Goal: Transaction & Acquisition: Purchase product/service

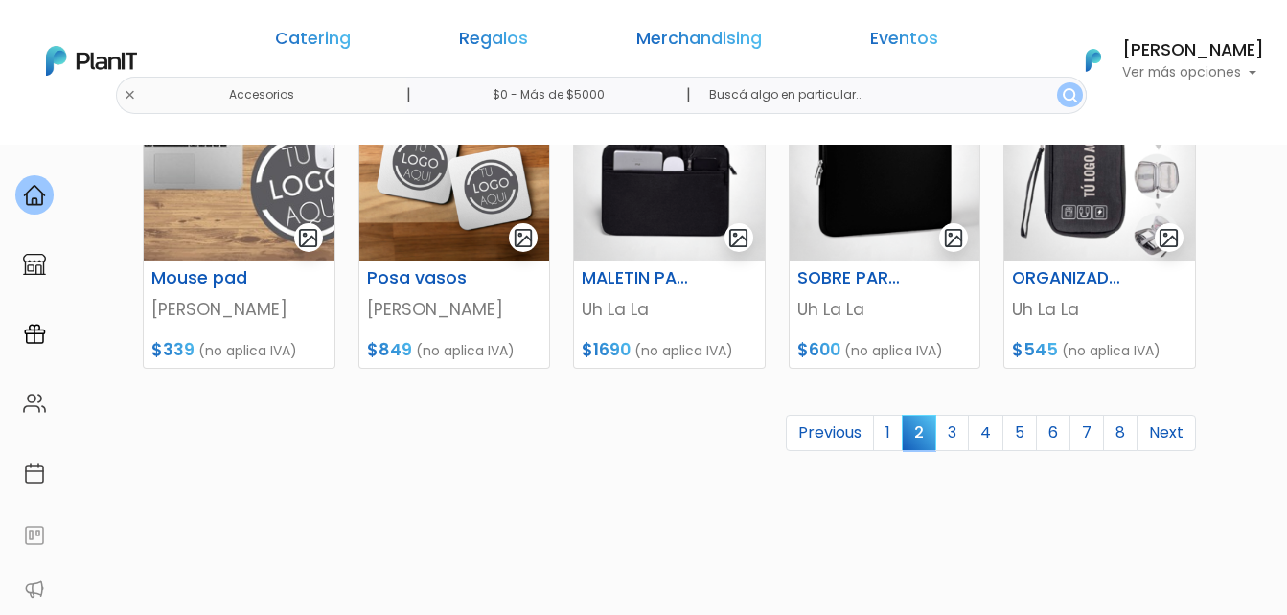
scroll to position [958, 0]
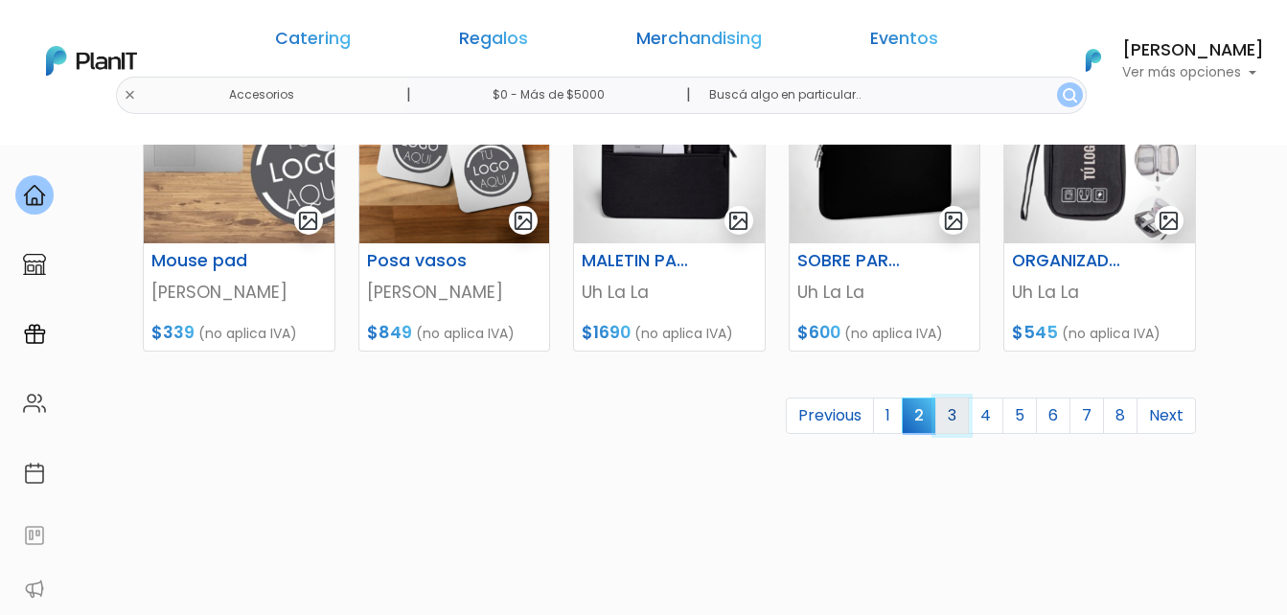
click at [962, 409] on link "3" at bounding box center [952, 416] width 34 height 36
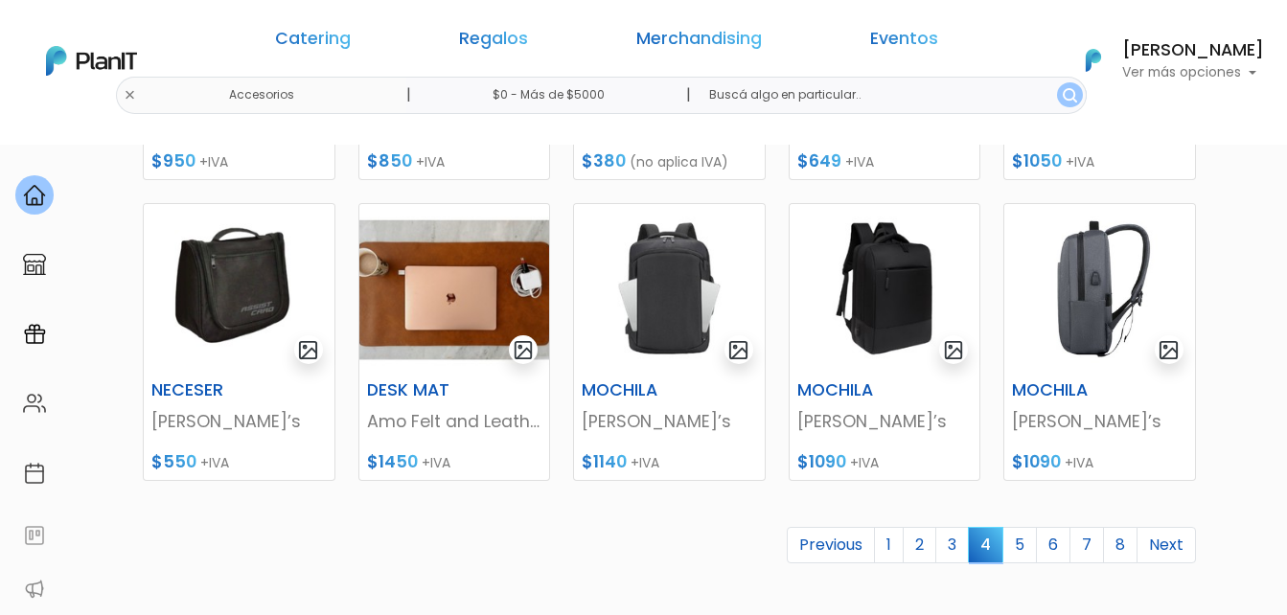
scroll to position [862, 0]
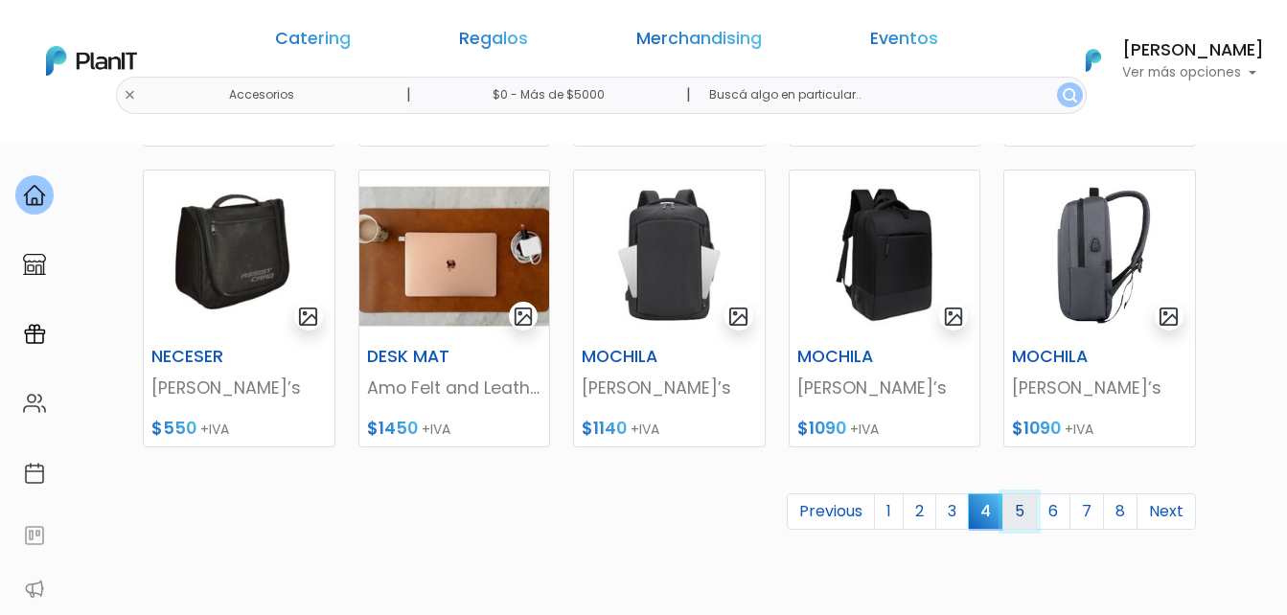
click at [1024, 521] on link "5" at bounding box center [1019, 511] width 34 height 36
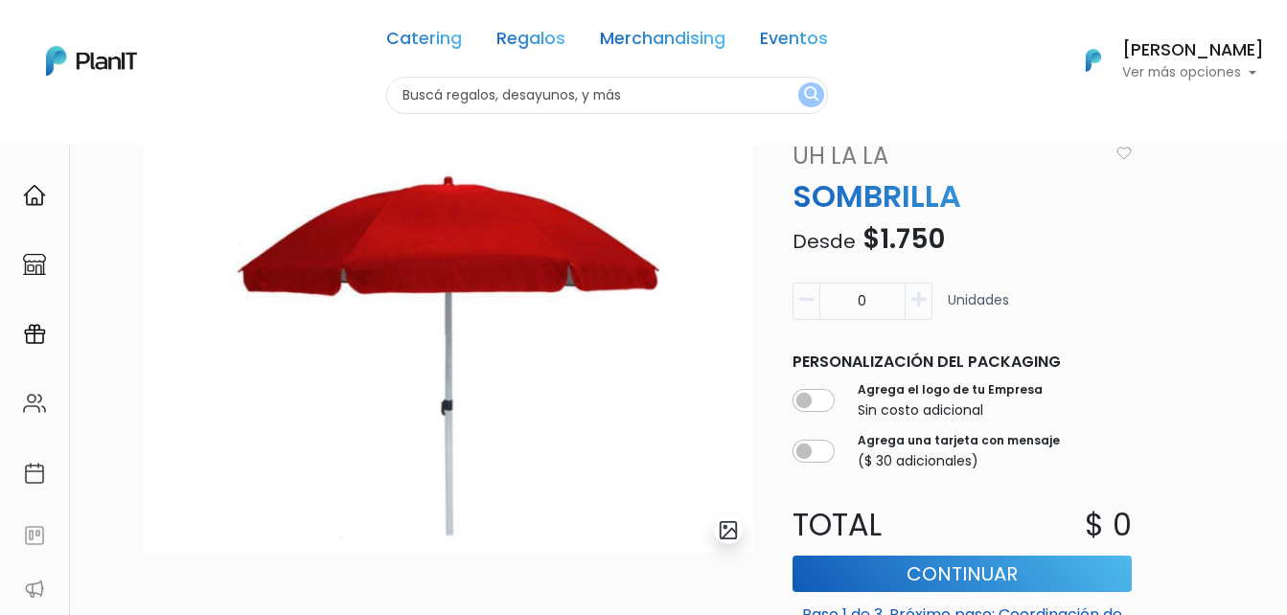
scroll to position [96, 0]
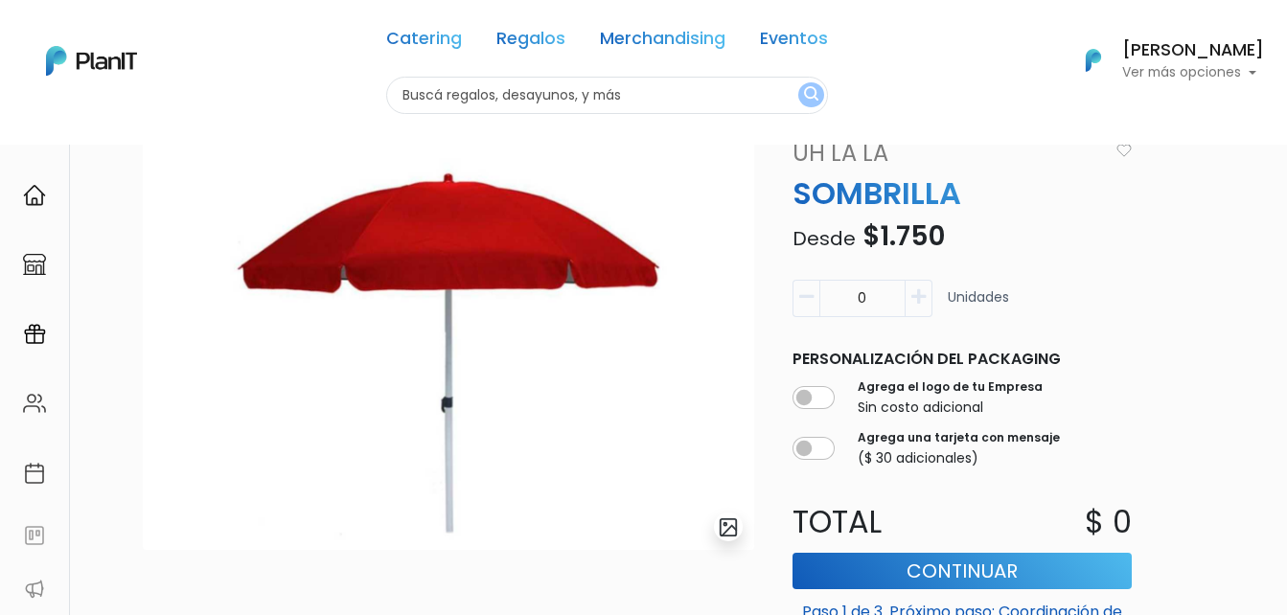
drag, startPoint x: 857, startPoint y: 294, endPoint x: 900, endPoint y: 294, distance: 42.2
click at [900, 294] on input "0" at bounding box center [862, 298] width 86 height 37
type input "170"
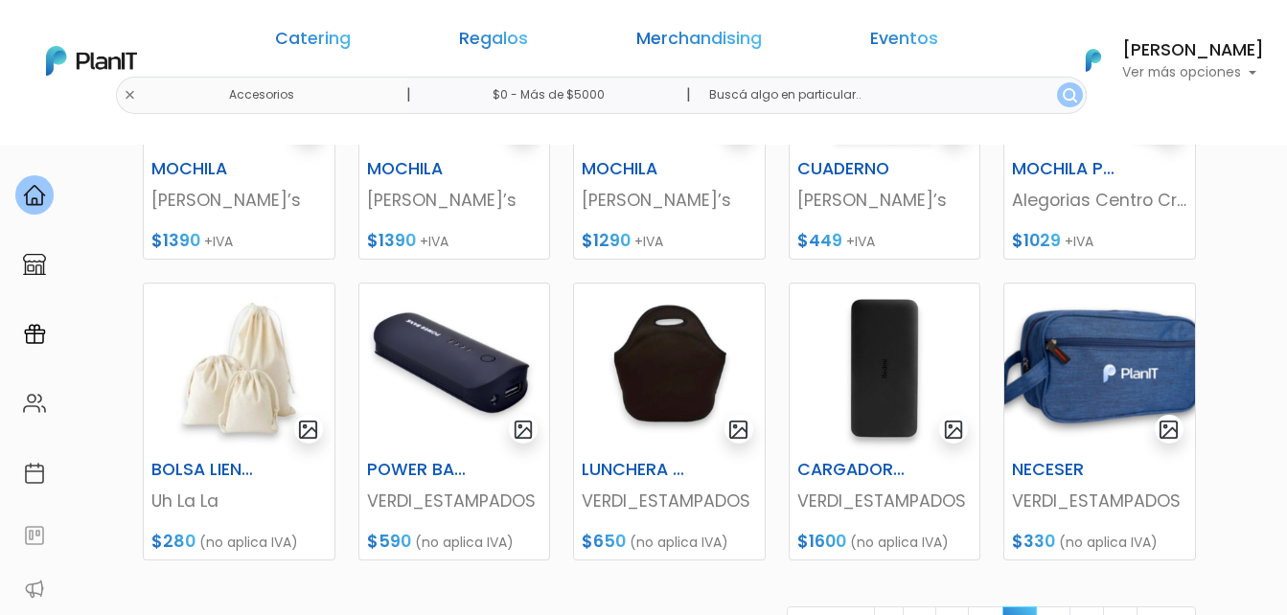
scroll to position [862, 0]
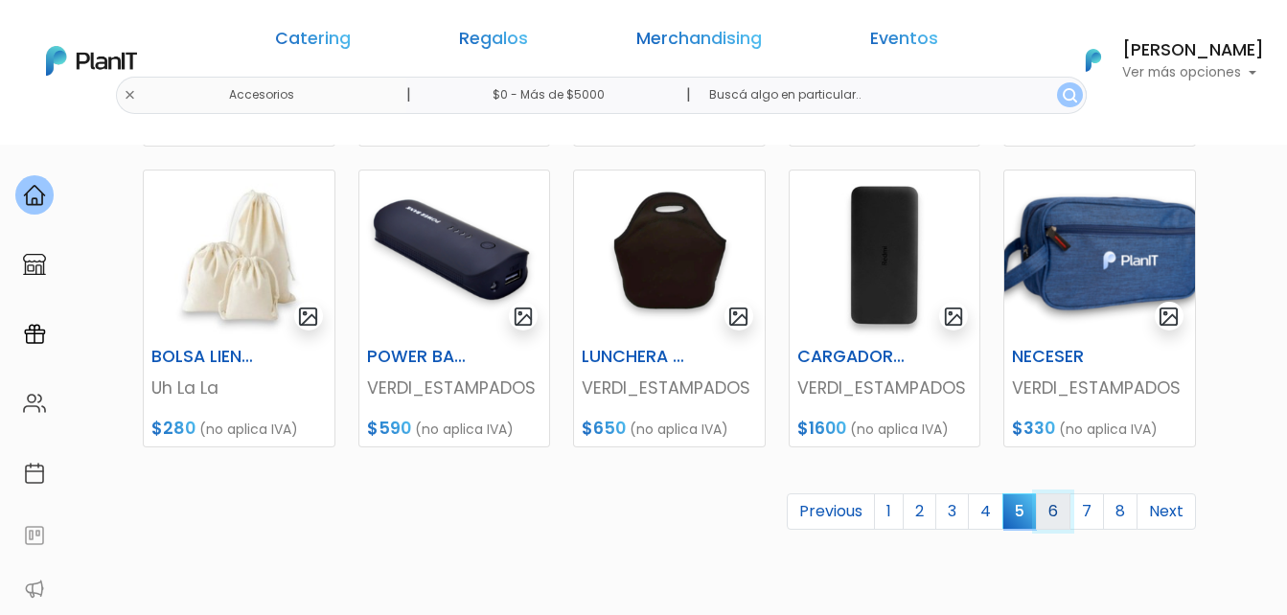
click at [1052, 508] on link "6" at bounding box center [1053, 511] width 34 height 36
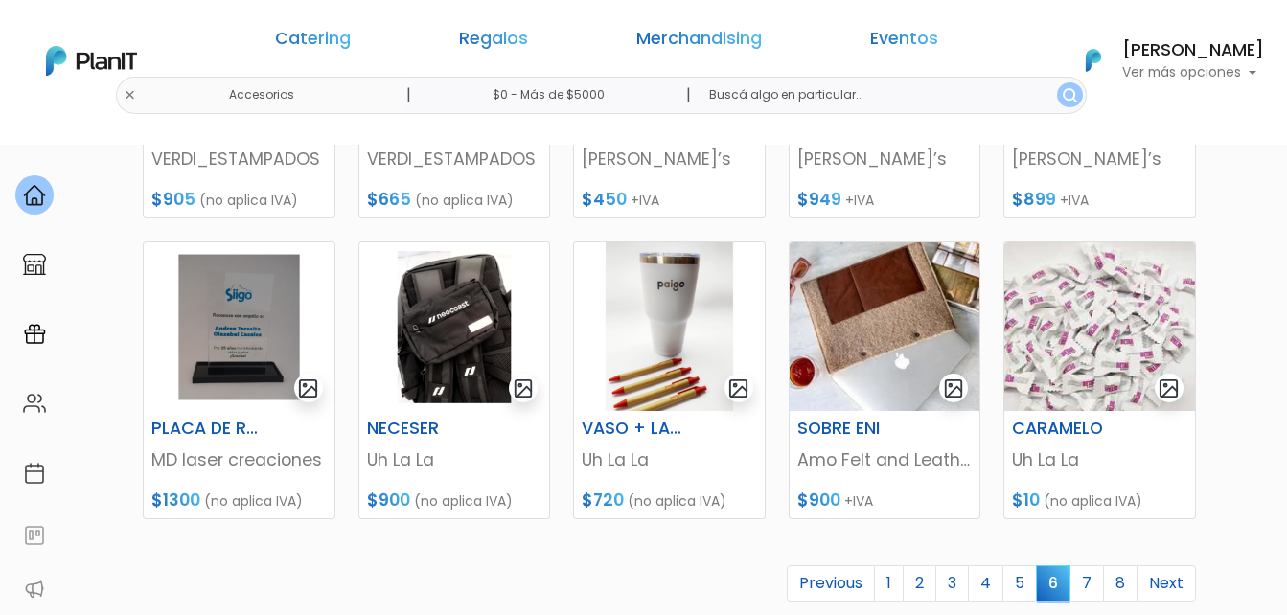
scroll to position [862, 0]
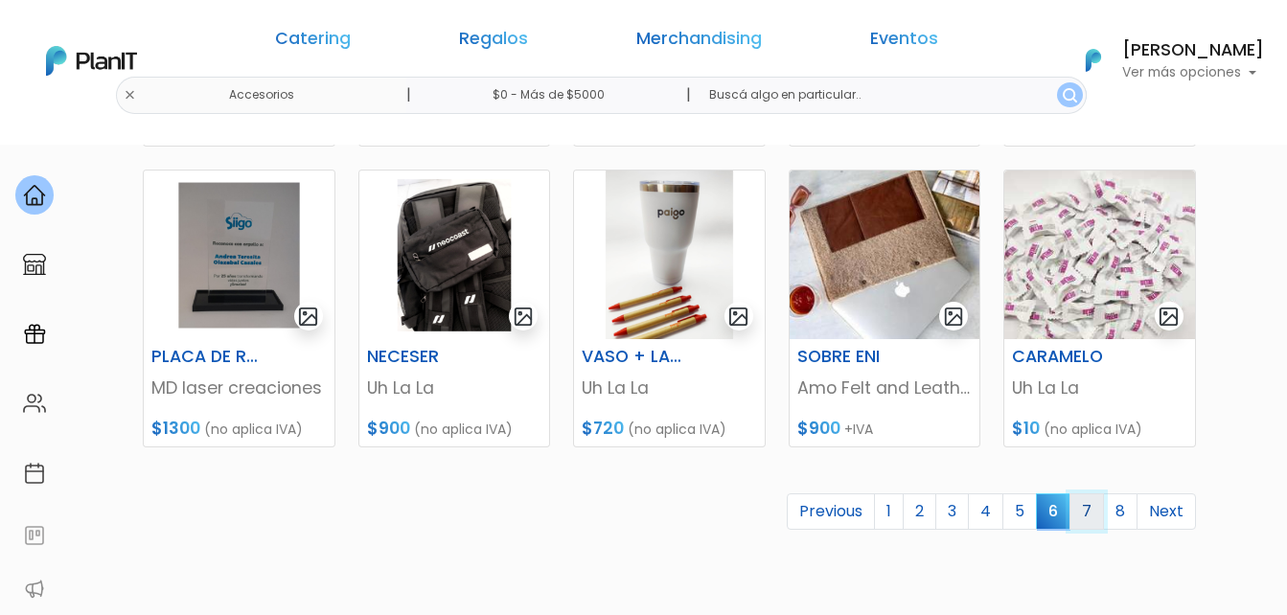
click at [1087, 517] on link "7" at bounding box center [1086, 511] width 34 height 36
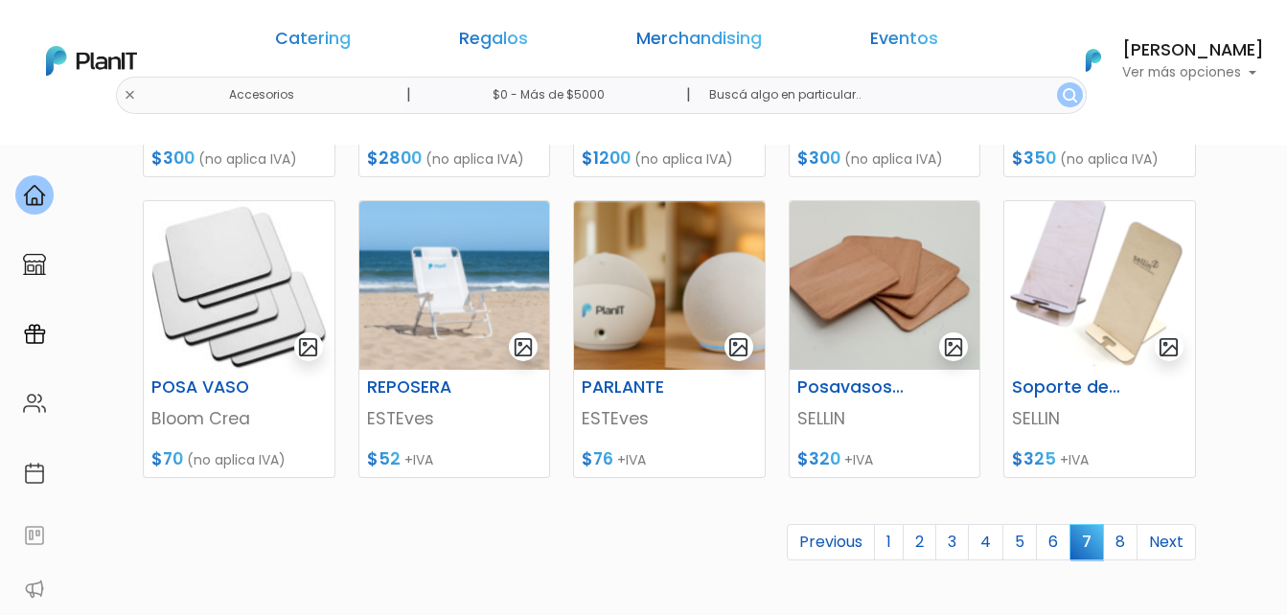
scroll to position [862, 0]
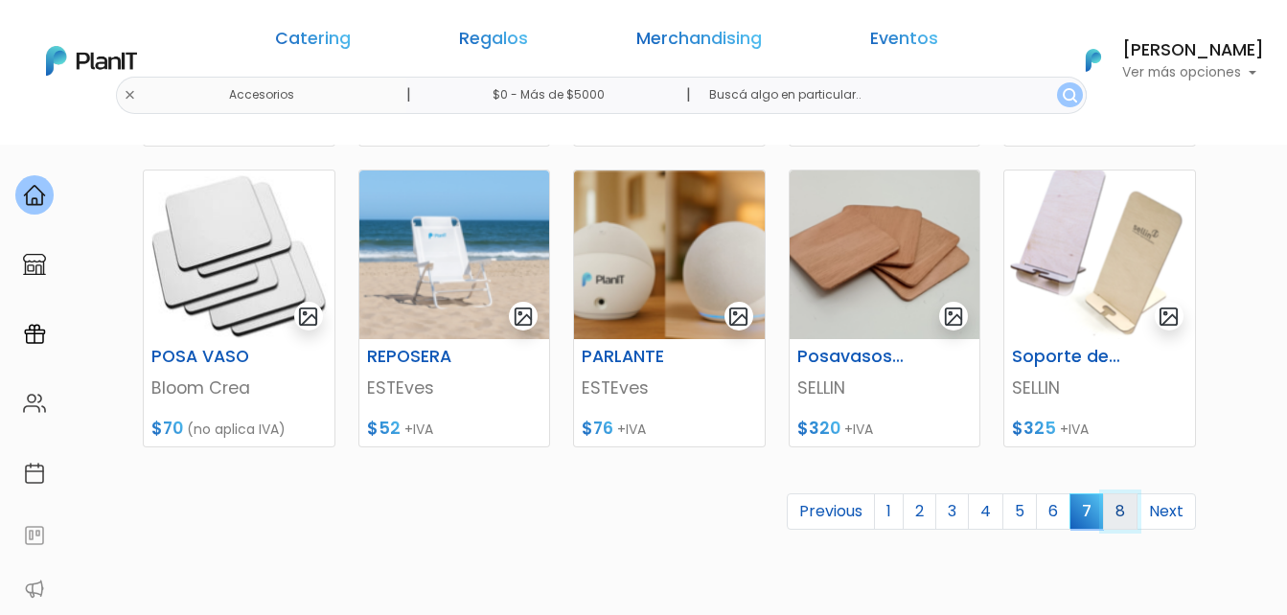
click at [1130, 513] on link "8" at bounding box center [1120, 511] width 34 height 36
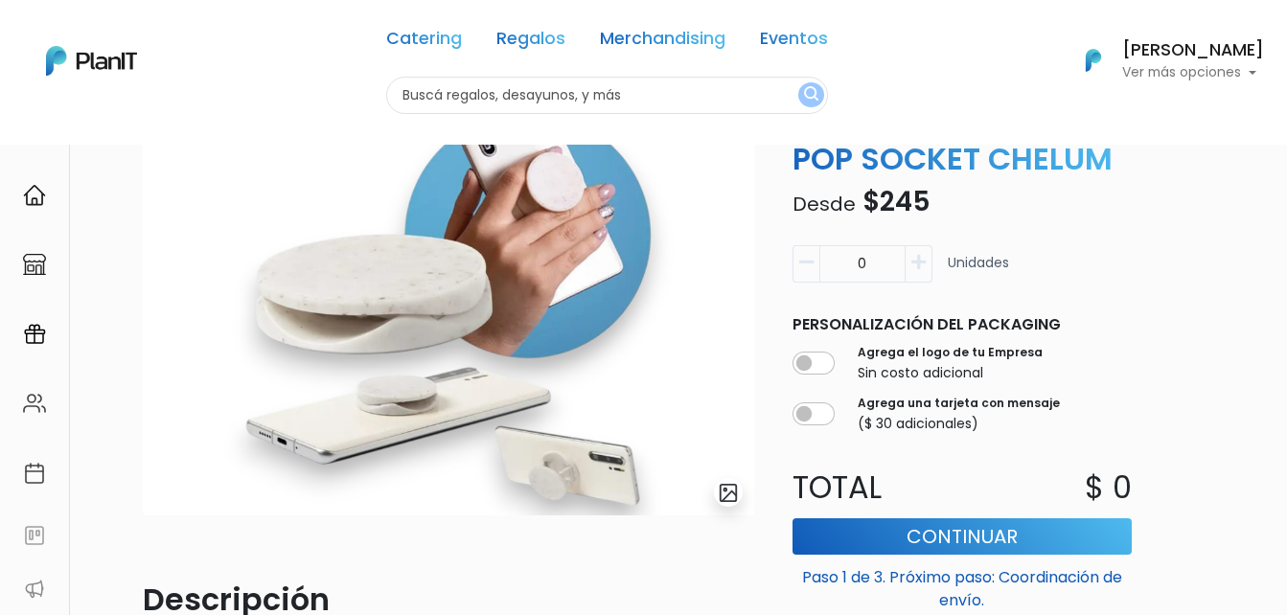
scroll to position [96, 0]
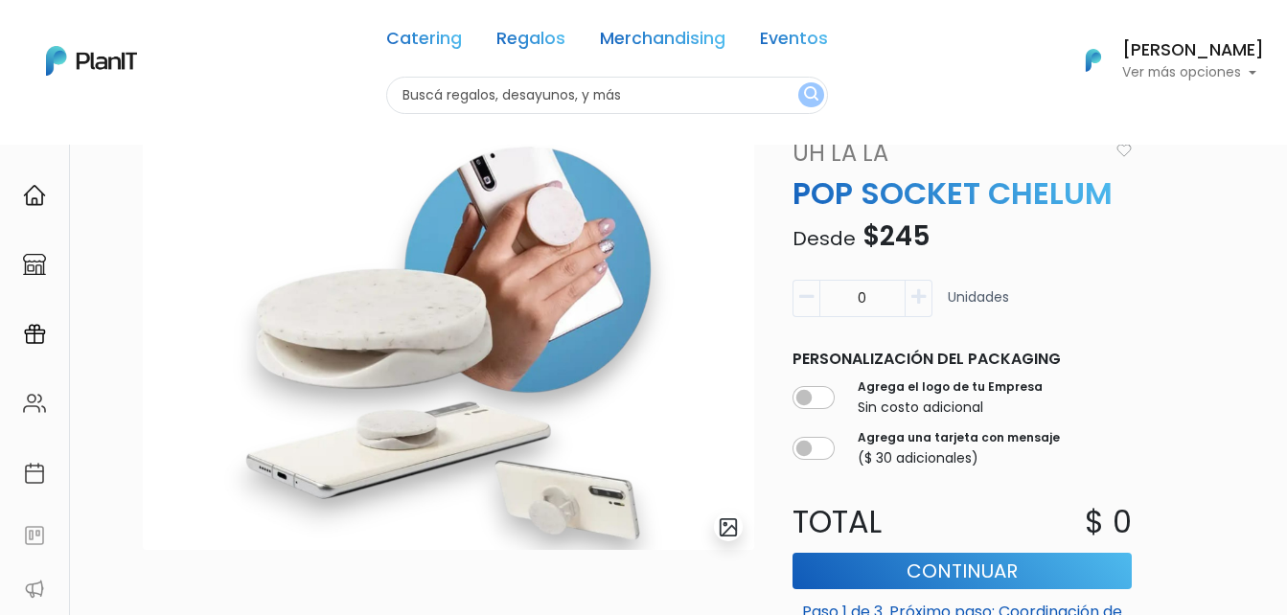
click at [538, 347] on img at bounding box center [448, 343] width 611 height 414
click at [726, 526] on img "submit" at bounding box center [729, 527] width 22 height 22
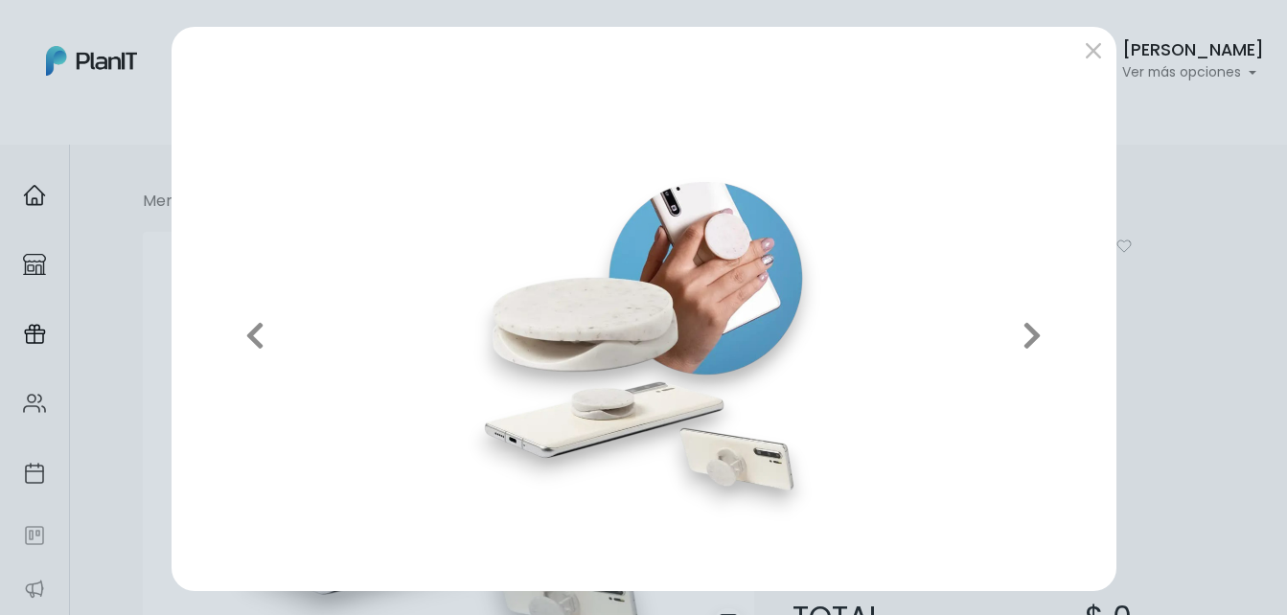
scroll to position [3, 0]
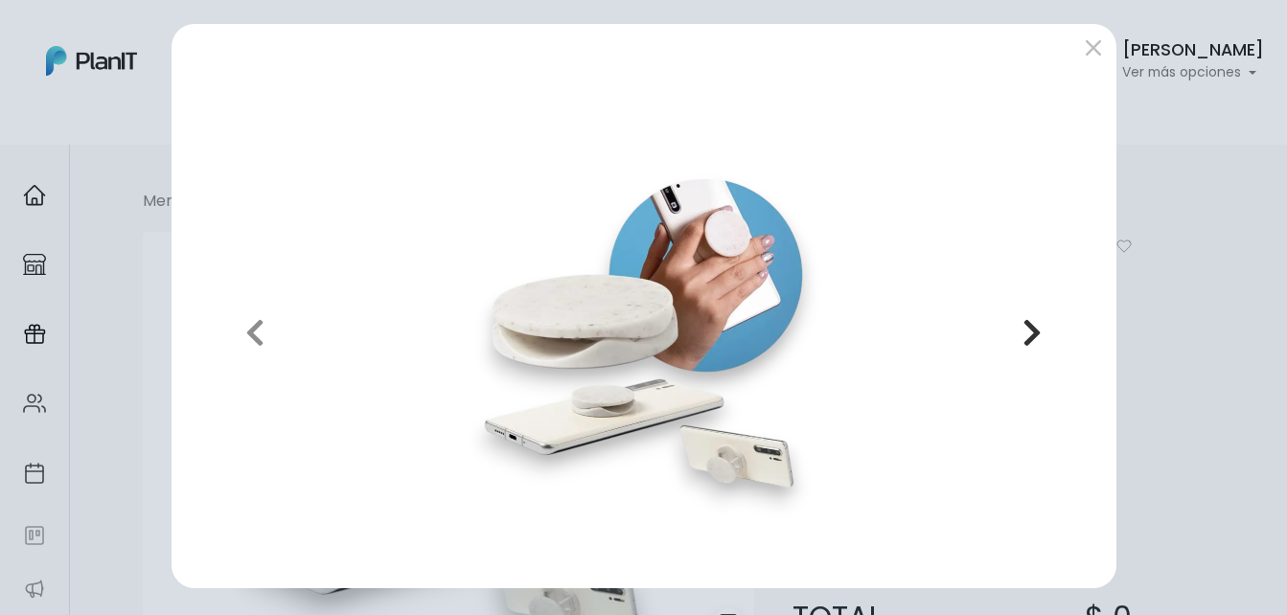
click at [1005, 332] on button "Next" at bounding box center [1031, 333] width 137 height 480
click at [1022, 337] on icon "button" at bounding box center [1031, 332] width 19 height 31
click at [1080, 32] on div at bounding box center [643, 51] width 945 height 54
click at [1079, 41] on button "submit" at bounding box center [1093, 48] width 31 height 31
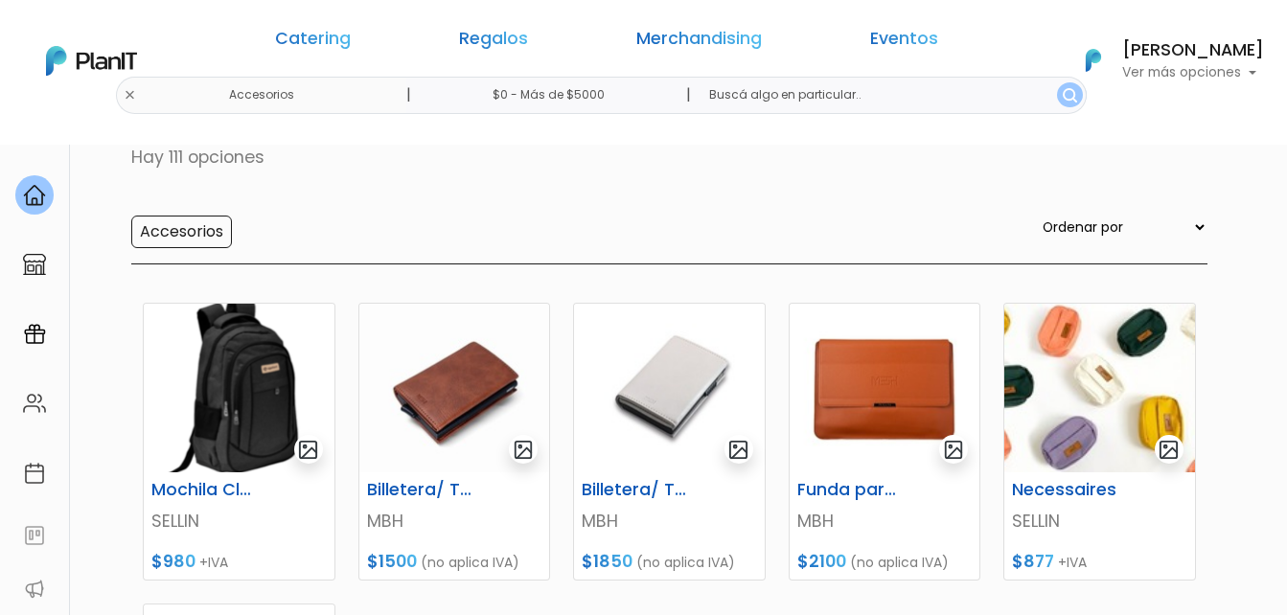
scroll to position [96, 0]
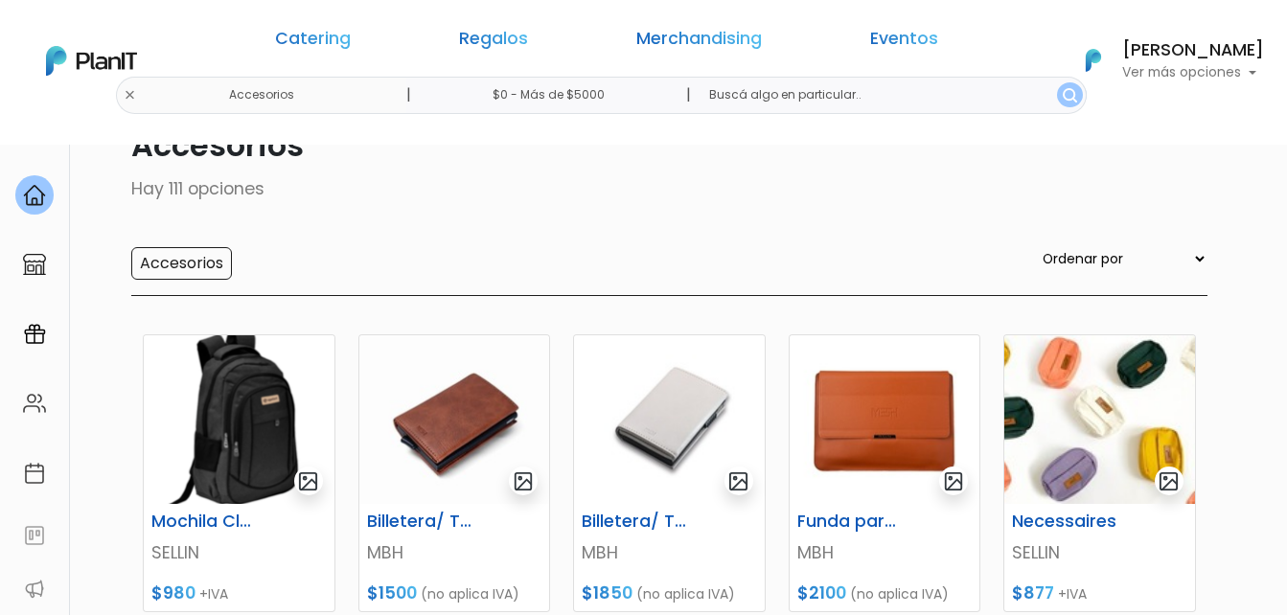
drag, startPoint x: 510, startPoint y: 42, endPoint x: 530, endPoint y: 54, distance: 23.2
click at [510, 42] on link "Regalos" at bounding box center [493, 42] width 69 height 23
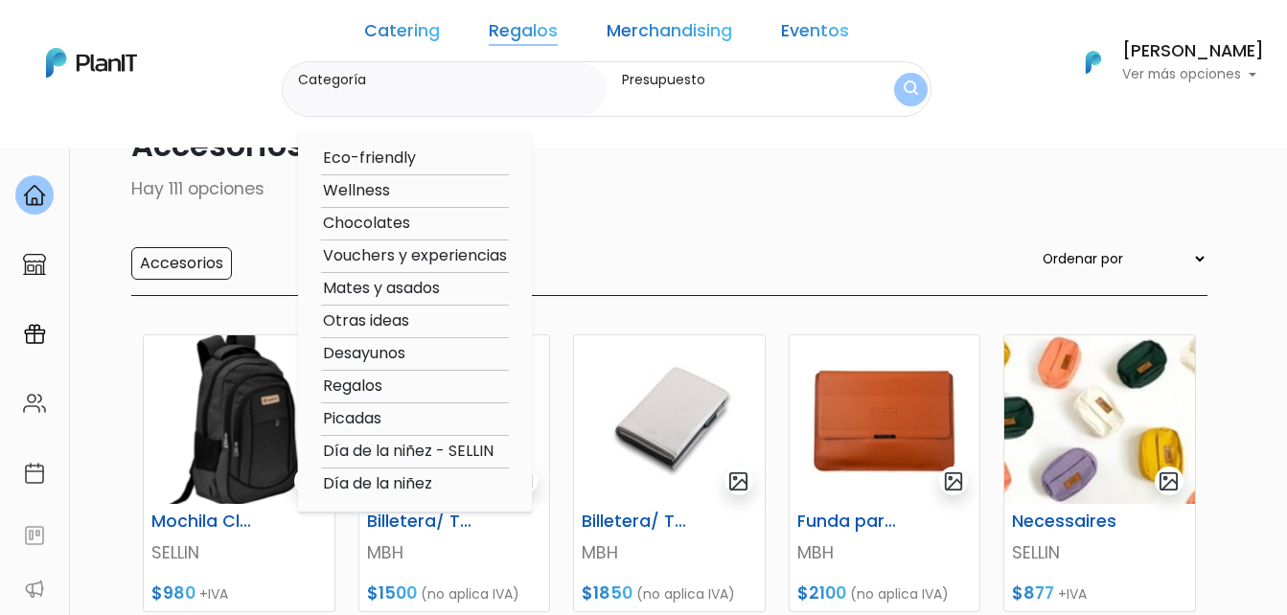
click at [441, 149] on option "Eco-friendly" at bounding box center [415, 159] width 188 height 24
type input "Eco-friendly"
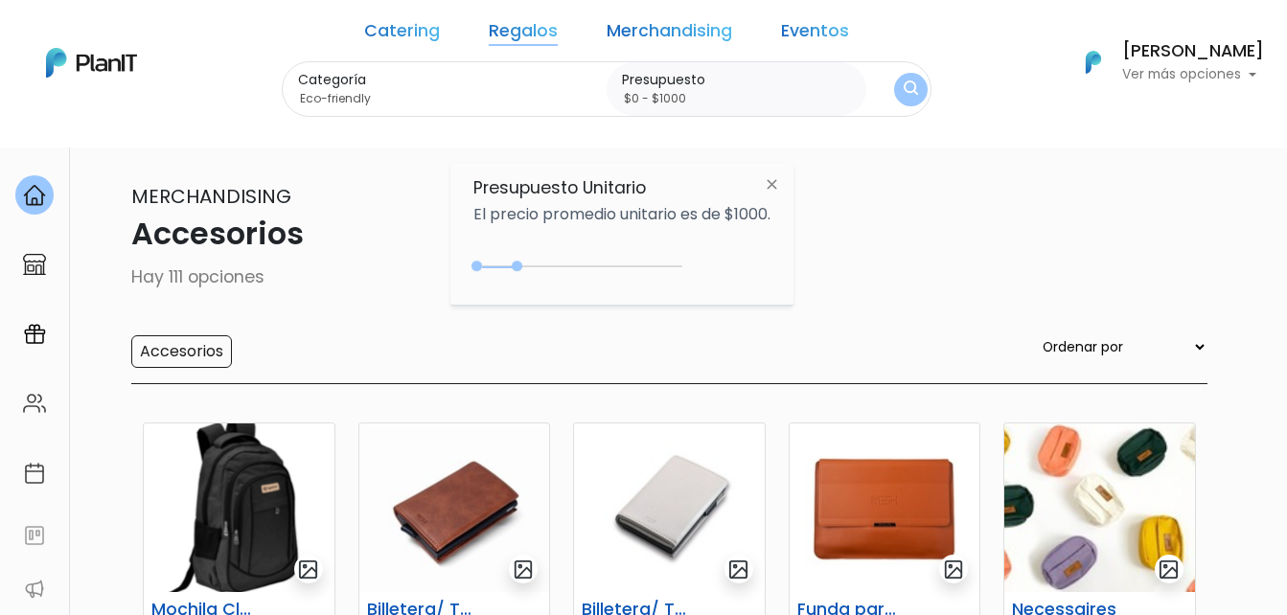
scroll to position [0, 0]
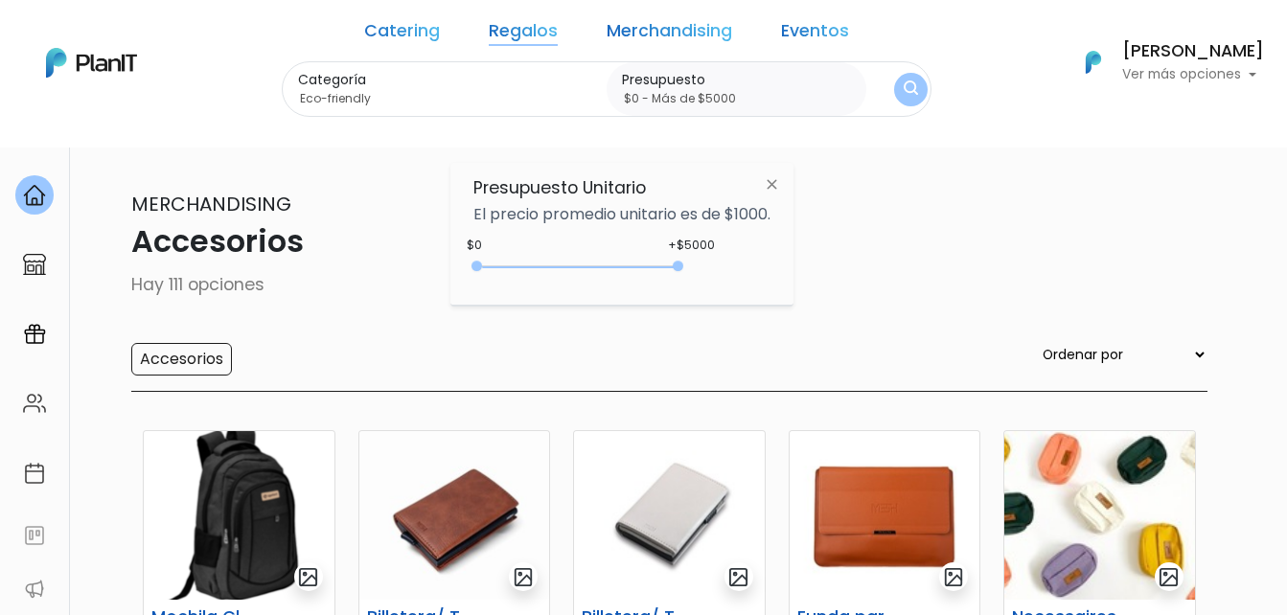
drag, startPoint x: 538, startPoint y: 265, endPoint x: 760, endPoint y: 214, distance: 227.3
click at [834, 267] on body "Catering Regalos Merchandising Eventos Accesorios | $0 - Más de $5000 | Caterin…" at bounding box center [643, 307] width 1287 height 615
type input "$0 - Más de $5000"
click at [903, 83] on img "submit" at bounding box center [910, 89] width 14 height 18
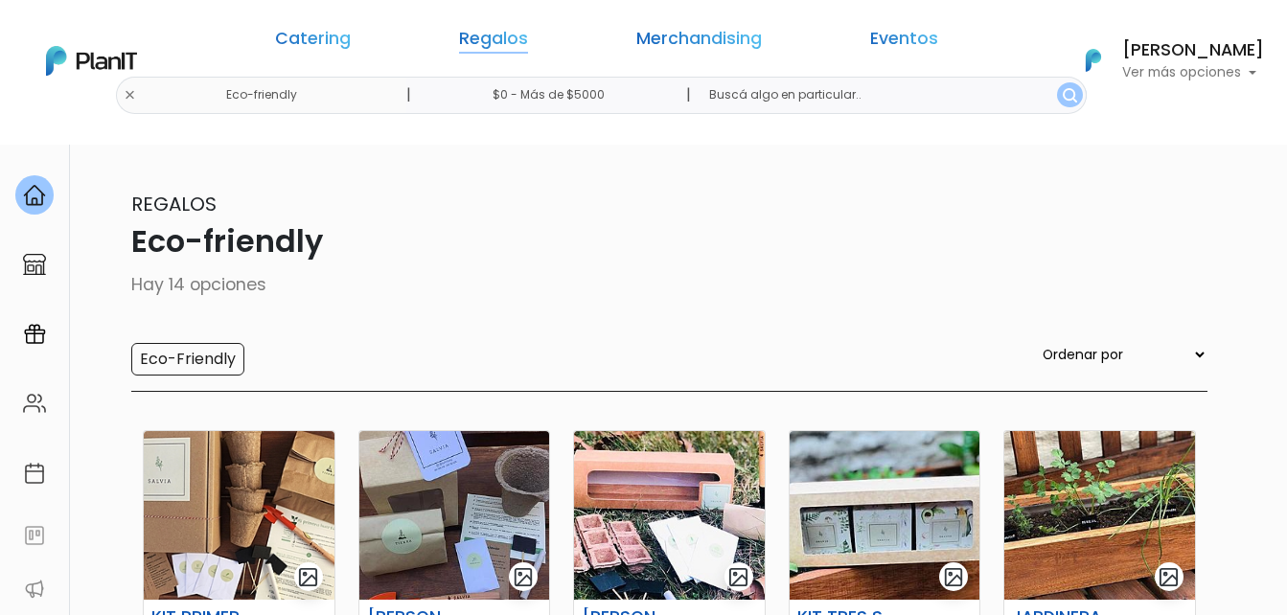
click at [528, 37] on link "Regalos" at bounding box center [493, 42] width 69 height 23
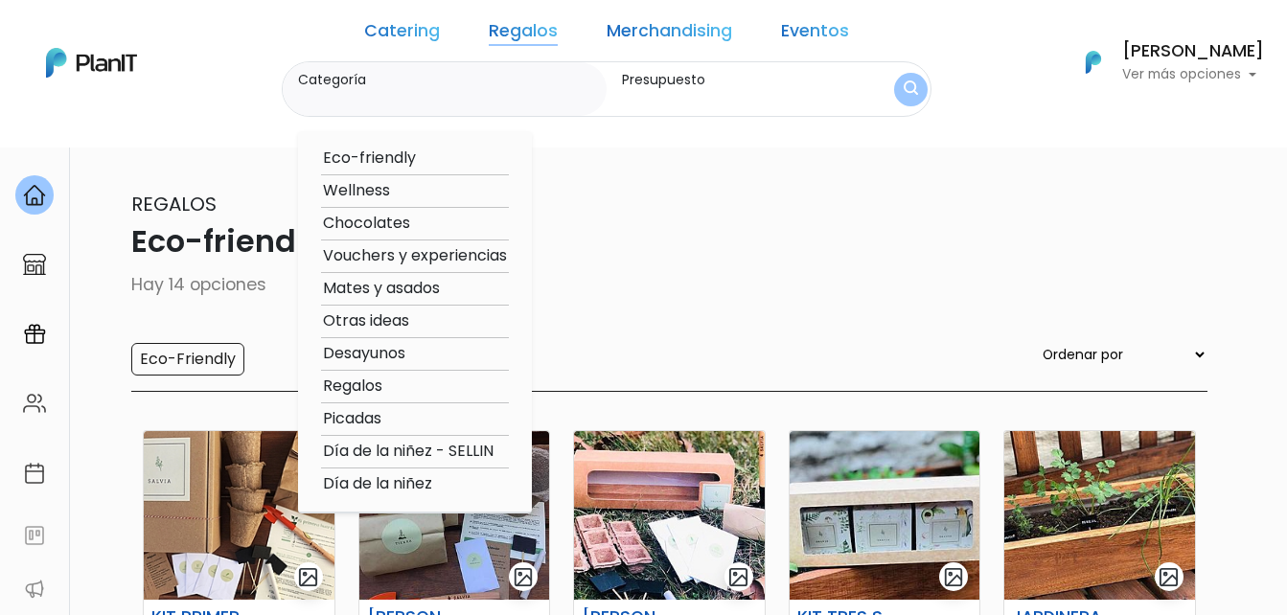
click at [418, 192] on option "Wellness" at bounding box center [415, 191] width 188 height 24
type input "Wellness"
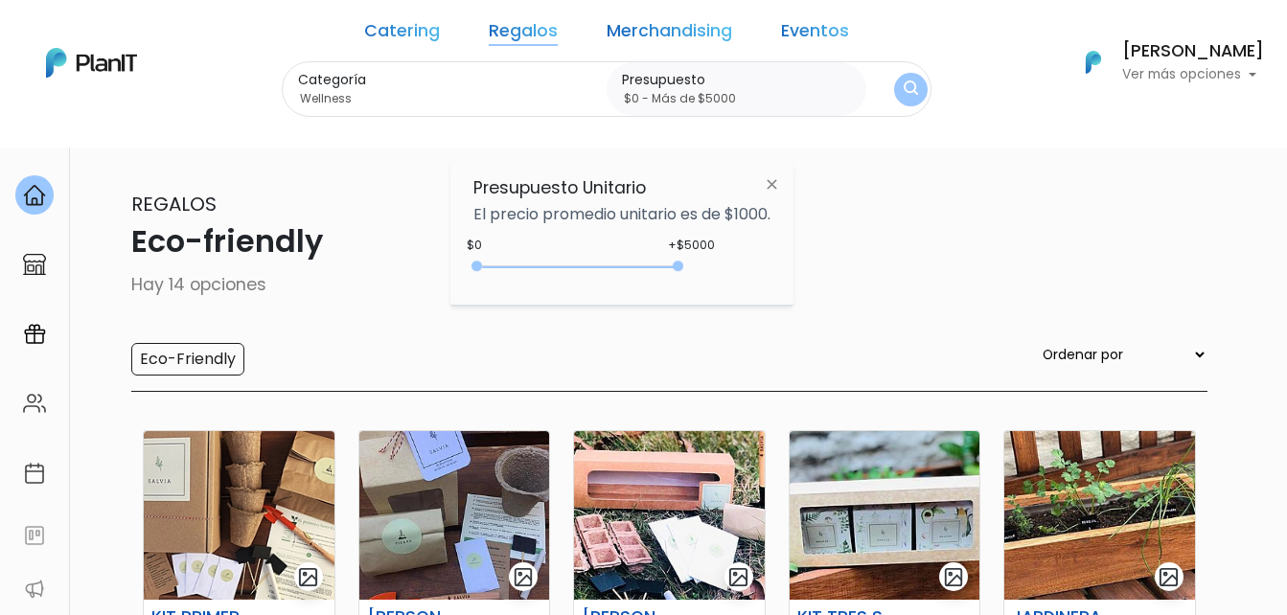
drag, startPoint x: 513, startPoint y: 267, endPoint x: 793, endPoint y: 235, distance: 282.6
click at [793, 259] on div "Presupuesto Unitario El precio promedio unitario es de $1000. +$5000 $0 0 : 500…" at bounding box center [621, 234] width 343 height 143
type input "$0 - Más de $5000"
click at [894, 83] on button "submit" at bounding box center [911, 90] width 34 height 34
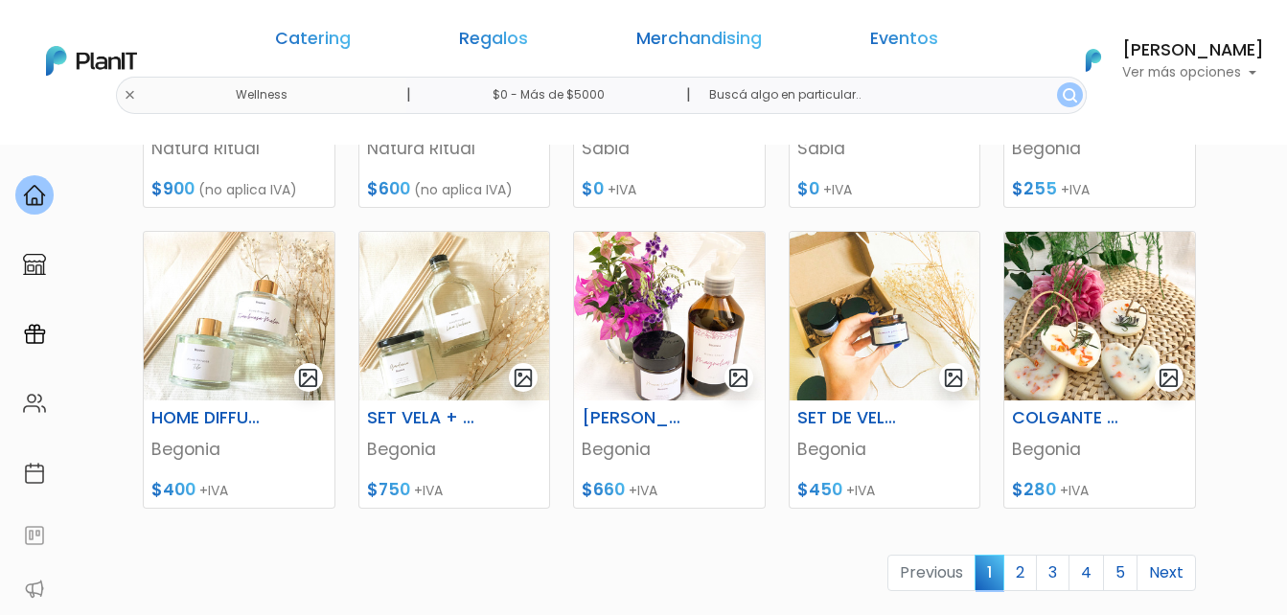
scroll to position [862, 0]
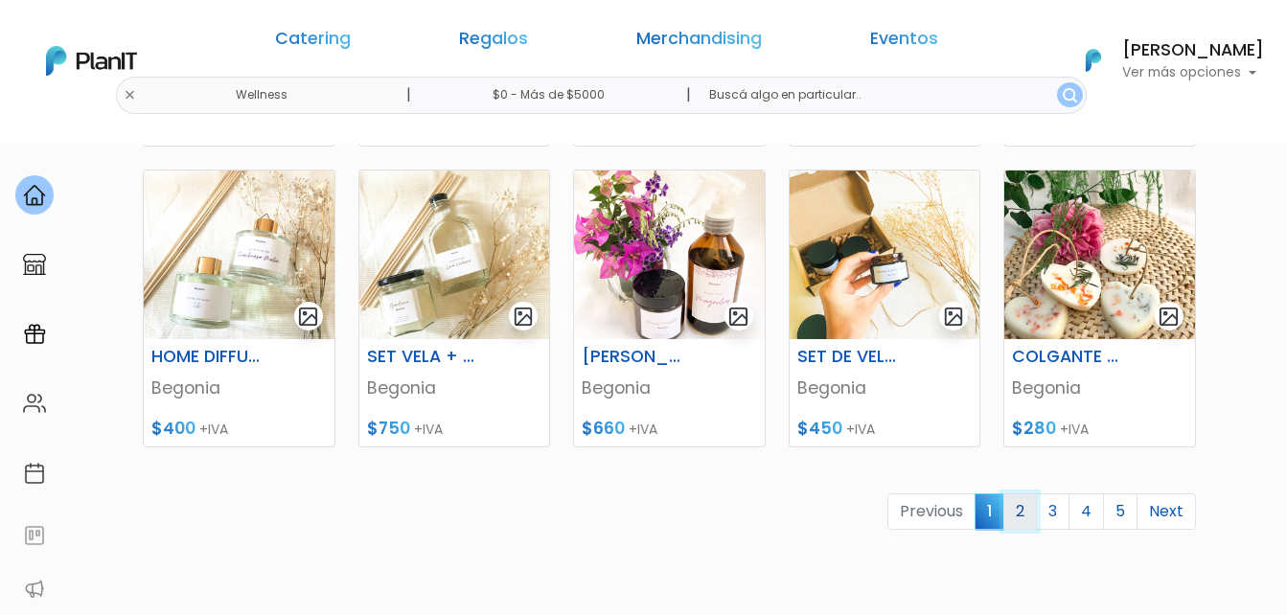
click at [1020, 516] on link "2" at bounding box center [1020, 511] width 34 height 36
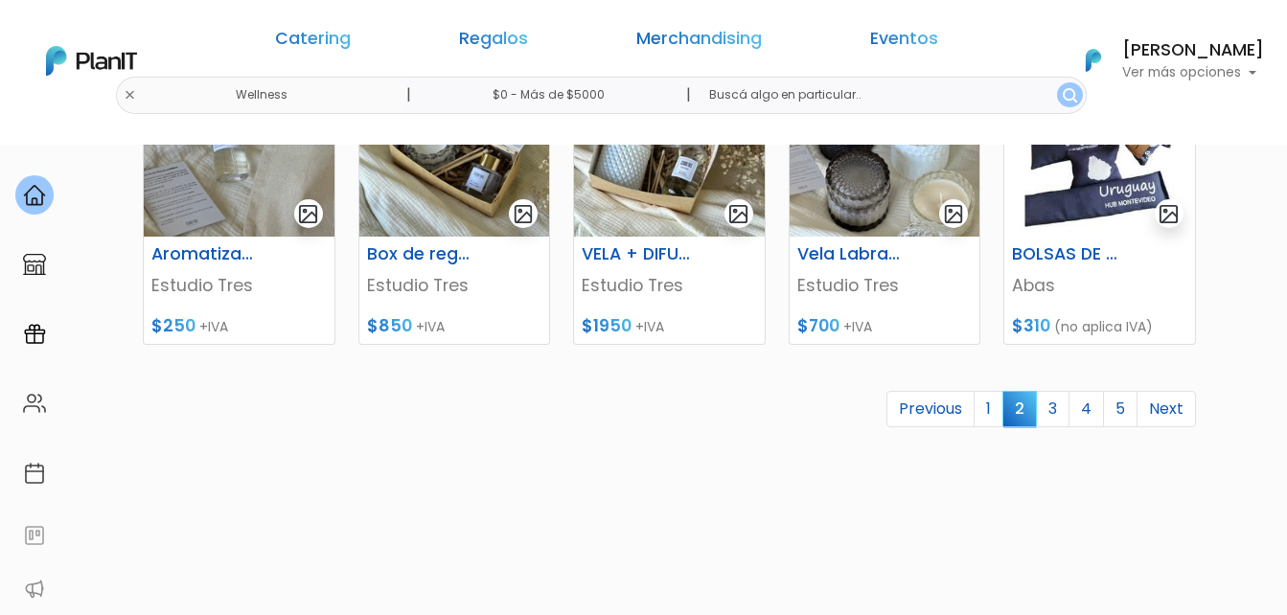
scroll to position [1054, 0]
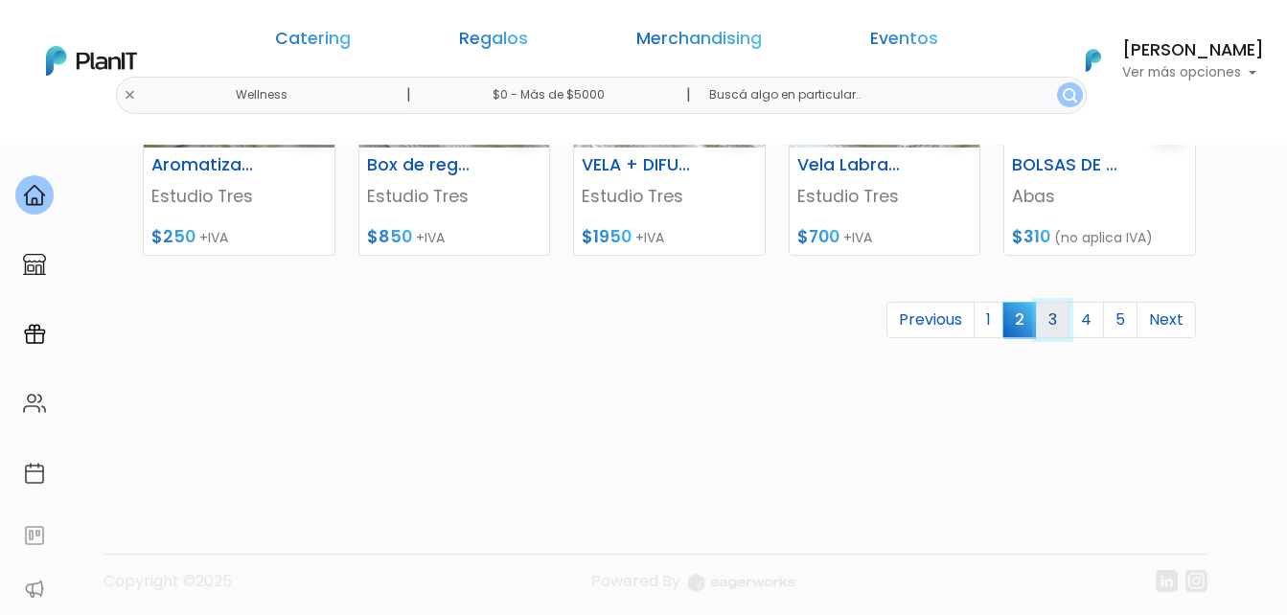
click at [1054, 308] on link "3" at bounding box center [1053, 320] width 34 height 36
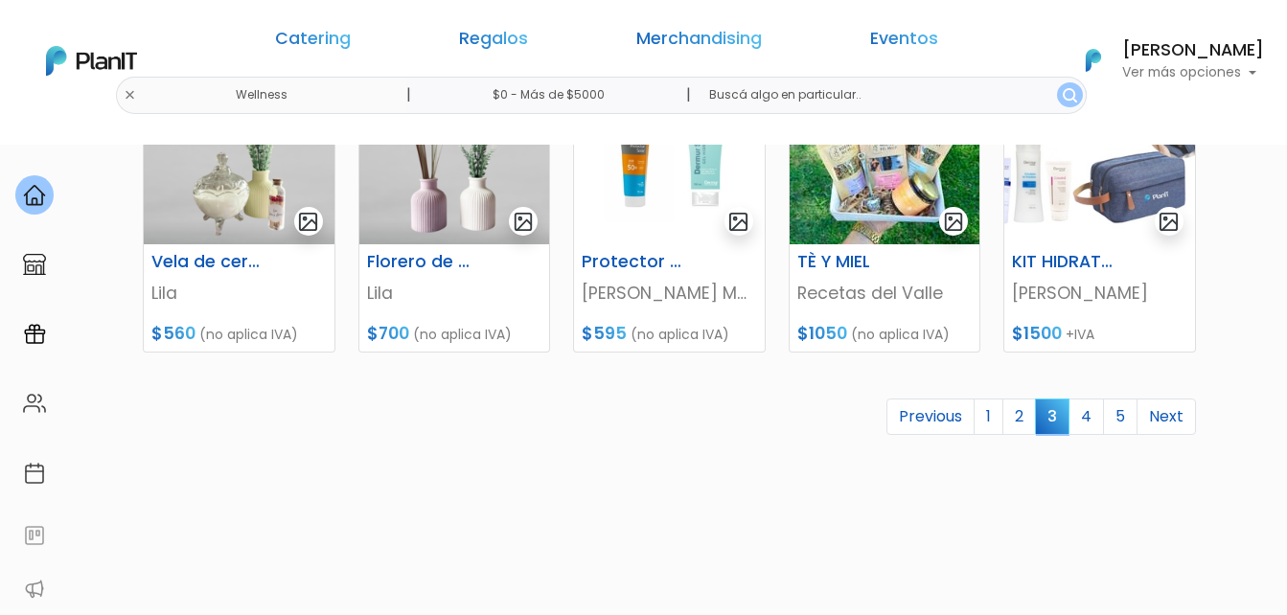
scroll to position [958, 0]
click at [1089, 428] on link "4" at bounding box center [1085, 416] width 35 height 36
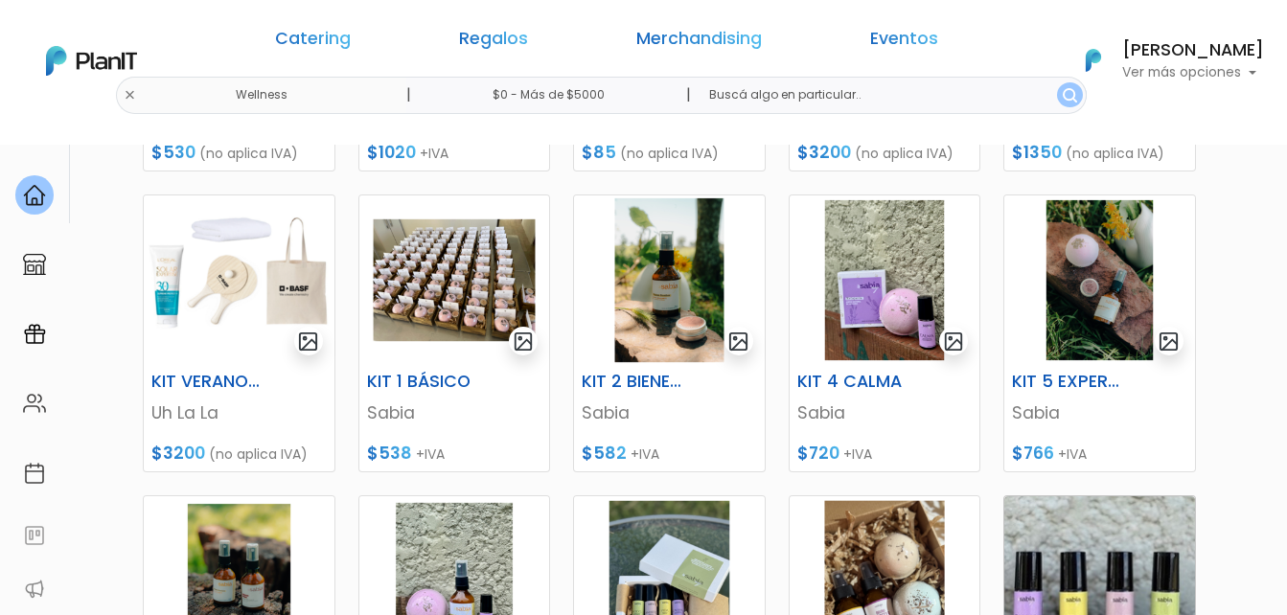
scroll to position [862, 0]
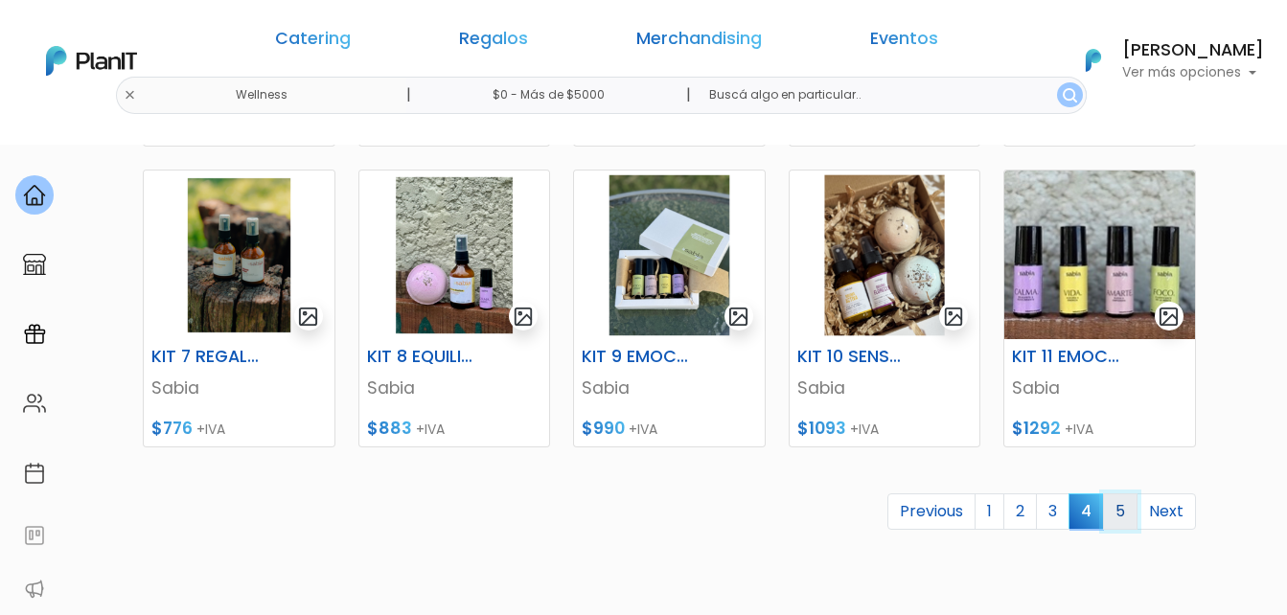
click at [1121, 512] on link "5" at bounding box center [1120, 511] width 34 height 36
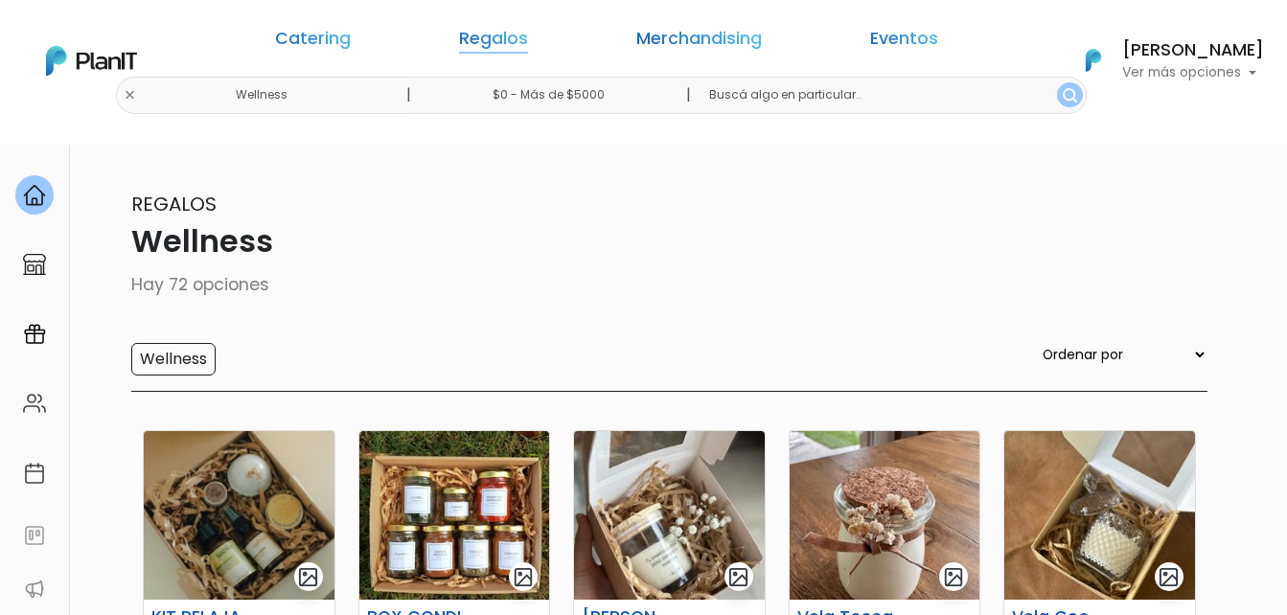
click at [501, 43] on link "Regalos" at bounding box center [493, 42] width 69 height 23
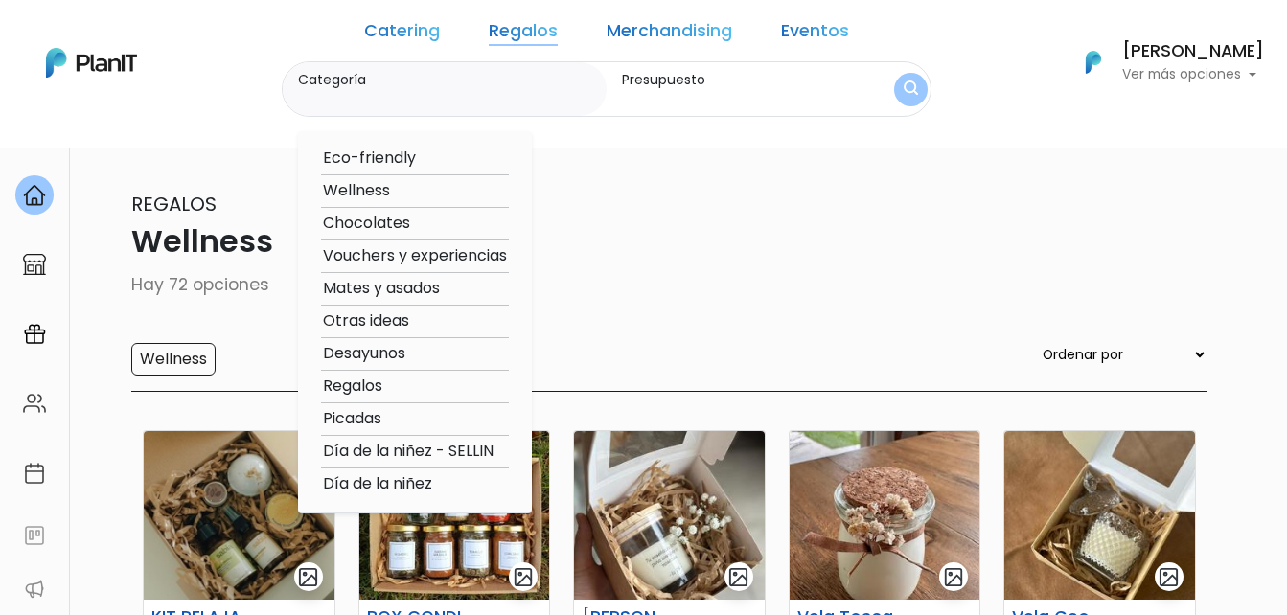
click at [433, 247] on option "Vouchers y experiencias" at bounding box center [415, 256] width 188 height 24
type input "Vouchers y experiencias"
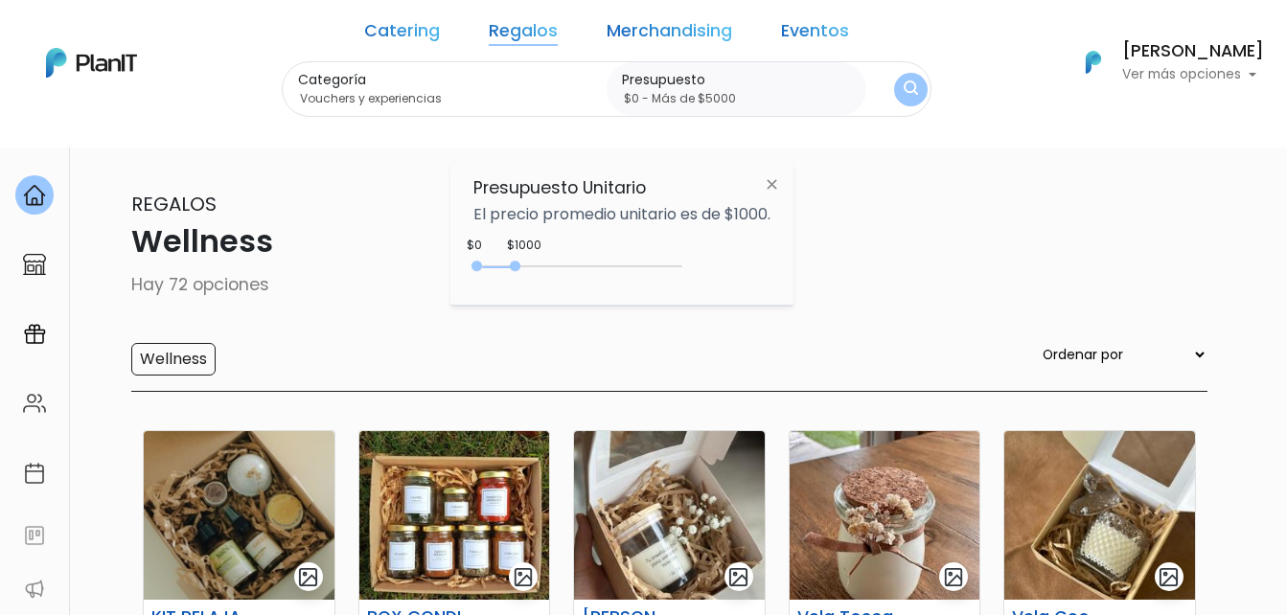
type input "$0 - Más de $5000"
drag, startPoint x: 518, startPoint y: 263, endPoint x: 724, endPoint y: 267, distance: 206.0
click at [724, 267] on div "+$5000 $0 0 : 5000 0 5000 0,5000" at bounding box center [621, 270] width 297 height 38
click at [893, 87] on button "submit" at bounding box center [911, 89] width 36 height 36
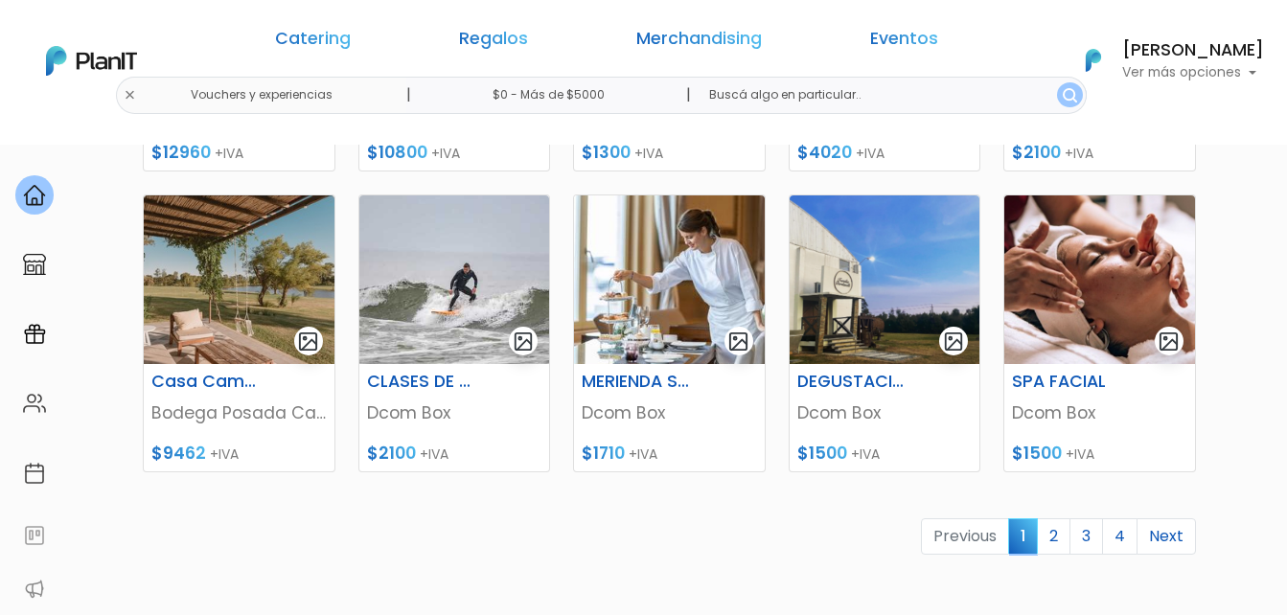
scroll to position [862, 0]
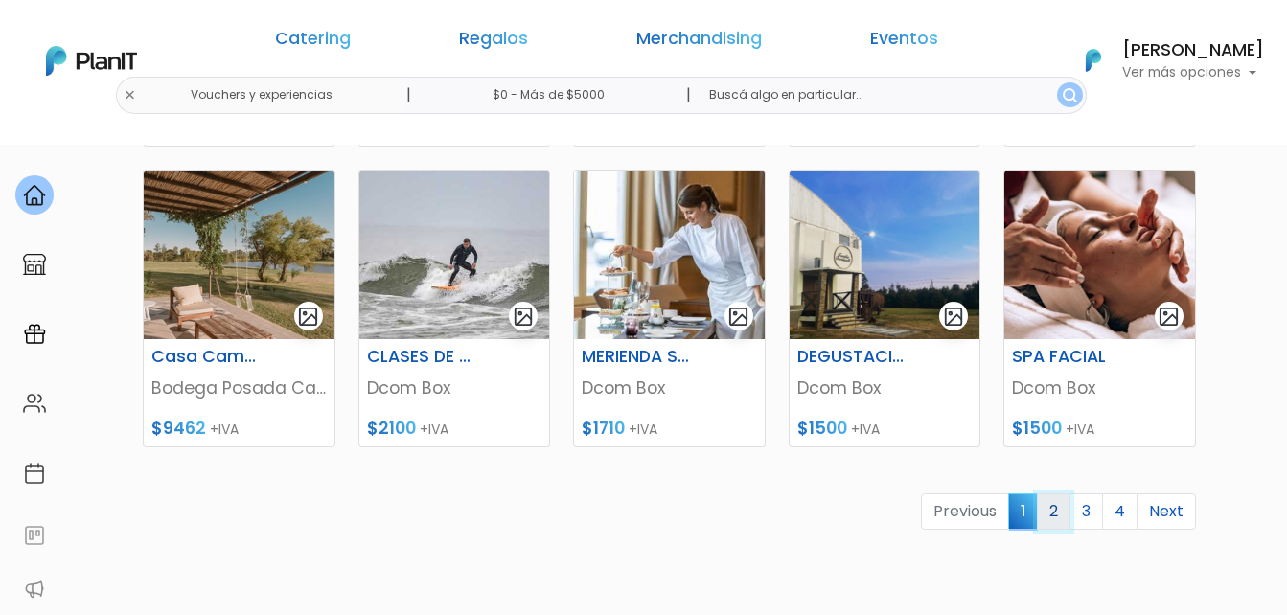
click at [1063, 511] on link "2" at bounding box center [1054, 511] width 34 height 36
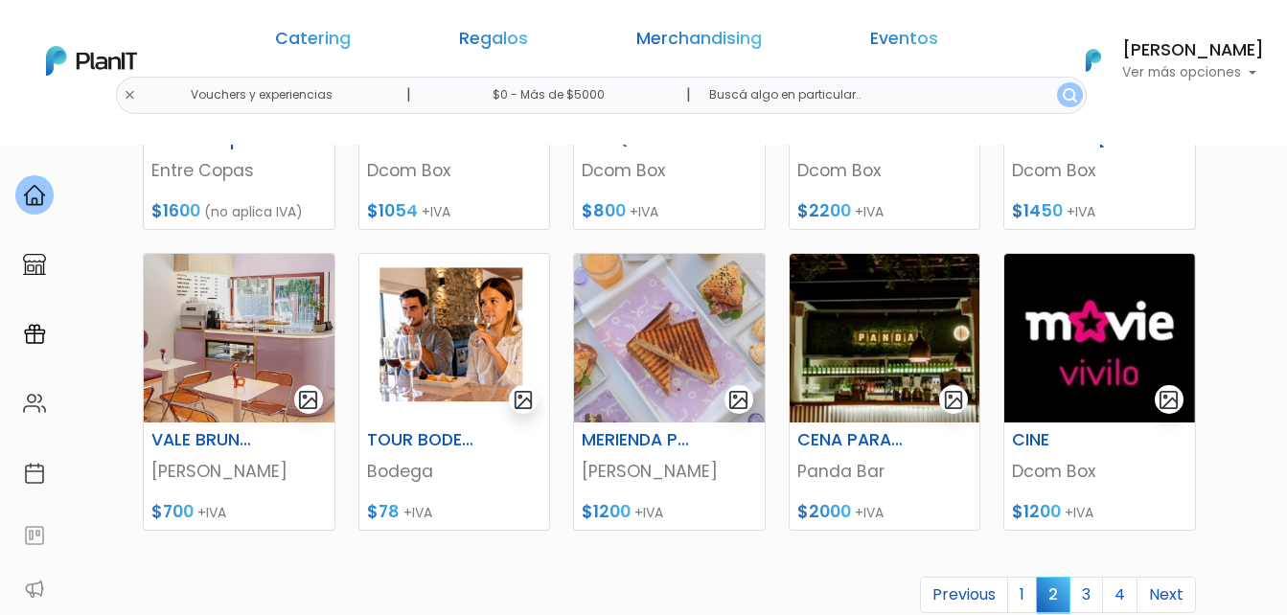
scroll to position [862, 0]
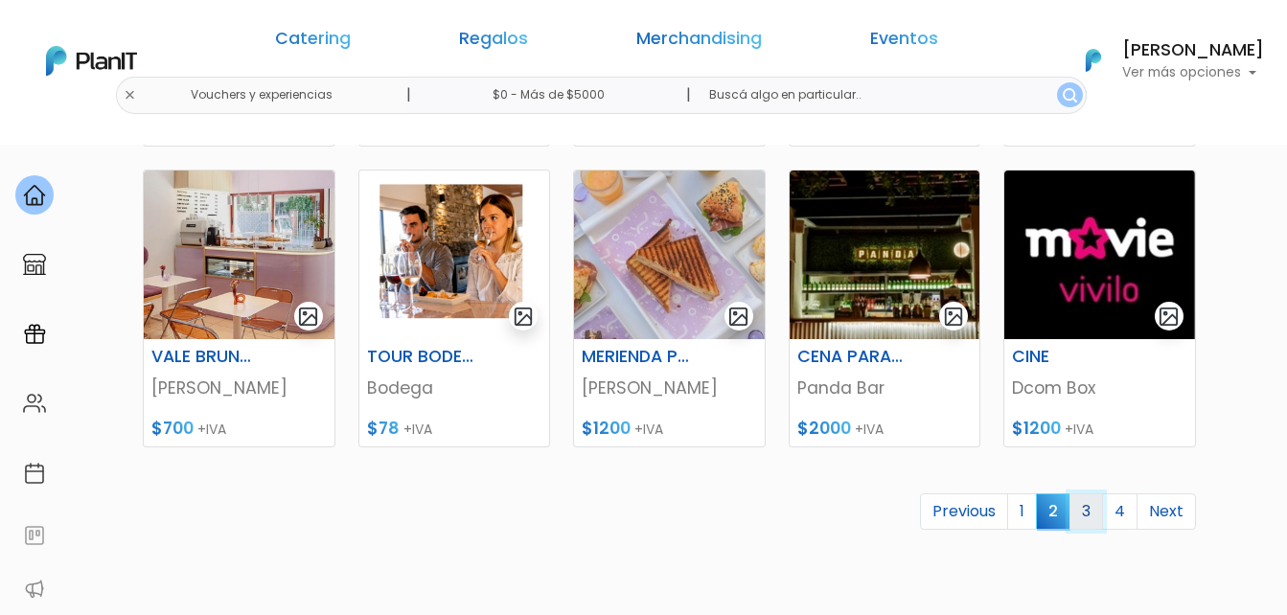
click at [1092, 513] on link "3" at bounding box center [1086, 511] width 34 height 36
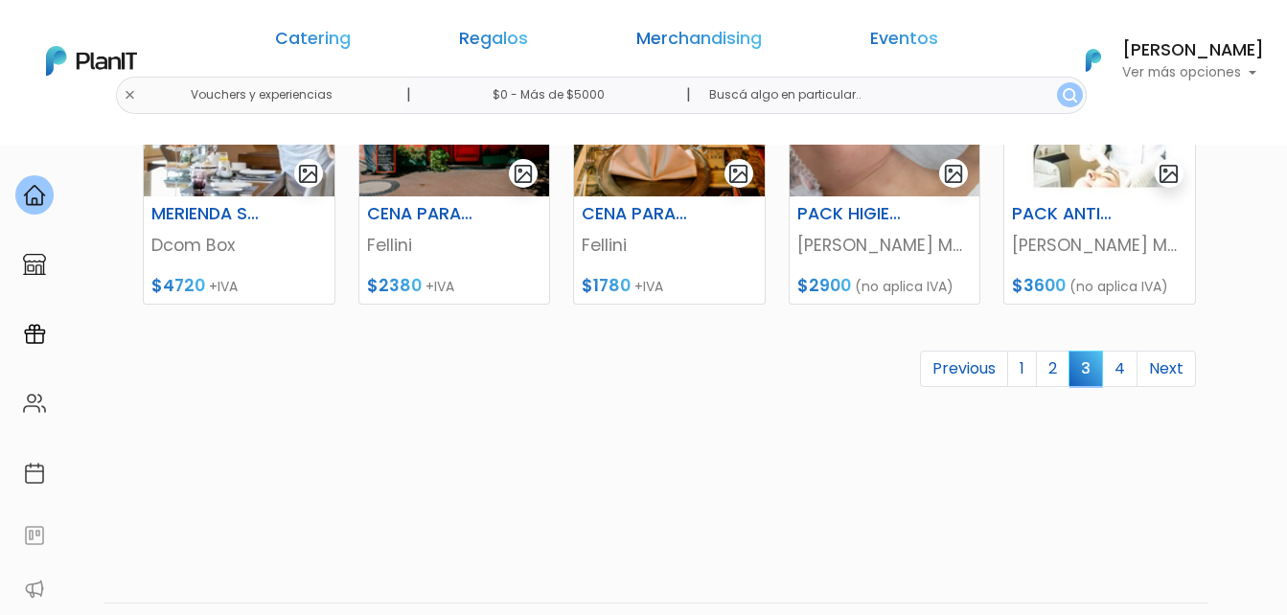
scroll to position [1054, 0]
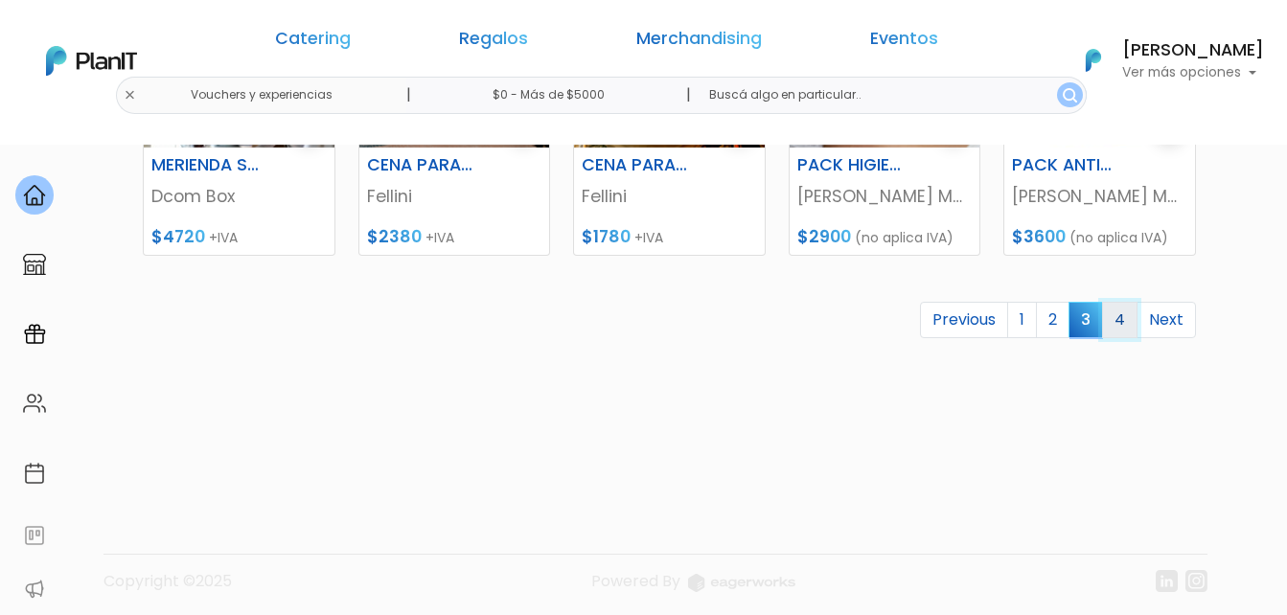
click at [1127, 321] on link "4" at bounding box center [1119, 320] width 35 height 36
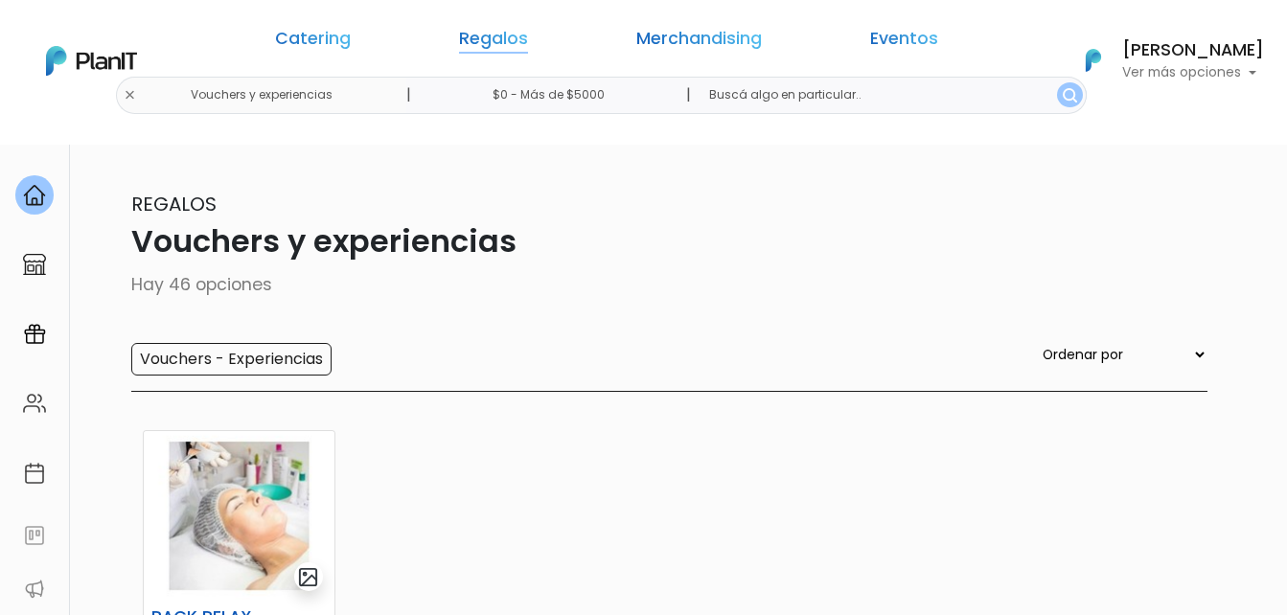
click at [527, 44] on link "Regalos" at bounding box center [493, 42] width 69 height 23
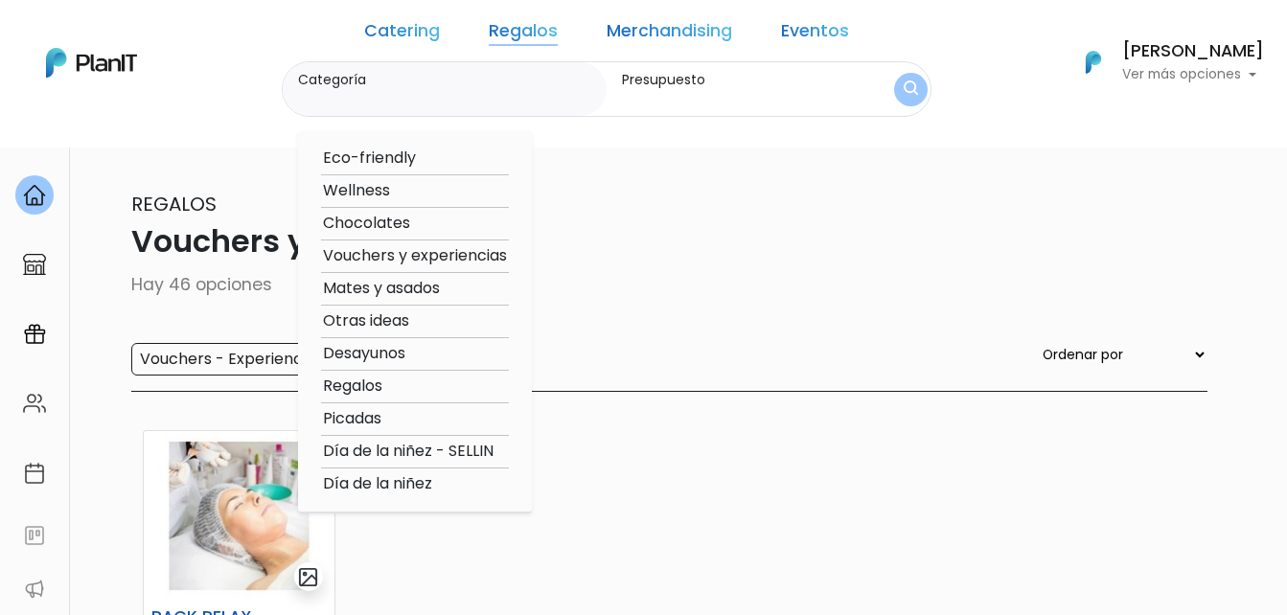
click at [397, 382] on option "Regalos" at bounding box center [415, 387] width 188 height 24
type input "Regalos"
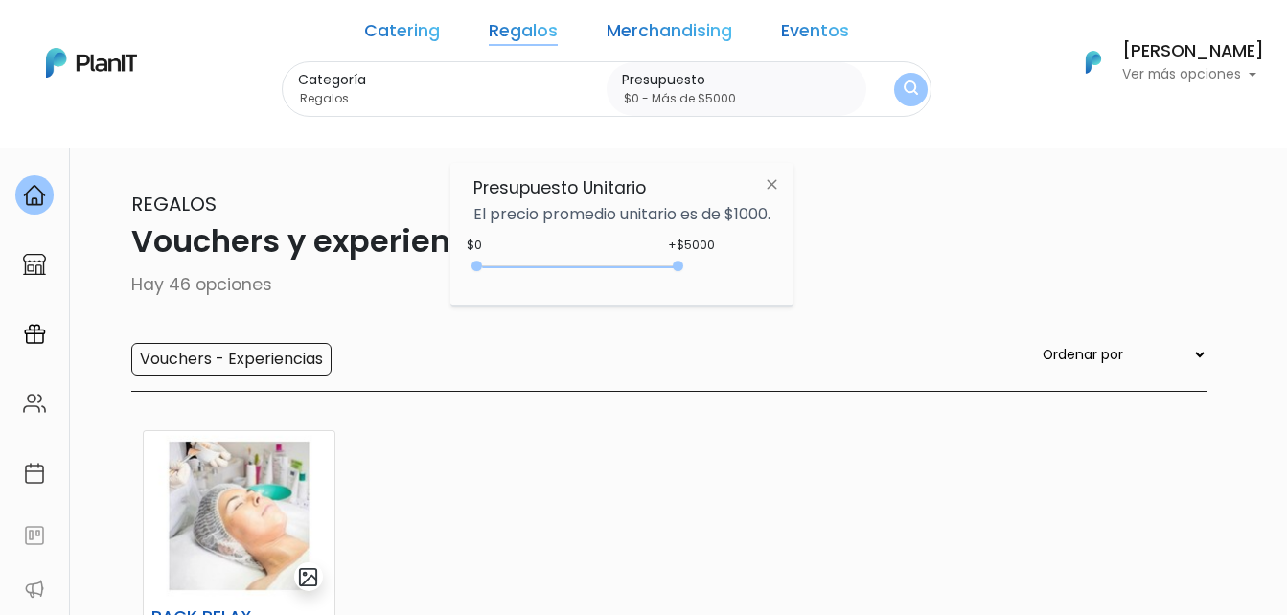
type input "$0 - Más de $5000"
drag, startPoint x: 513, startPoint y: 269, endPoint x: 696, endPoint y: 268, distance: 182.0
click at [696, 268] on div "+$5000 $0 0 : 5000 0 5000 0,5000" at bounding box center [621, 270] width 297 height 38
click at [903, 83] on img "submit" at bounding box center [910, 89] width 14 height 18
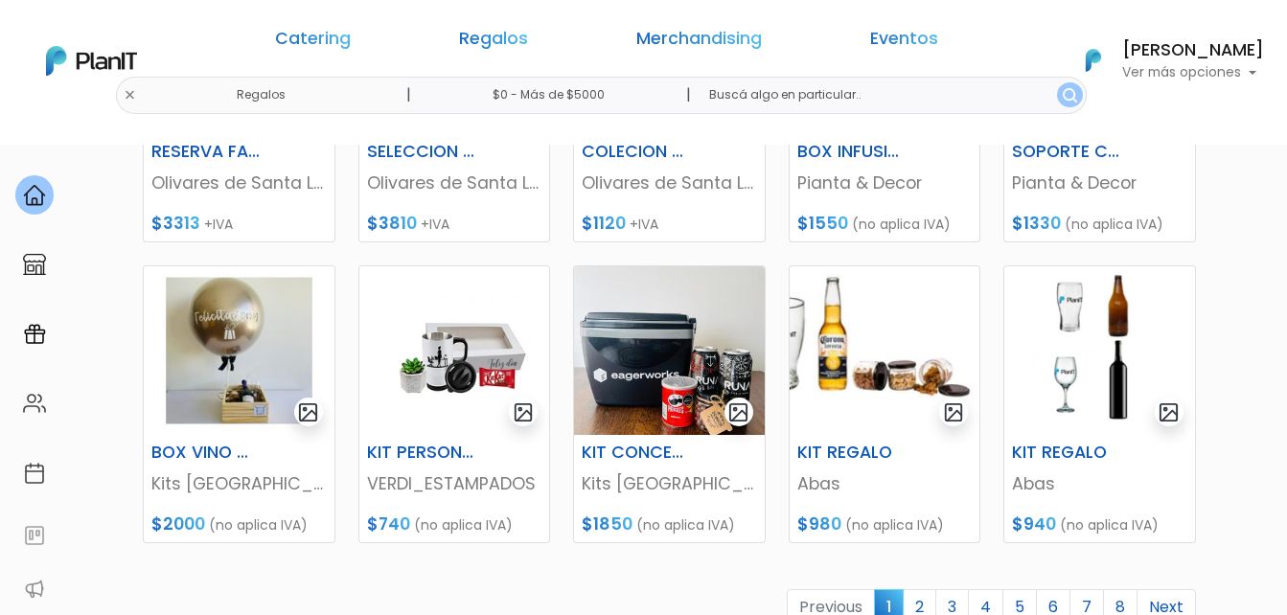
scroll to position [862, 0]
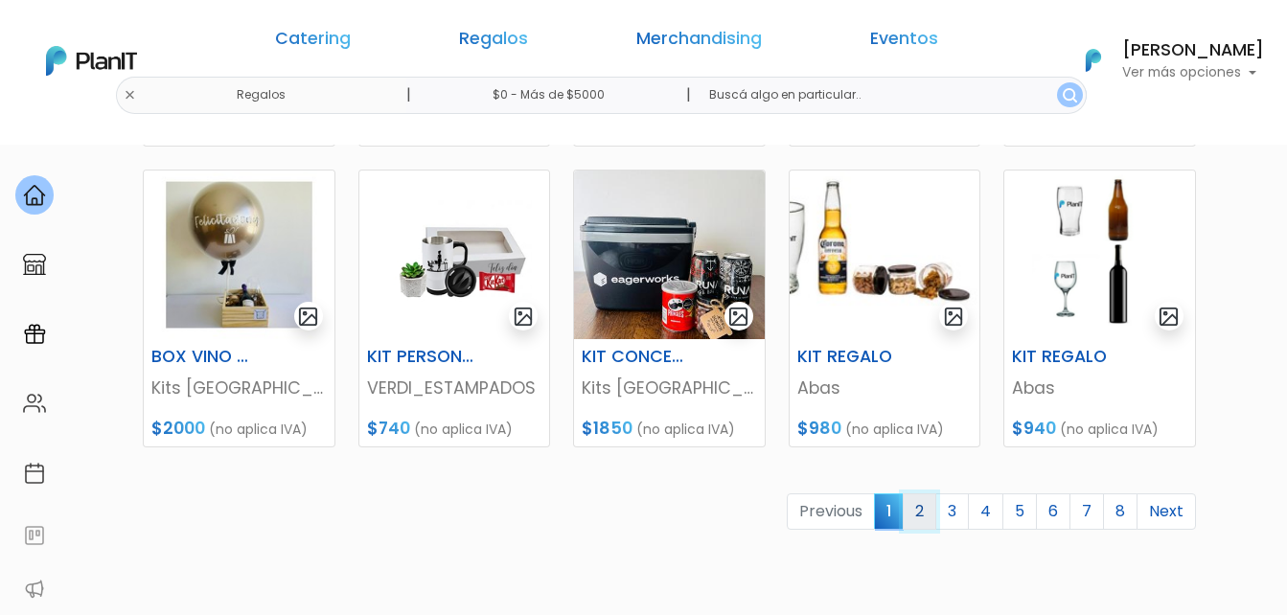
click at [923, 513] on link "2" at bounding box center [919, 511] width 34 height 36
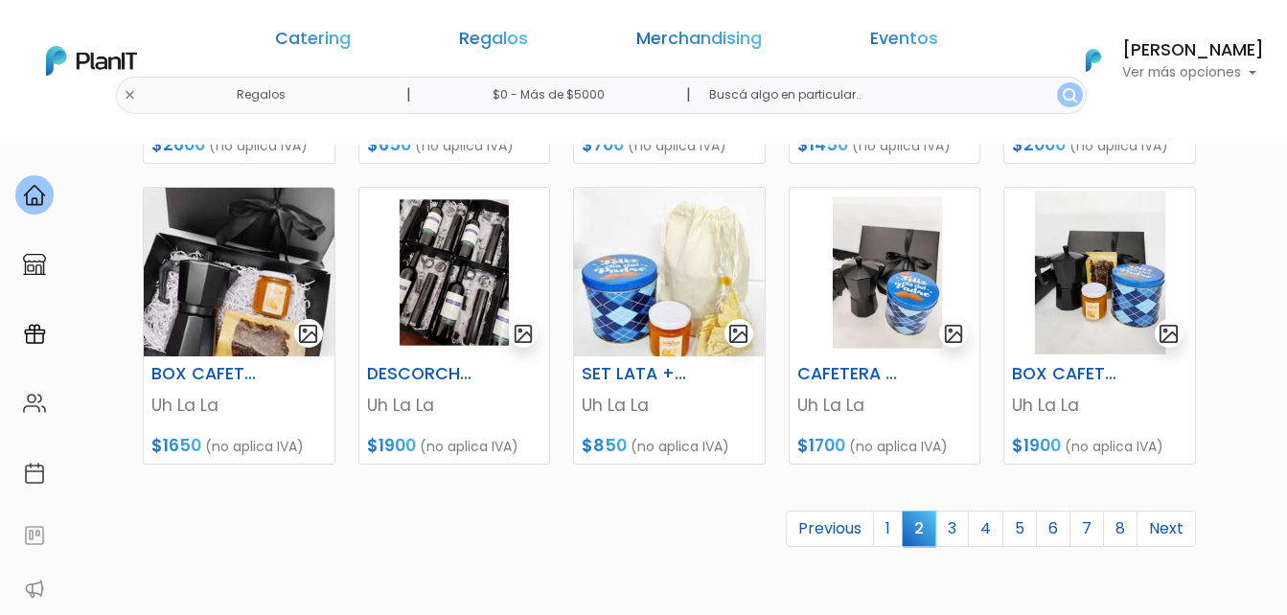
scroll to position [862, 0]
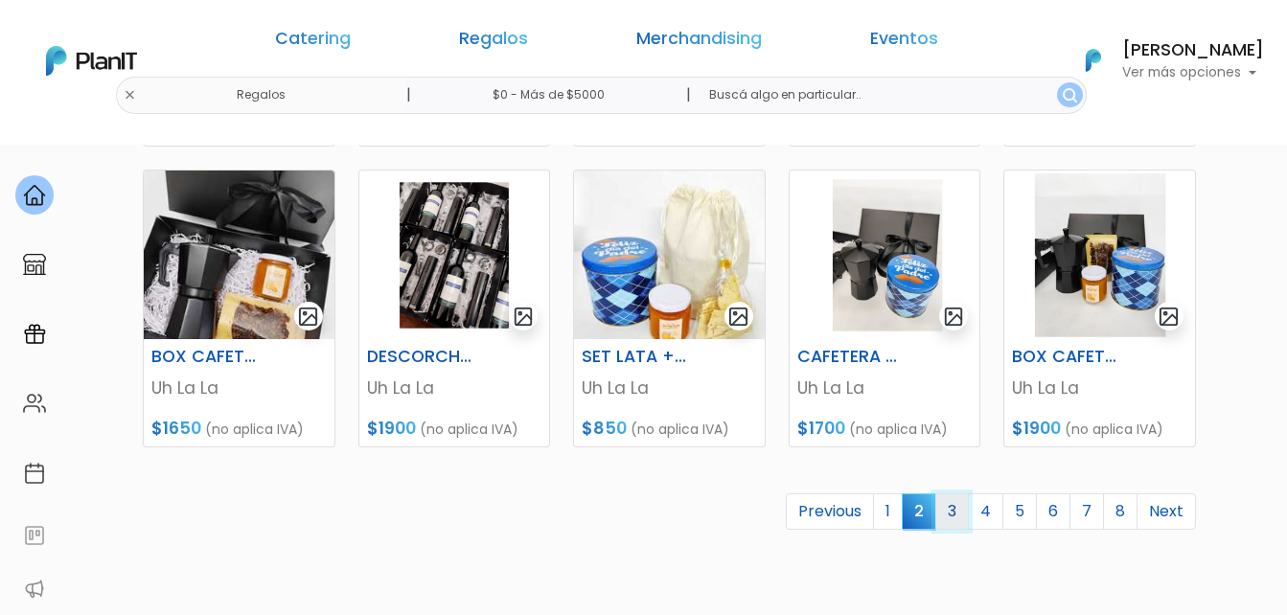
click at [961, 514] on link "3" at bounding box center [952, 511] width 34 height 36
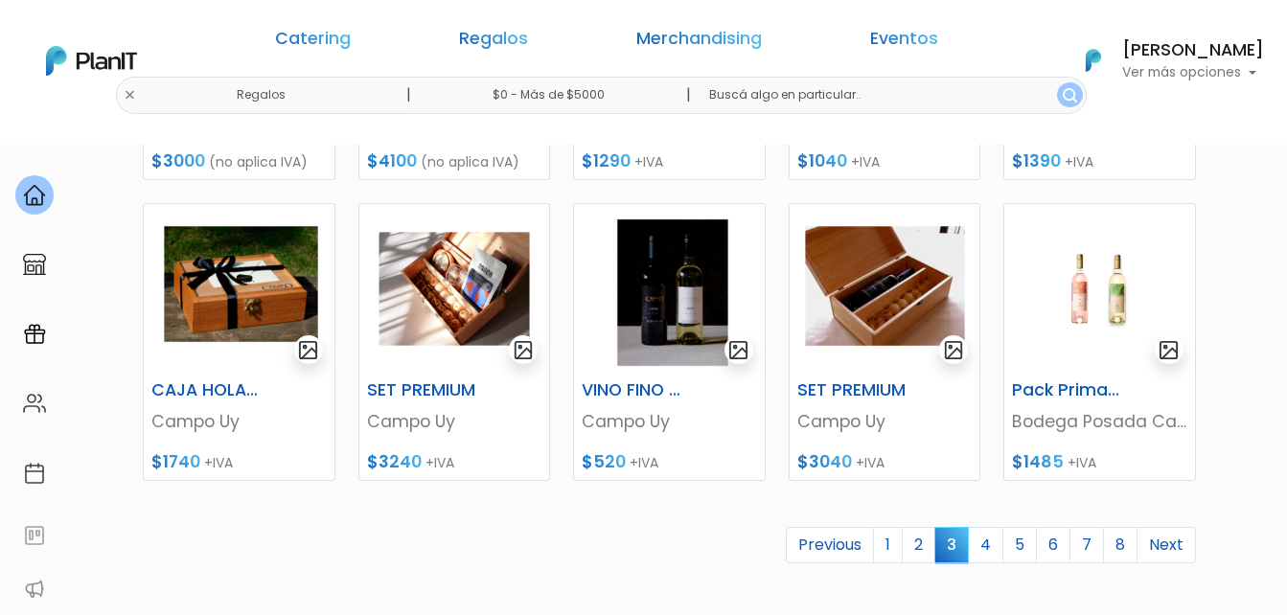
scroll to position [862, 0]
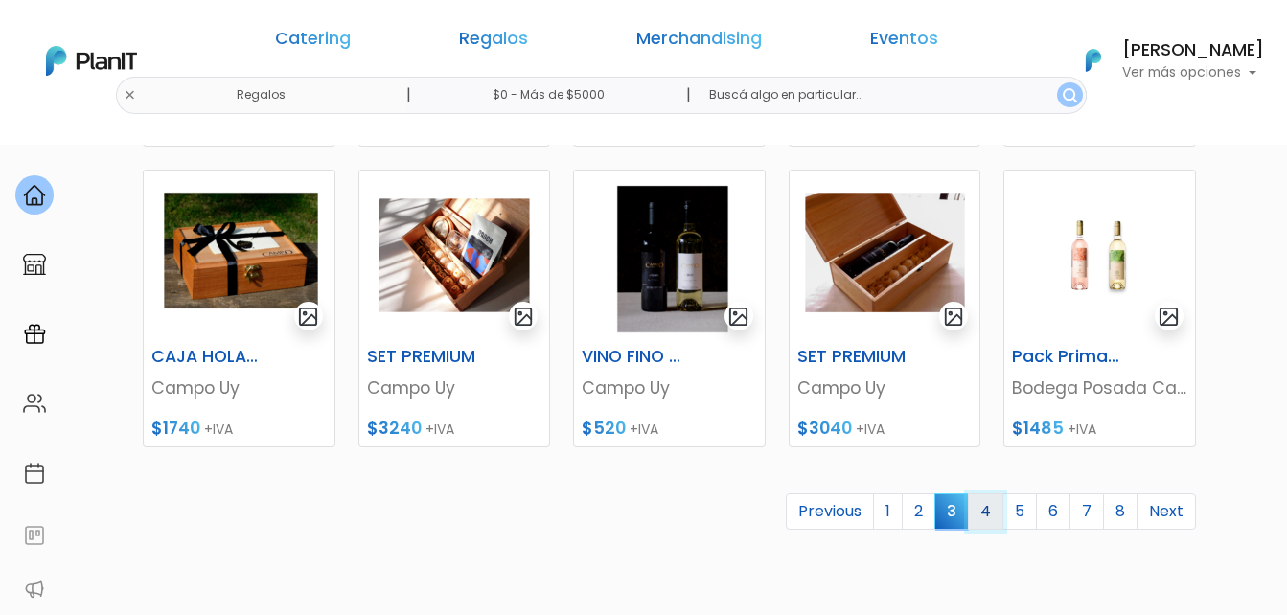
click at [995, 508] on link "4" at bounding box center [985, 511] width 35 height 36
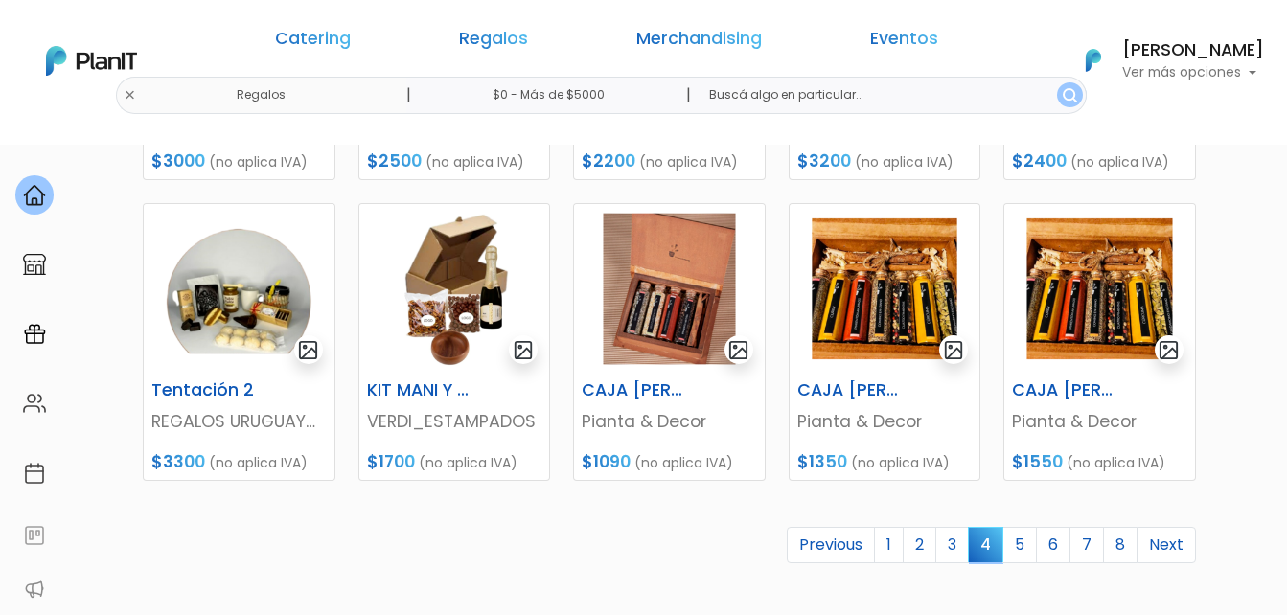
scroll to position [862, 0]
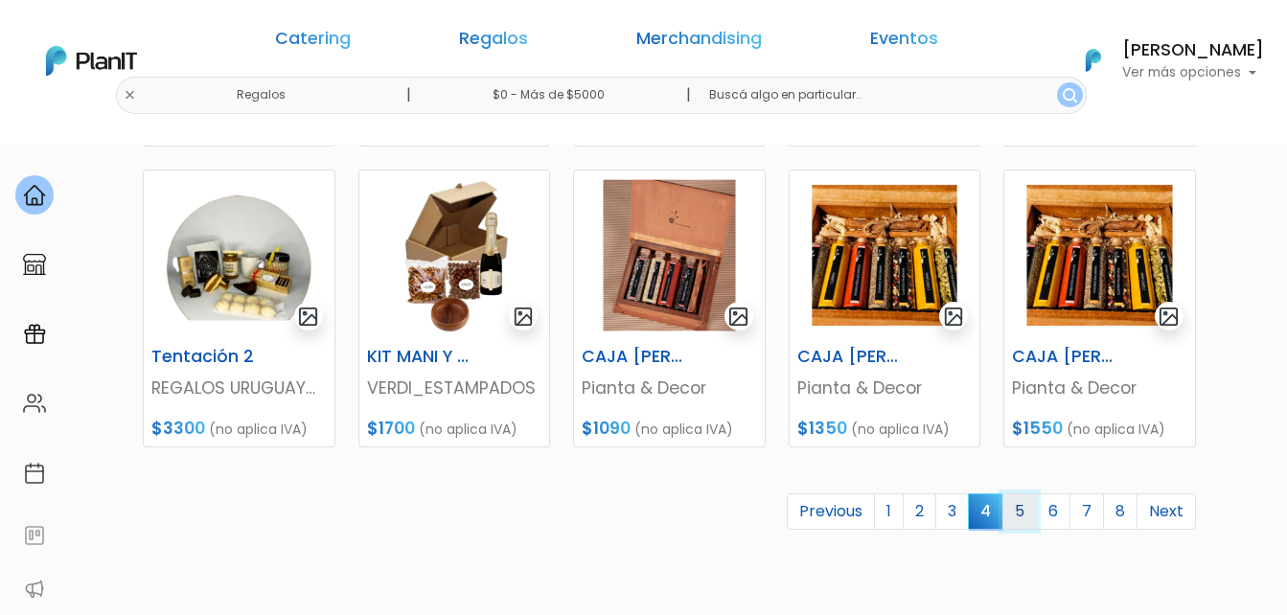
click at [1016, 509] on link "5" at bounding box center [1019, 511] width 34 height 36
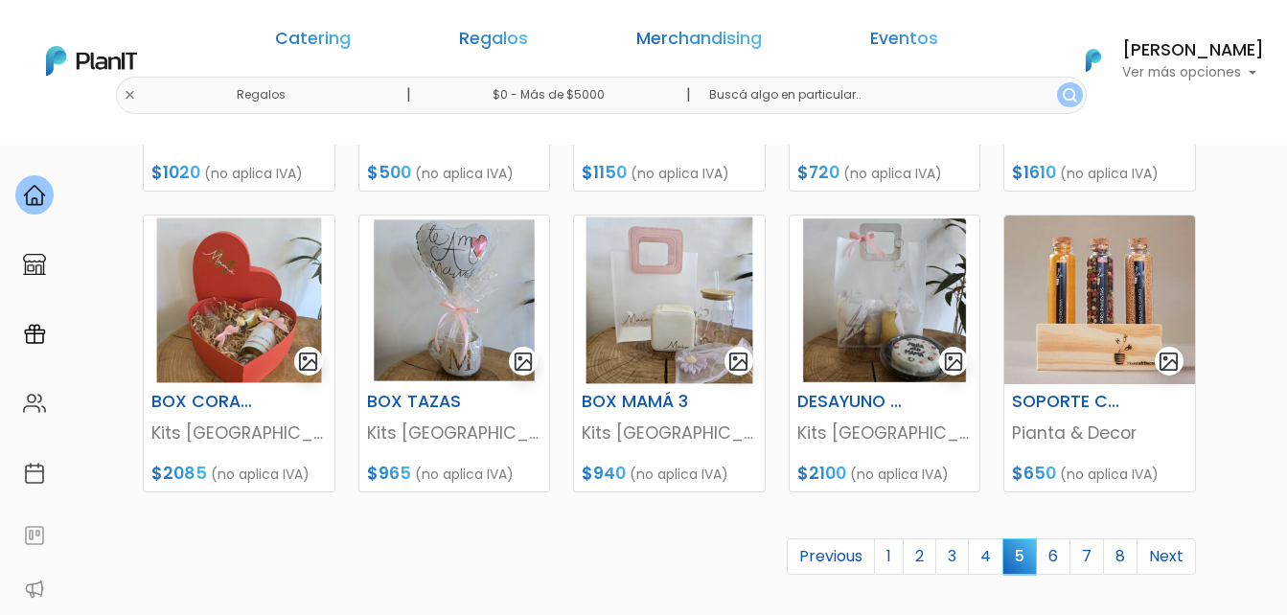
scroll to position [862, 0]
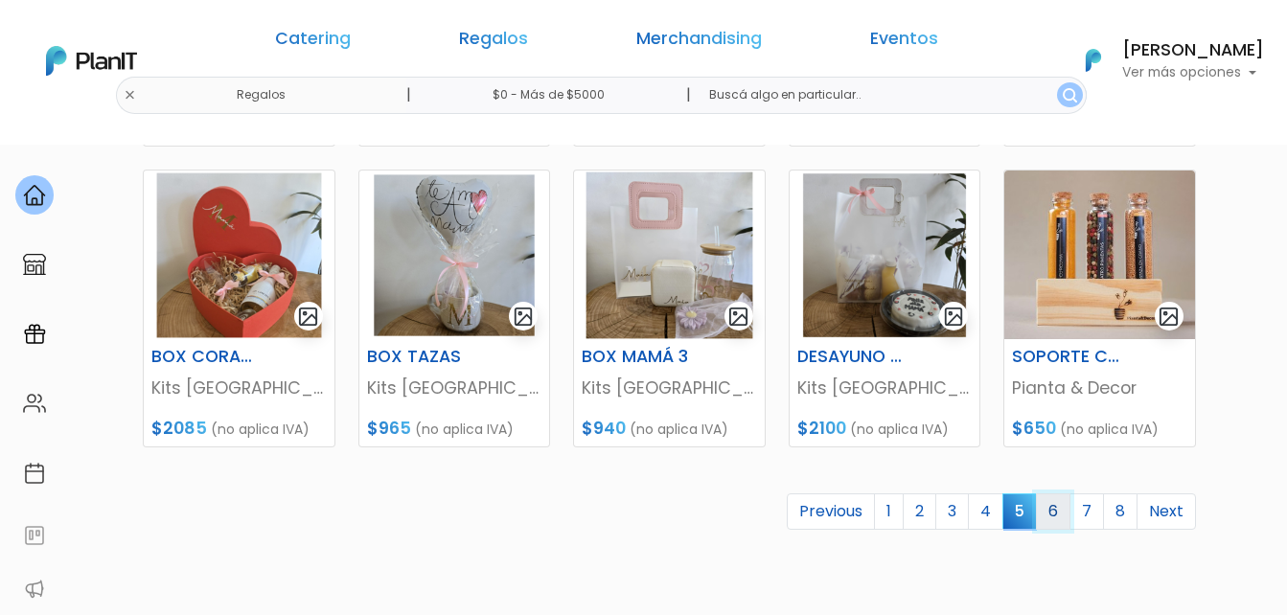
click at [1056, 510] on link "6" at bounding box center [1053, 511] width 34 height 36
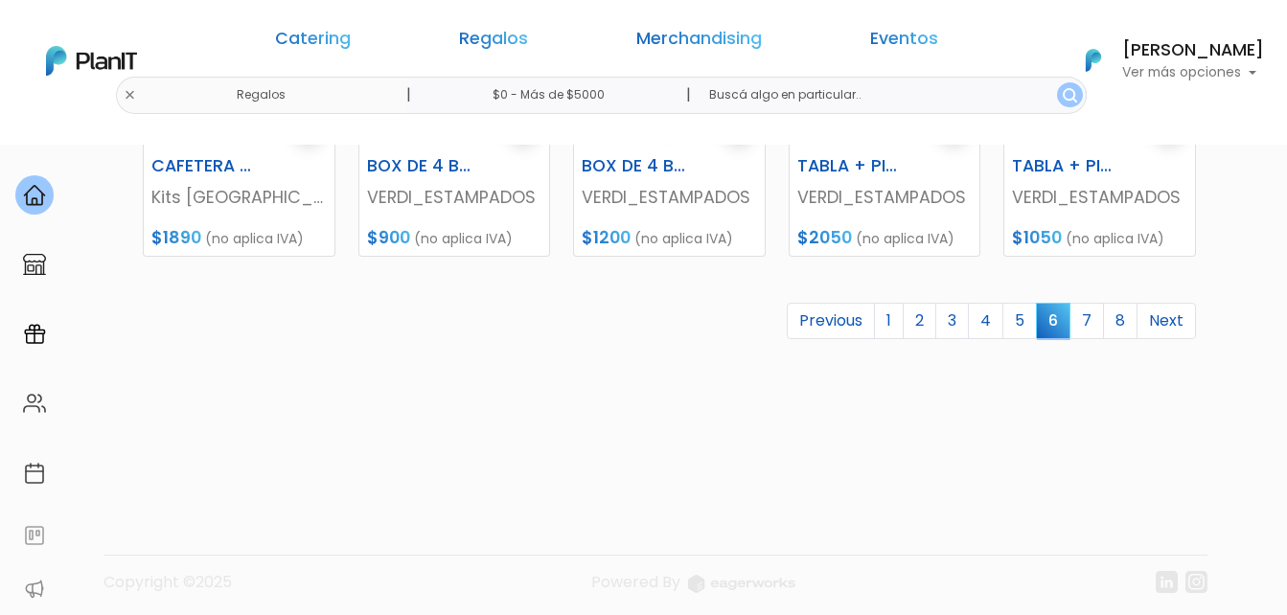
scroll to position [1054, 0]
click at [1086, 316] on link "7" at bounding box center [1086, 320] width 34 height 36
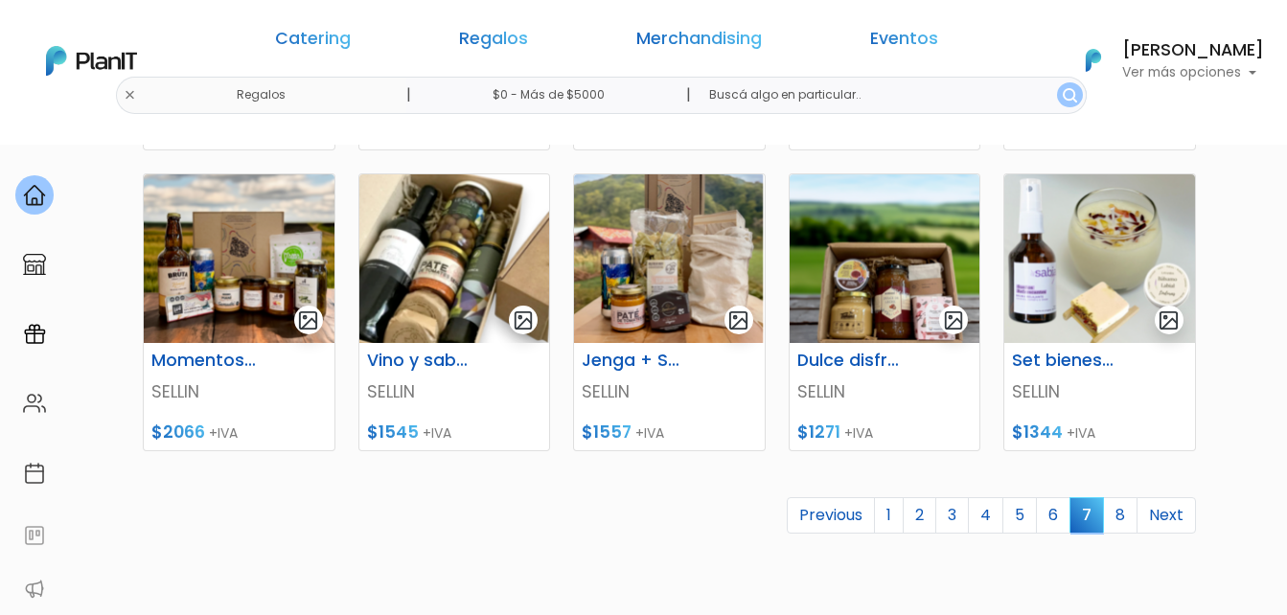
scroll to position [862, 0]
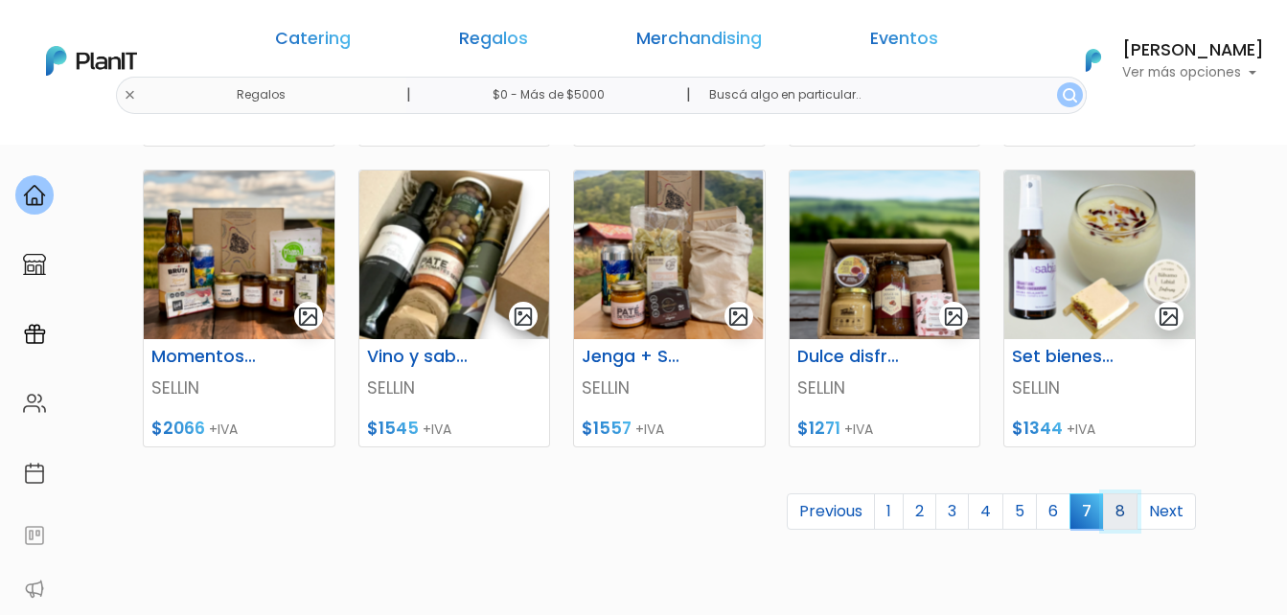
click at [1117, 516] on link "8" at bounding box center [1120, 511] width 34 height 36
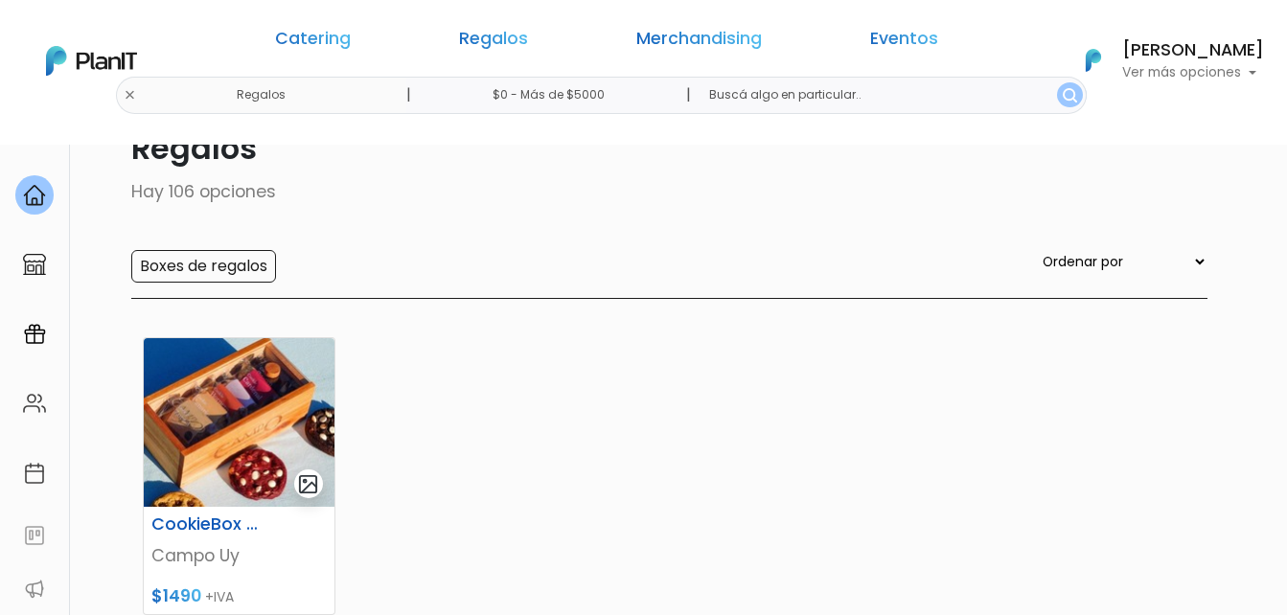
scroll to position [96, 0]
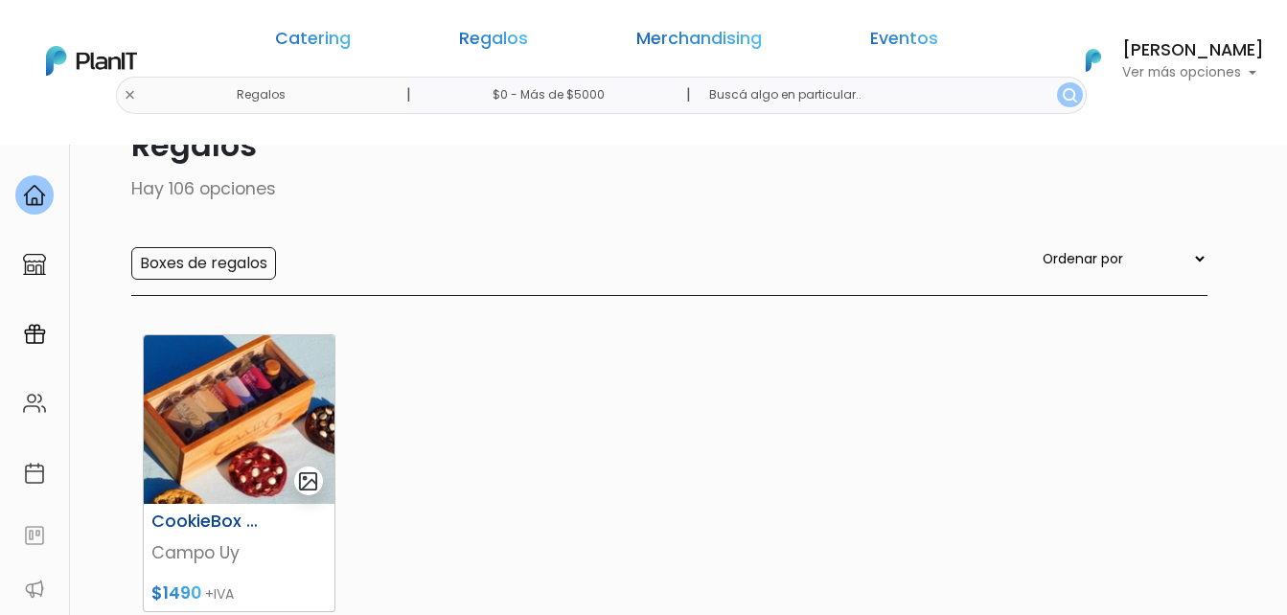
click at [245, 399] on img at bounding box center [239, 419] width 191 height 169
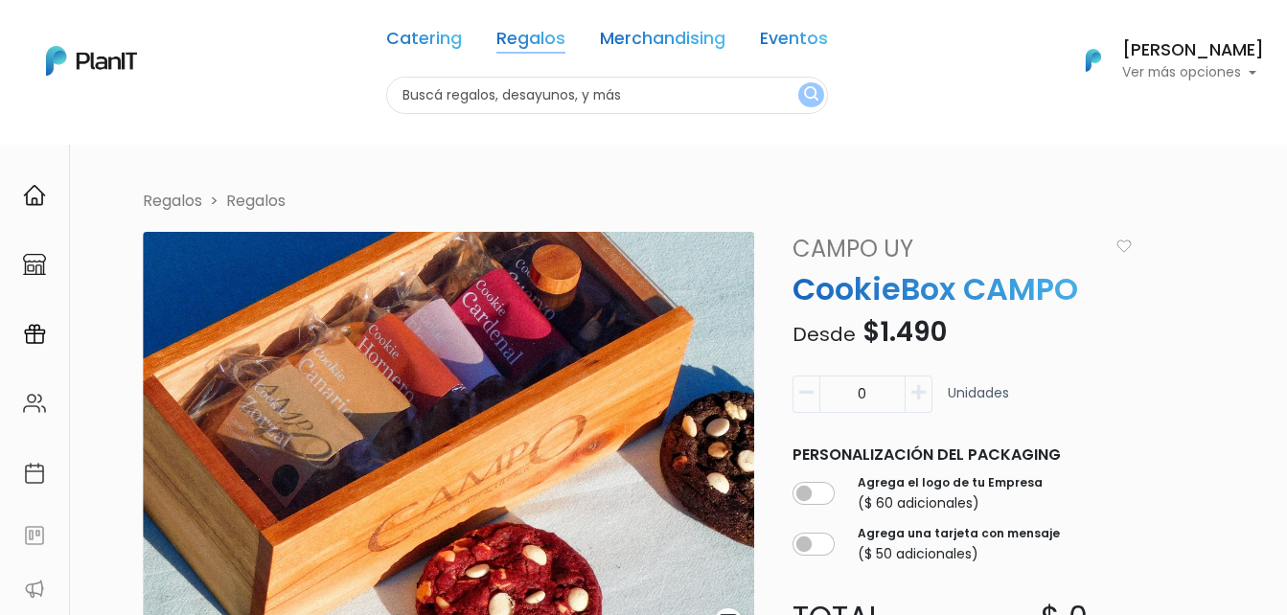
click at [552, 36] on link "Regalos" at bounding box center [530, 42] width 69 height 23
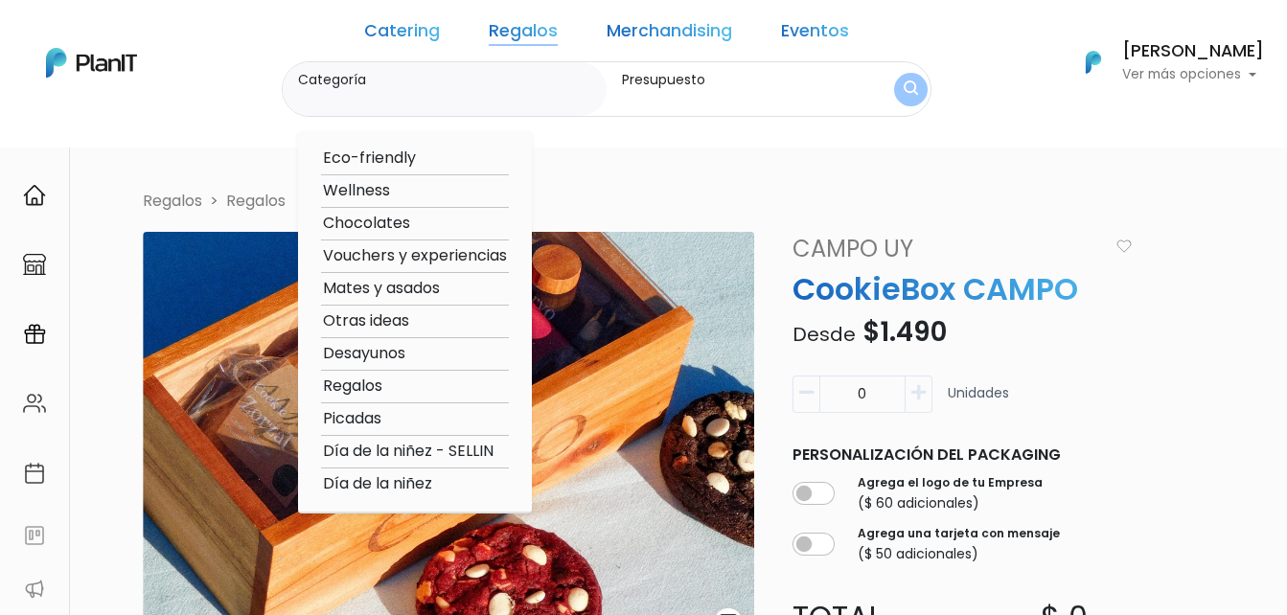
click at [433, 30] on link "Catering" at bounding box center [402, 34] width 76 height 23
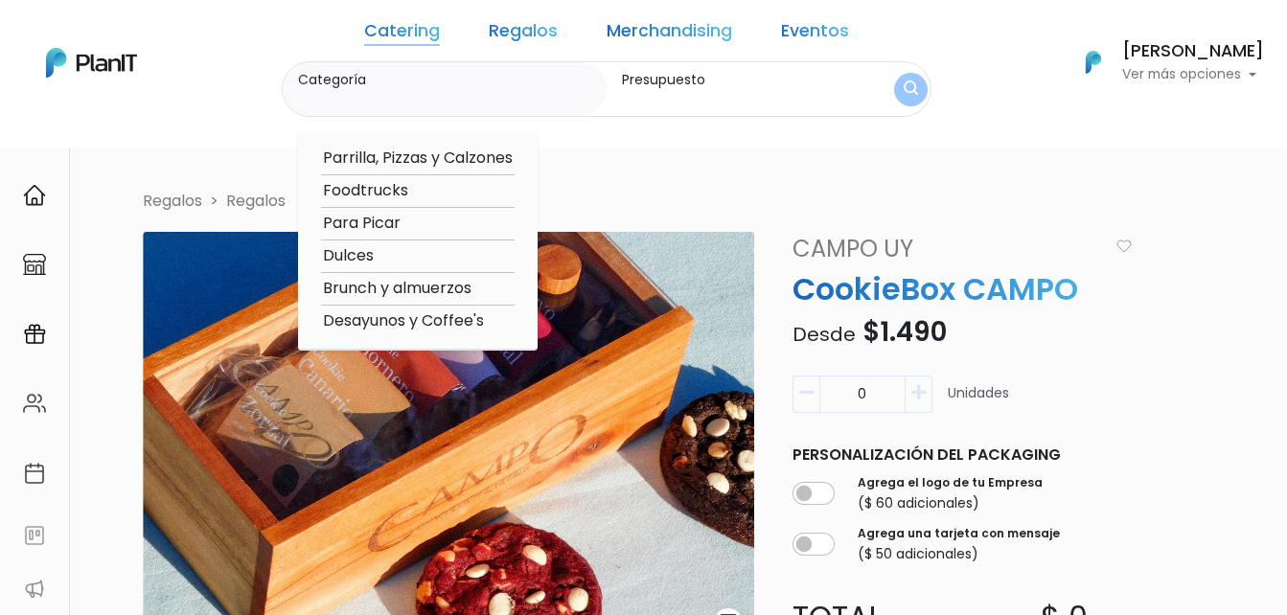
click at [435, 188] on option "Foodtrucks" at bounding box center [418, 191] width 194 height 24
type input "Foodtrucks"
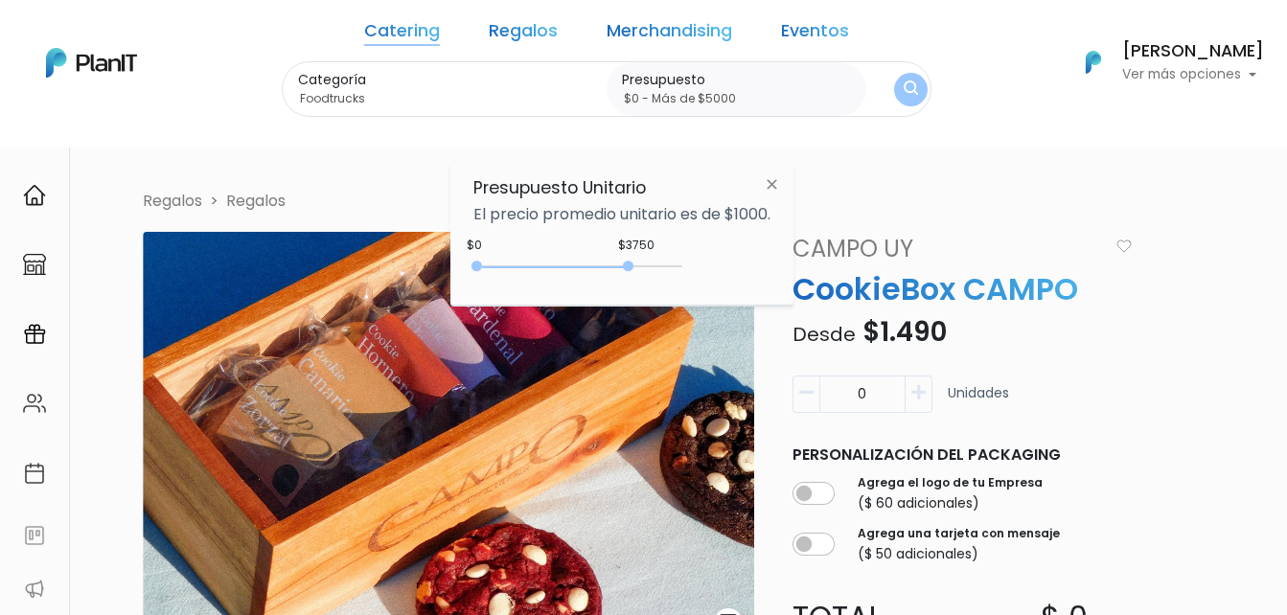
drag, startPoint x: 581, startPoint y: 262, endPoint x: 776, endPoint y: 242, distance: 196.4
click at [766, 247] on div "Presupuesto Unitario El precio promedio unitario es de $1000. $3750 $0 0 : 3750…" at bounding box center [621, 234] width 343 height 143
type input "$0 - Más de $5000"
click at [894, 85] on button "submit" at bounding box center [911, 90] width 34 height 34
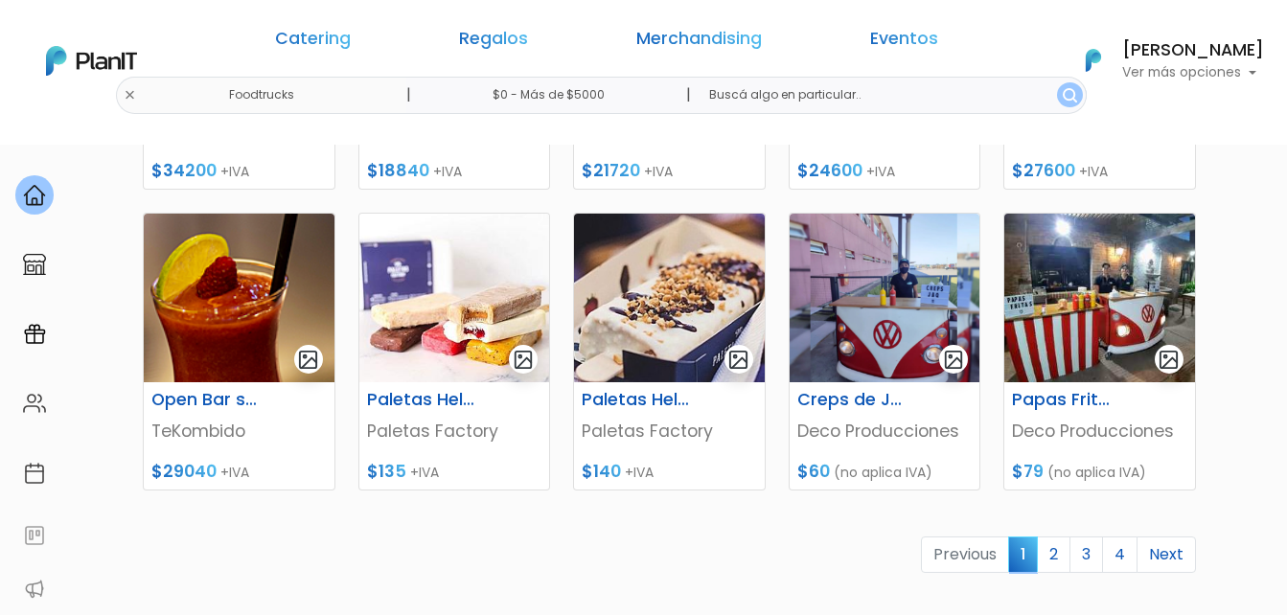
scroll to position [862, 0]
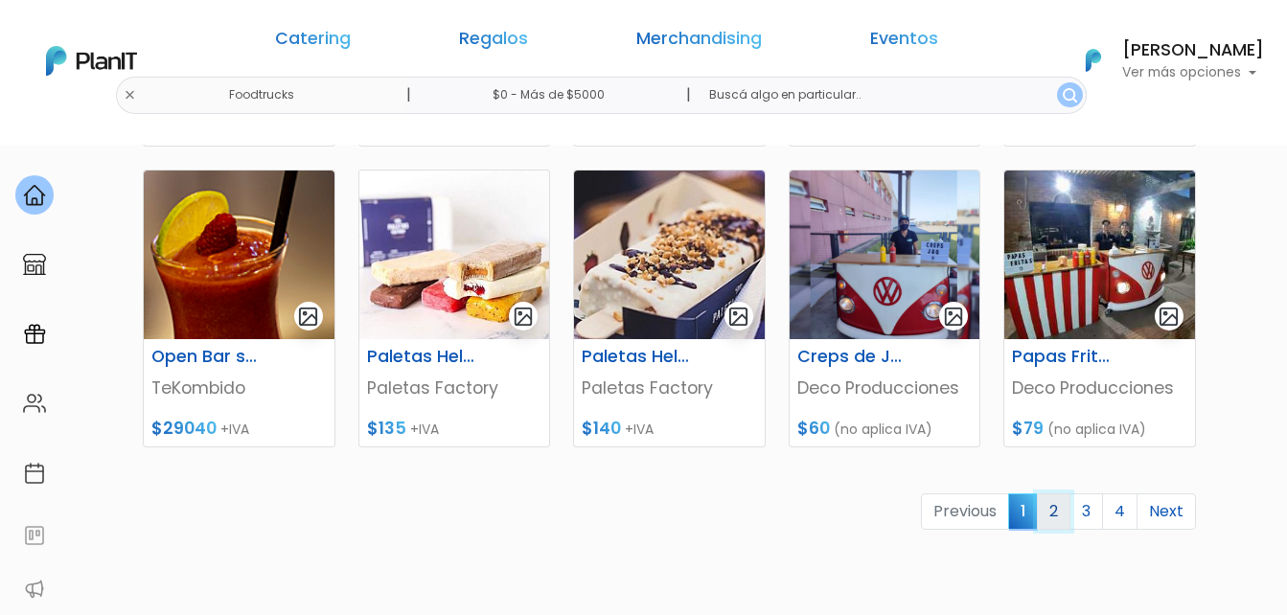
click at [1054, 510] on link "2" at bounding box center [1054, 511] width 34 height 36
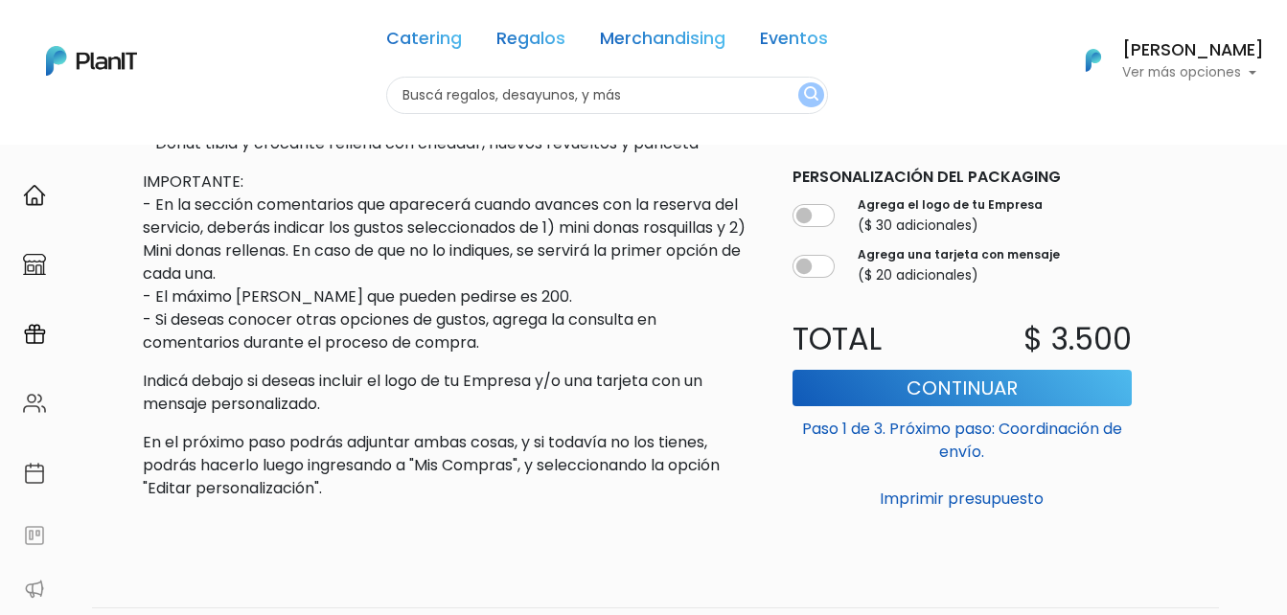
scroll to position [1245, 0]
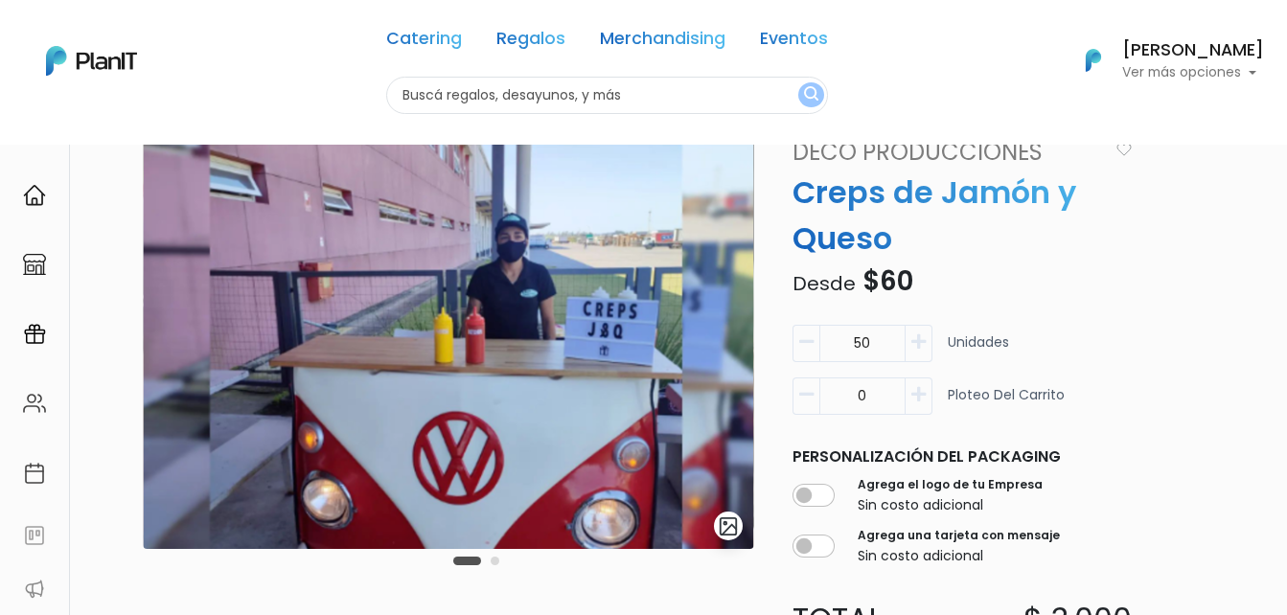
scroll to position [96, 0]
click at [918, 343] on icon "button" at bounding box center [918, 342] width 14 height 17
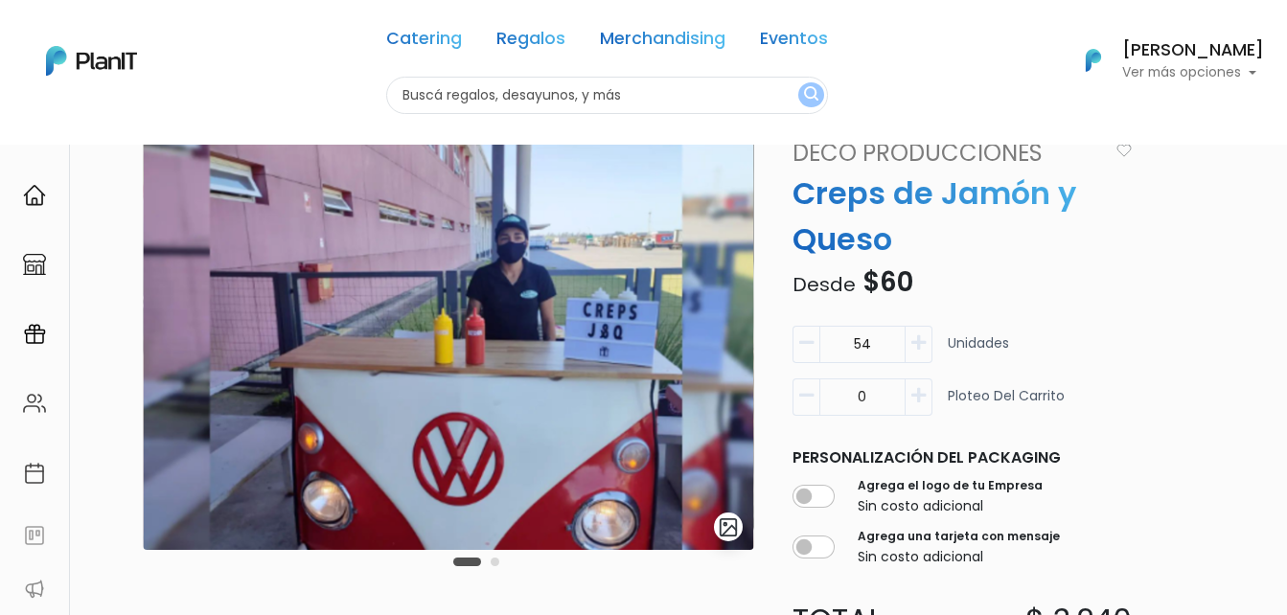
click at [918, 343] on icon "button" at bounding box center [918, 342] width 14 height 17
drag, startPoint x: 849, startPoint y: 345, endPoint x: 888, endPoint y: 344, distance: 39.3
click at [888, 344] on input "55" at bounding box center [862, 344] width 86 height 37
type input "100"
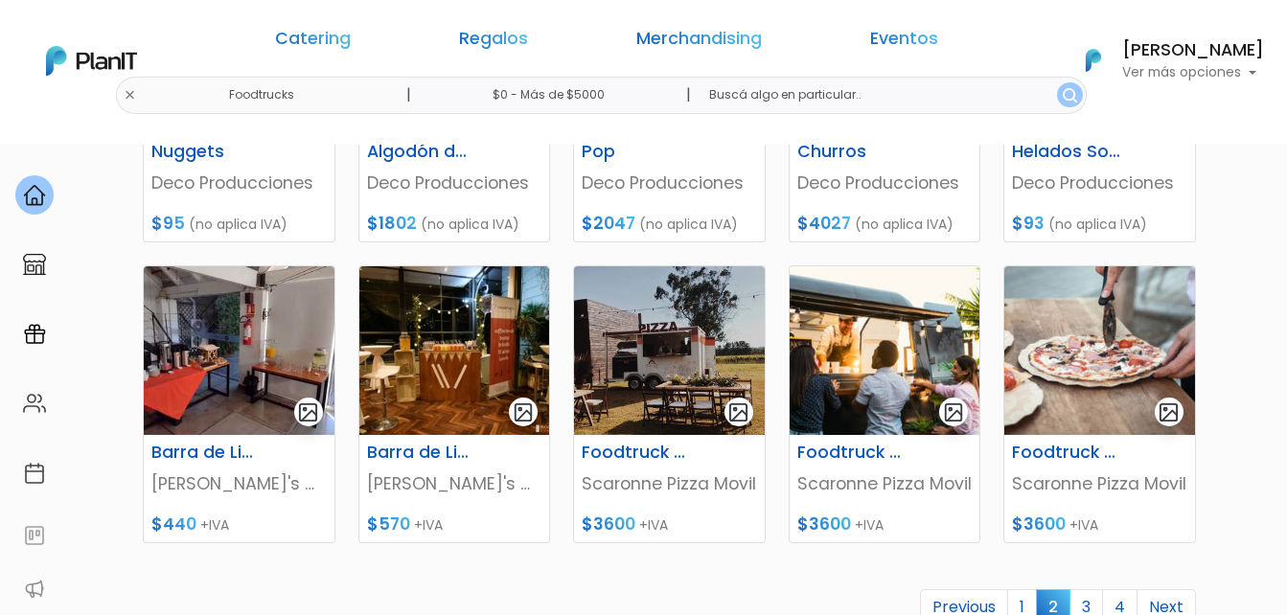
scroll to position [862, 0]
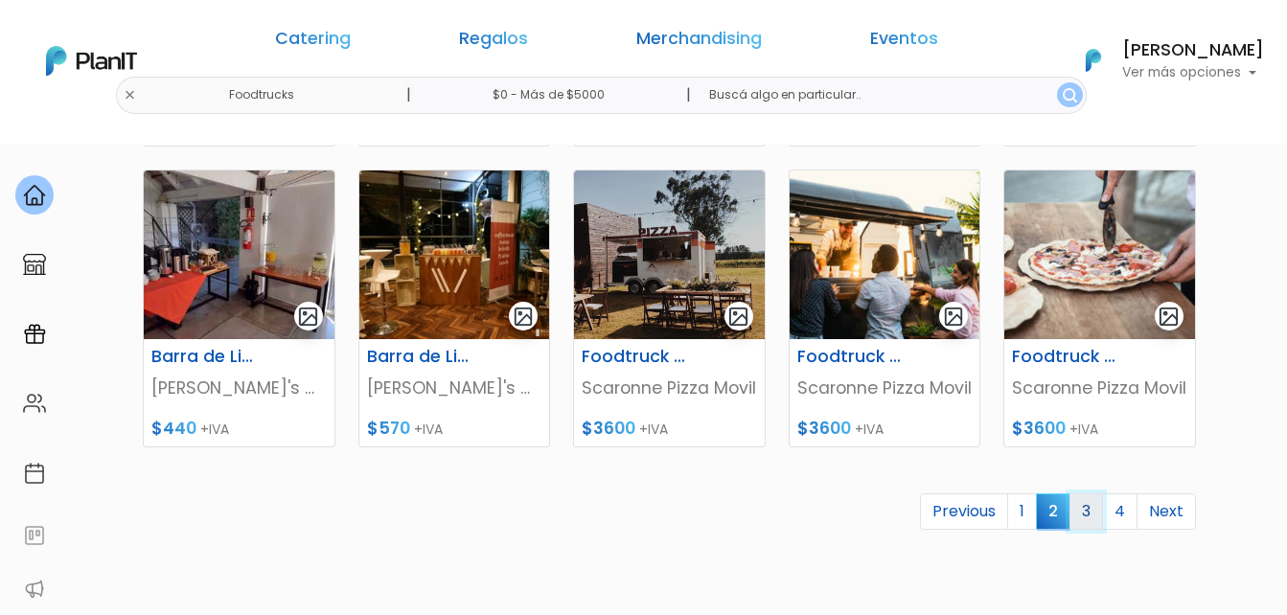
click at [1096, 513] on link "3" at bounding box center [1086, 511] width 34 height 36
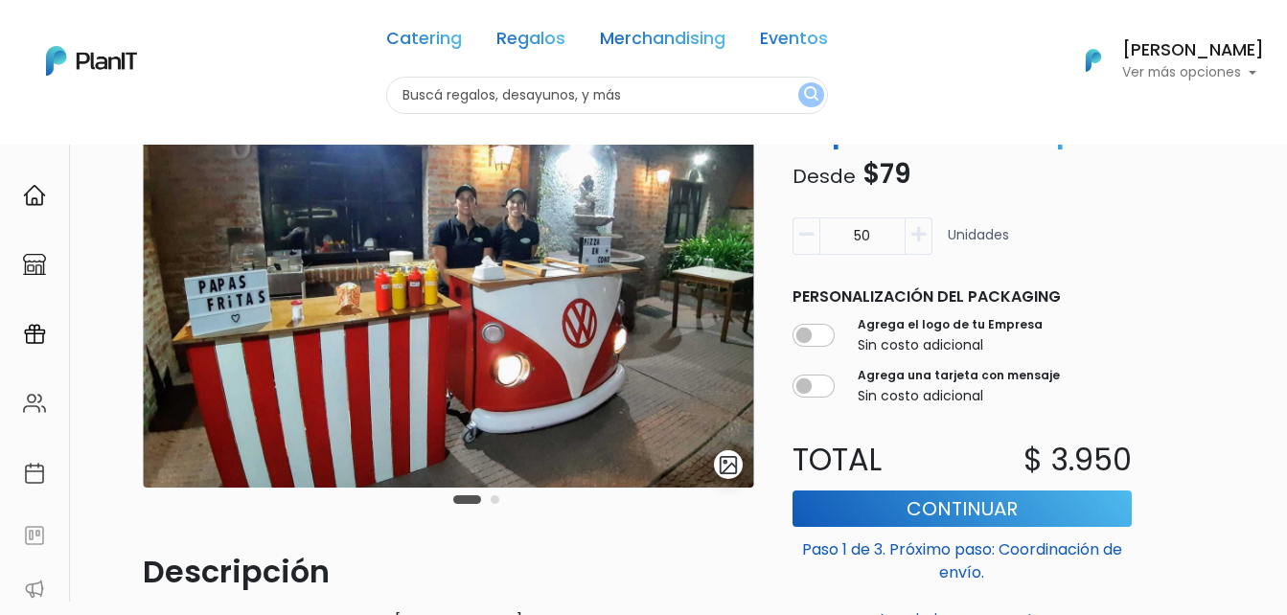
scroll to position [192, 0]
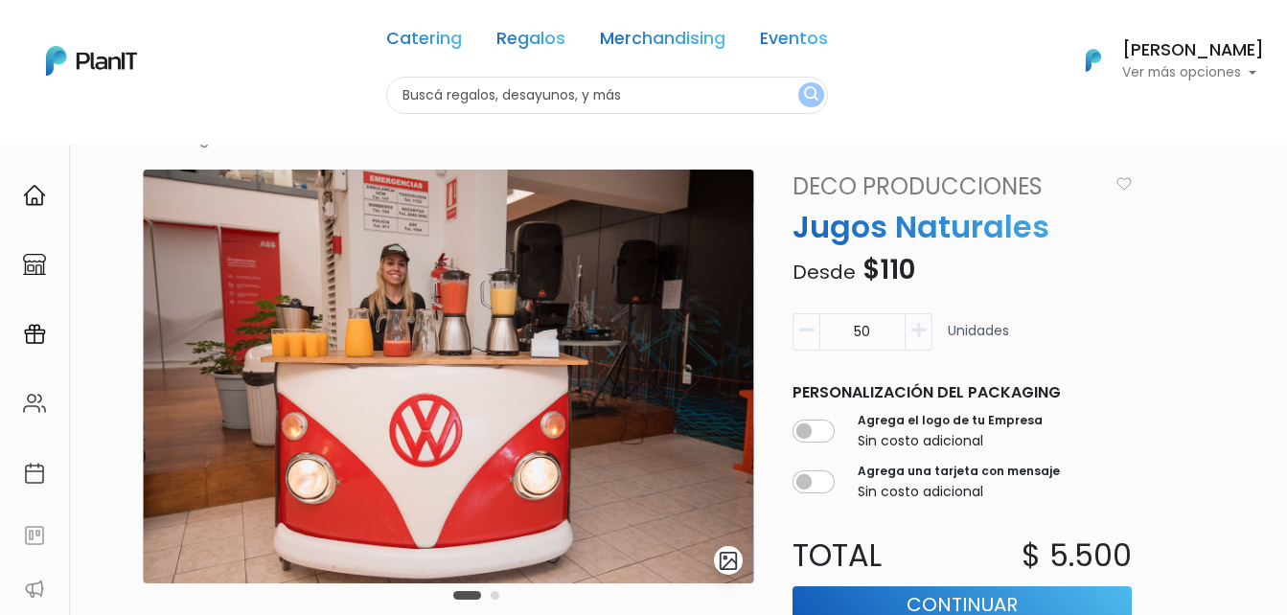
scroll to position [96, 0]
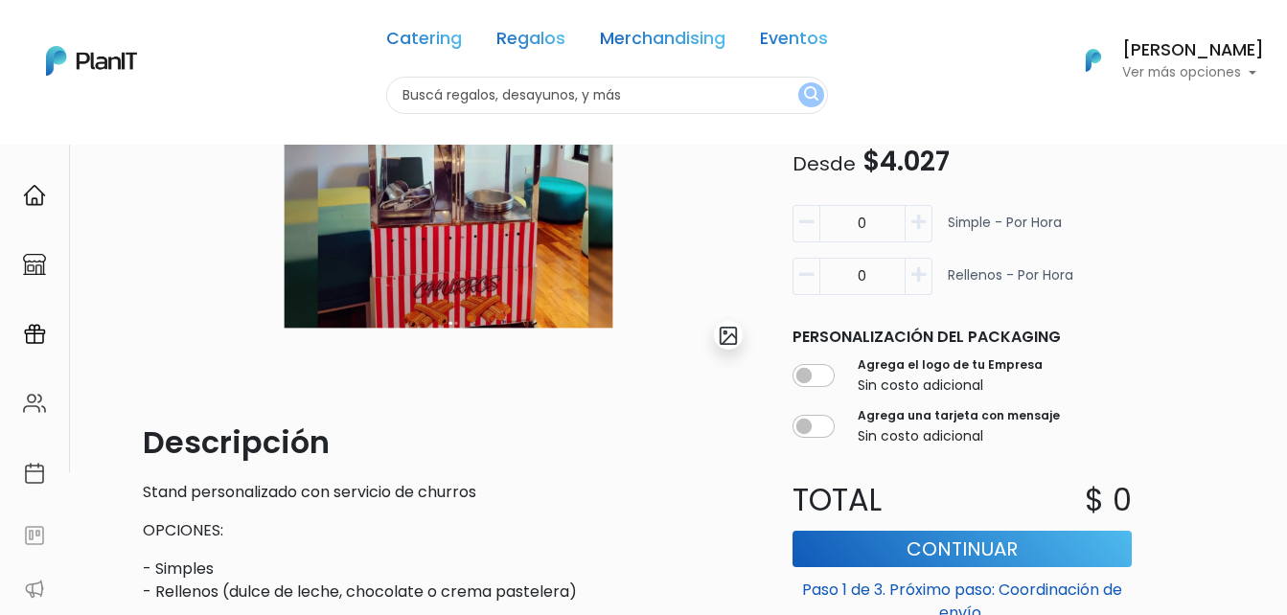
scroll to position [192, 0]
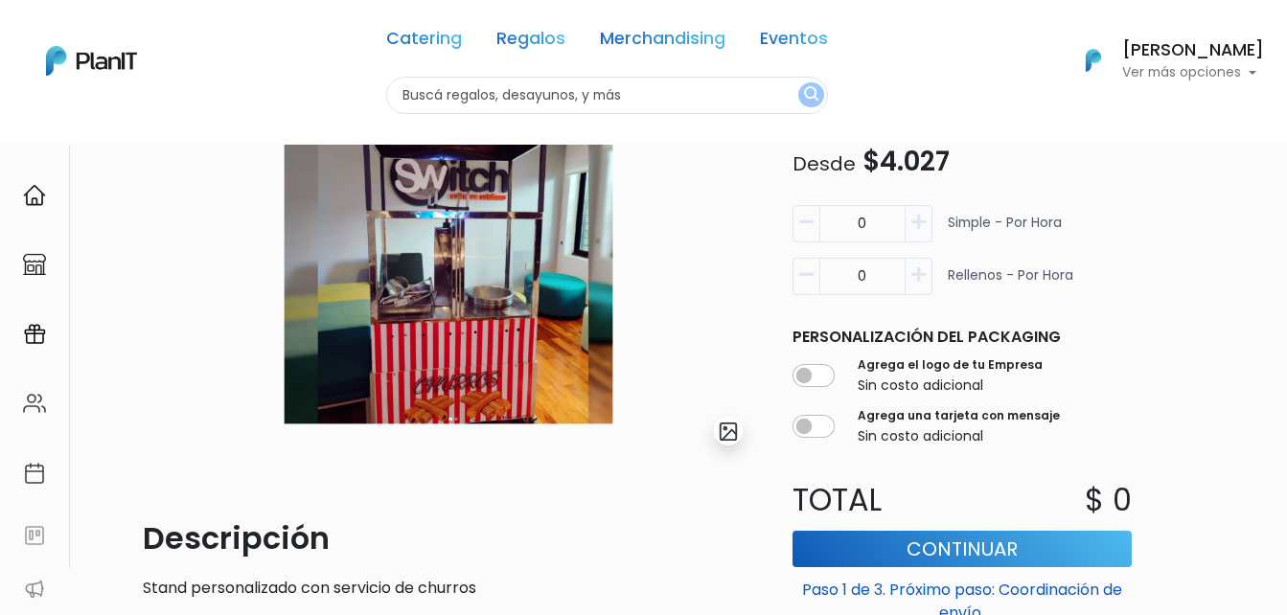
click at [925, 221] on icon "button" at bounding box center [918, 222] width 14 height 17
type input "1"
click at [917, 278] on icon "button" at bounding box center [918, 274] width 14 height 17
type input "1"
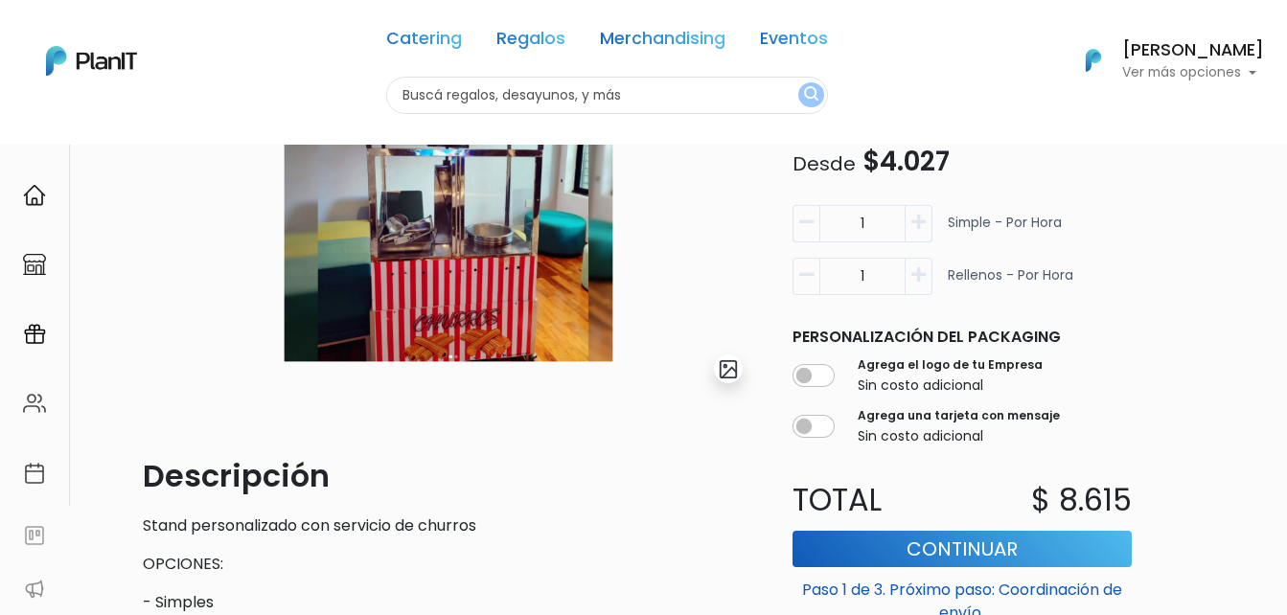
scroll to position [287, 0]
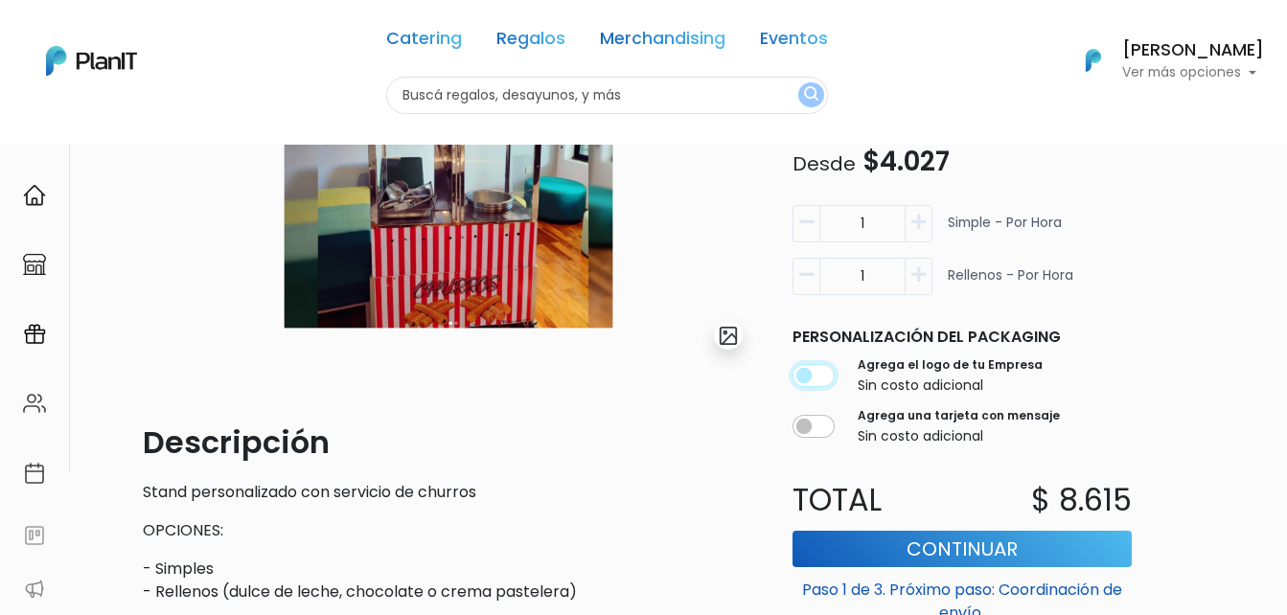
click at [821, 374] on input "checkbox" at bounding box center [813, 375] width 42 height 23
checkbox input "true"
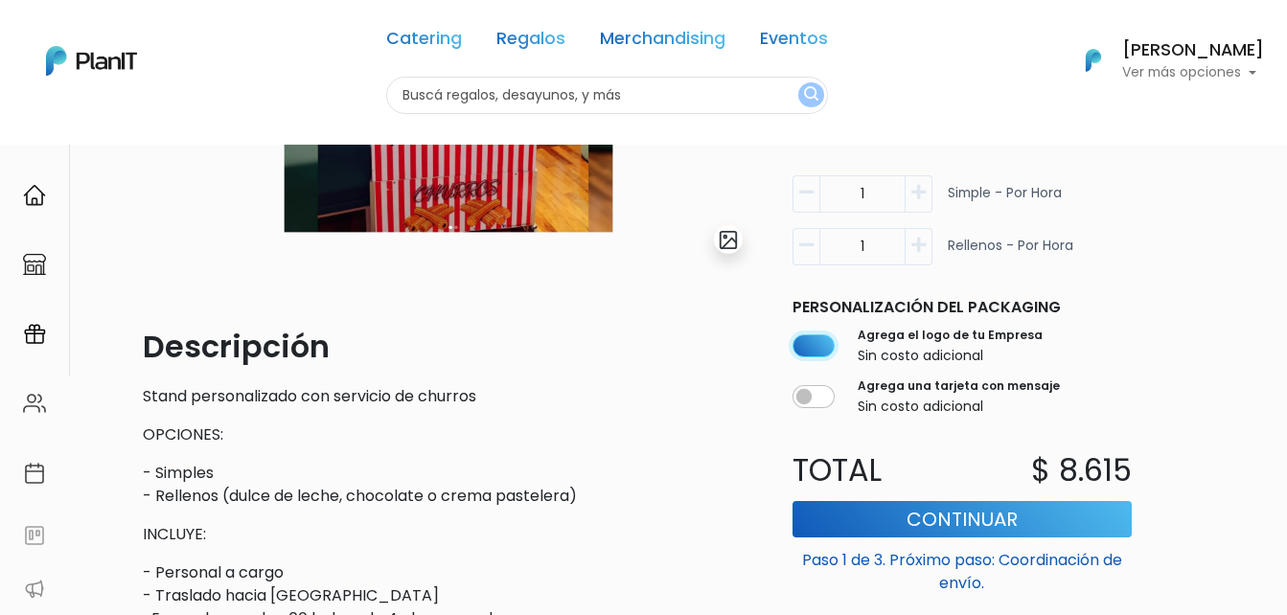
scroll to position [192, 0]
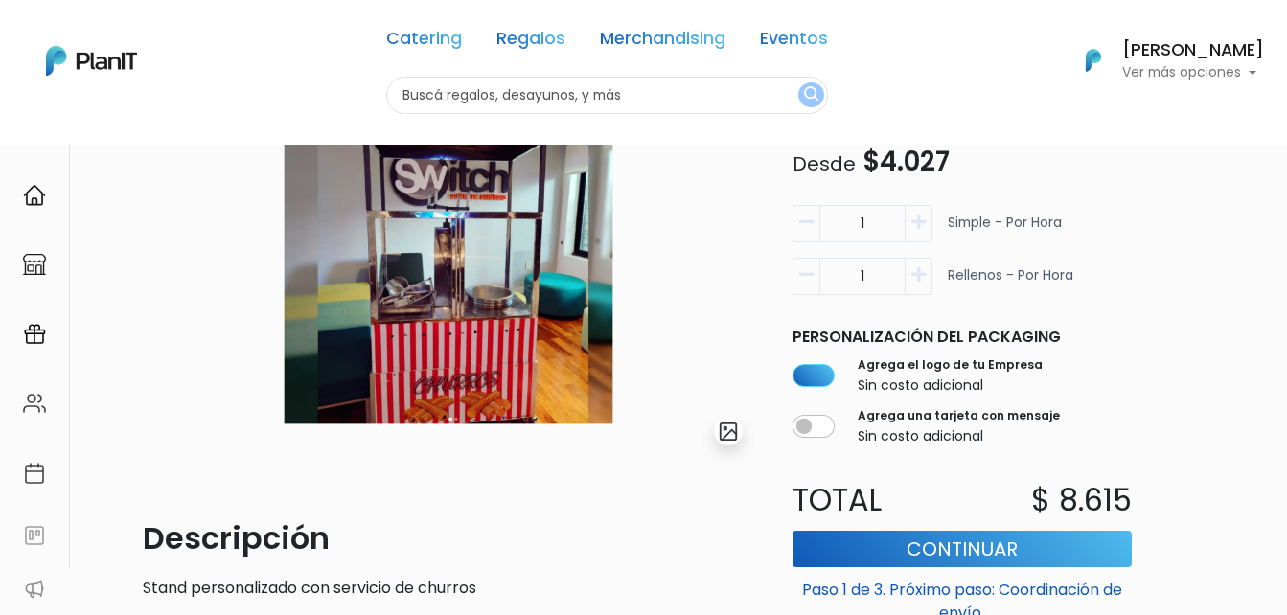
click at [809, 286] on button "button" at bounding box center [805, 276] width 27 height 37
type input "0"
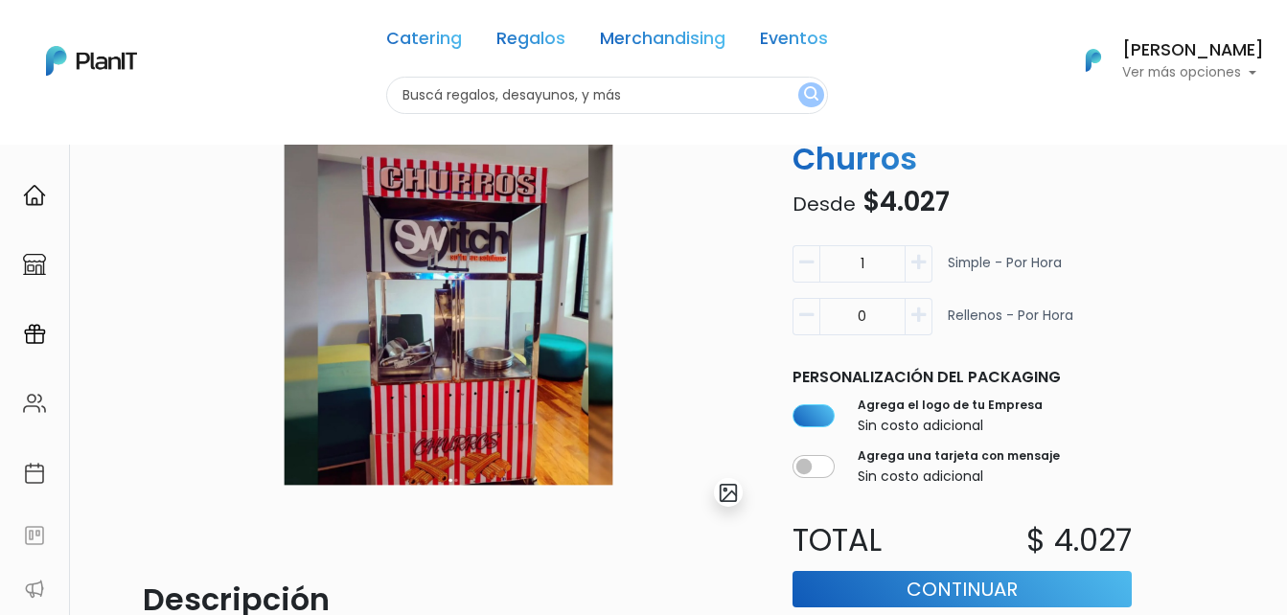
scroll to position [96, 0]
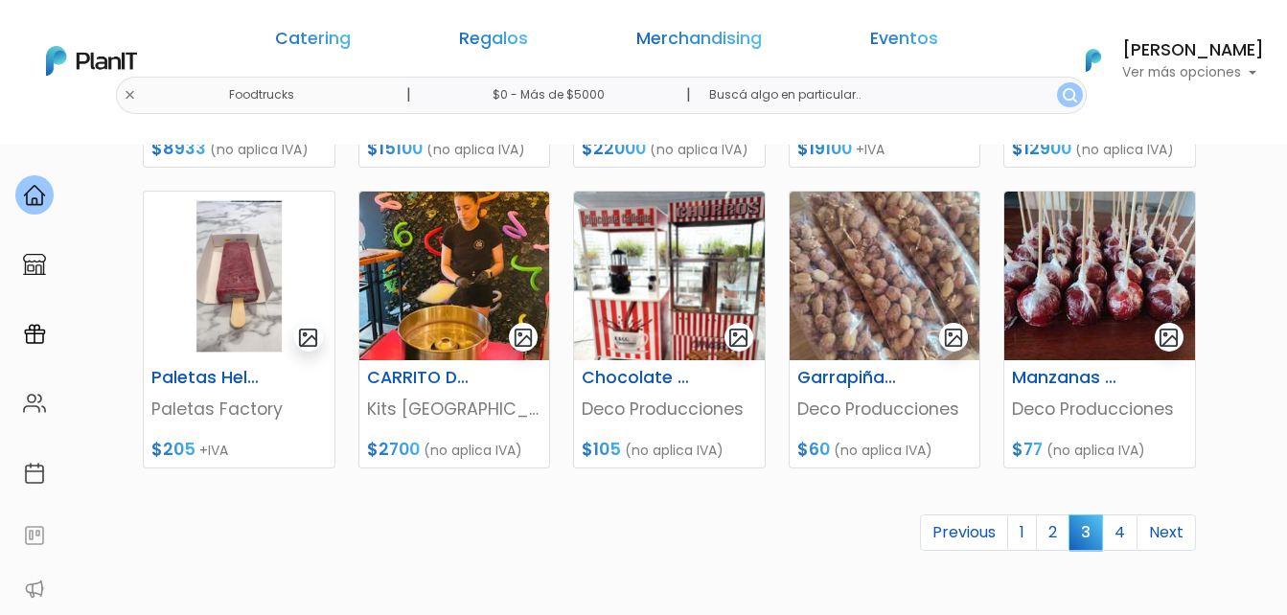
scroll to position [862, 0]
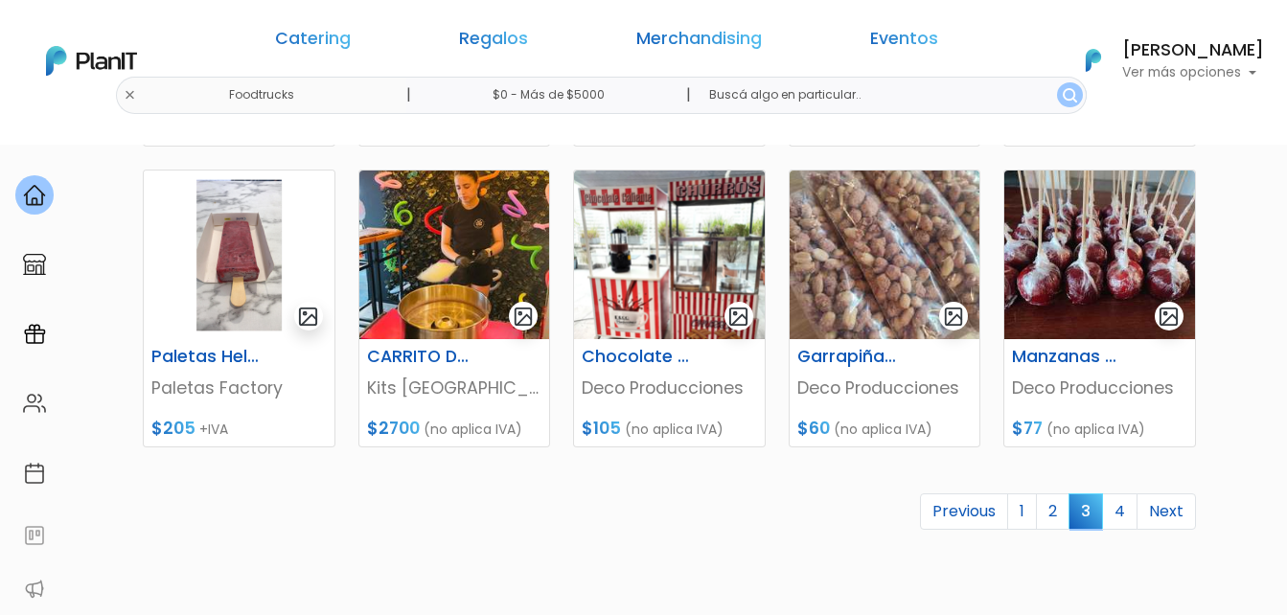
drag, startPoint x: 441, startPoint y: 228, endPoint x: 405, endPoint y: 507, distance: 281.0
click at [405, 507] on ul "Previous 1 2 3 4 Next" at bounding box center [669, 511] width 1053 height 37
click at [1125, 513] on link "4" at bounding box center [1119, 511] width 35 height 36
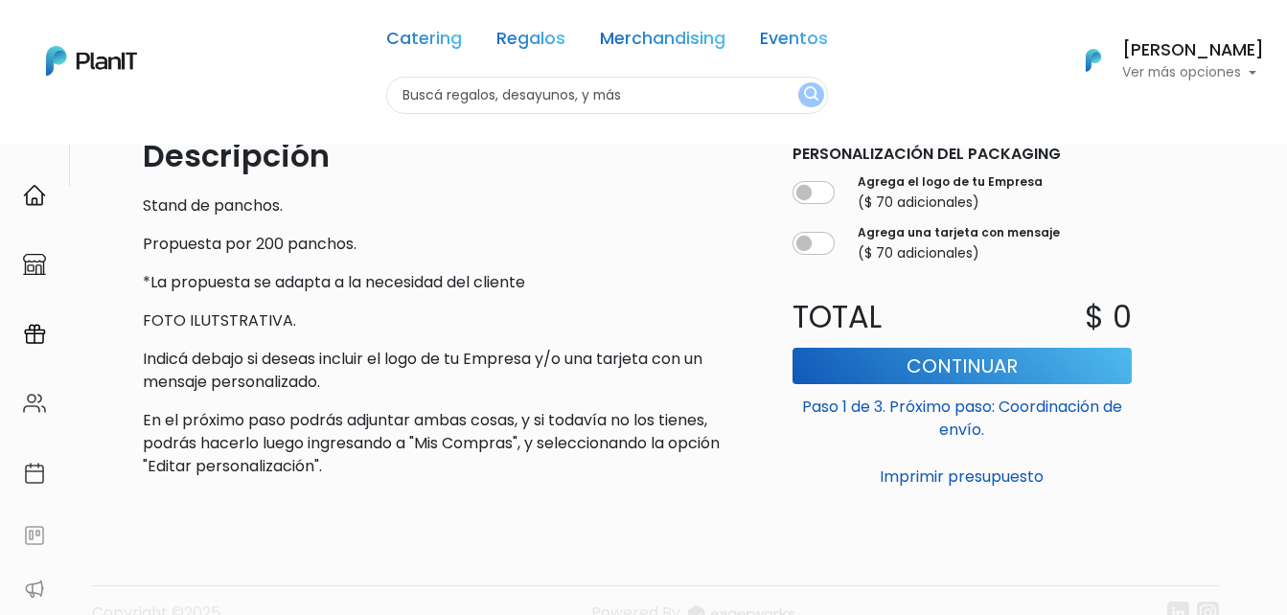
scroll to position [575, 0]
click at [830, 198] on input "checkbox" at bounding box center [813, 192] width 42 height 23
checkbox input "true"
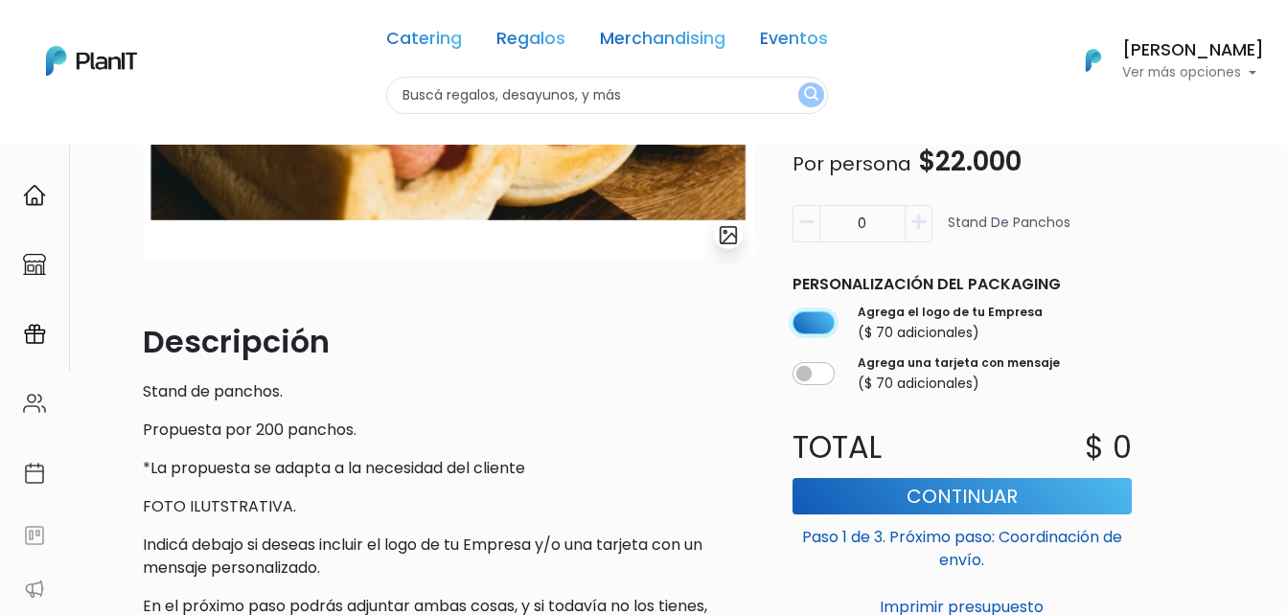
scroll to position [383, 0]
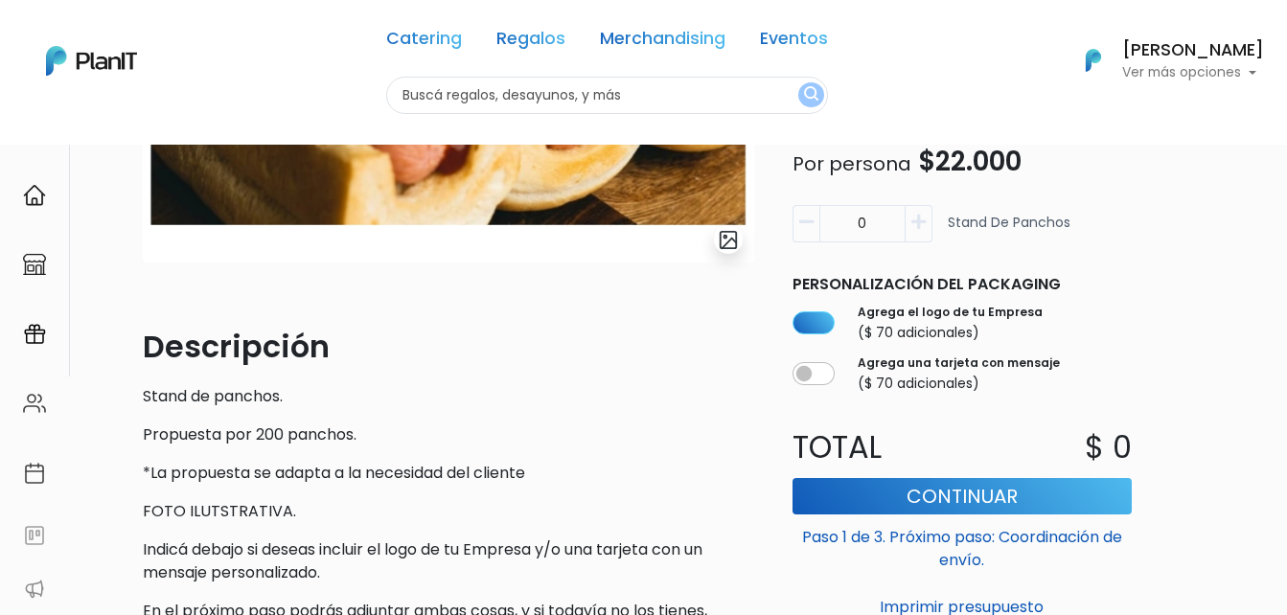
click at [852, 231] on input "0" at bounding box center [862, 223] width 86 height 37
click at [912, 225] on icon "button" at bounding box center [918, 222] width 14 height 17
drag, startPoint x: 890, startPoint y: 226, endPoint x: 834, endPoint y: 226, distance: 55.6
click at [834, 226] on input "1" at bounding box center [862, 223] width 86 height 37
click at [796, 226] on button "button" at bounding box center [805, 223] width 27 height 37
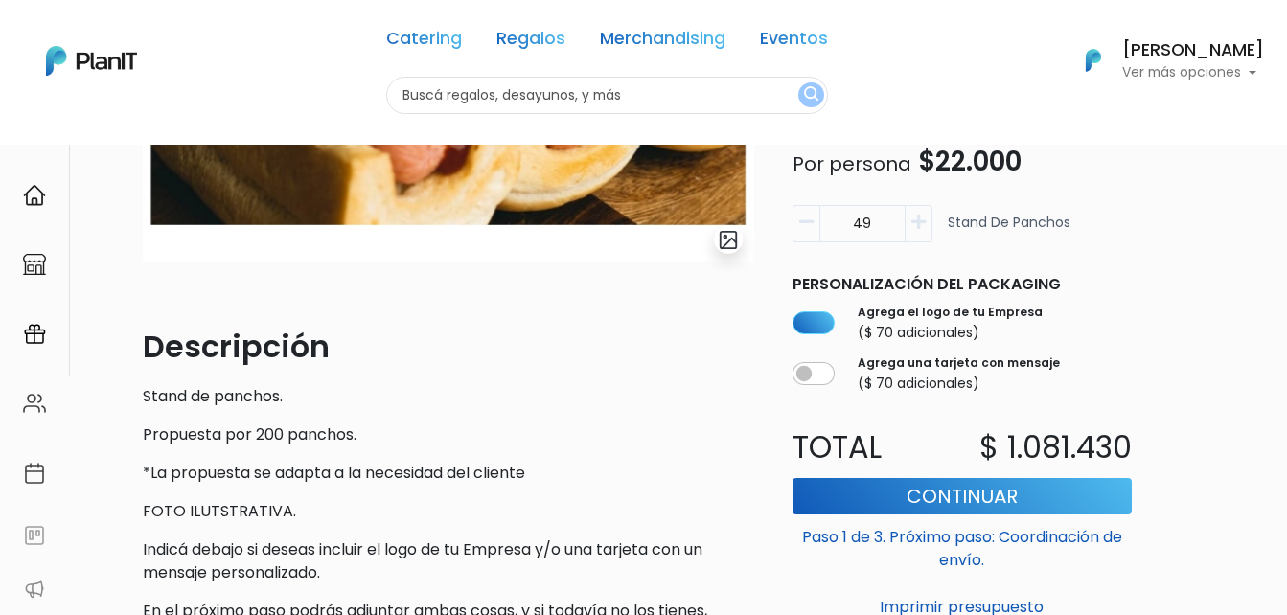
click at [796, 226] on button "button" at bounding box center [805, 223] width 27 height 37
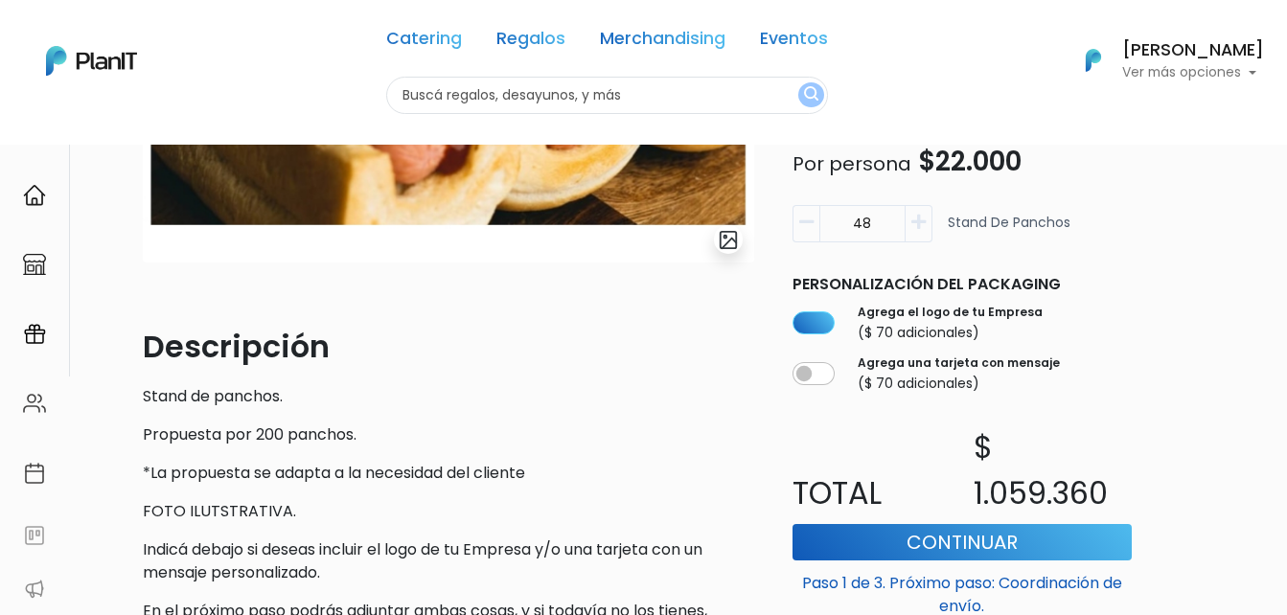
click at [796, 226] on button "button" at bounding box center [805, 223] width 27 height 37
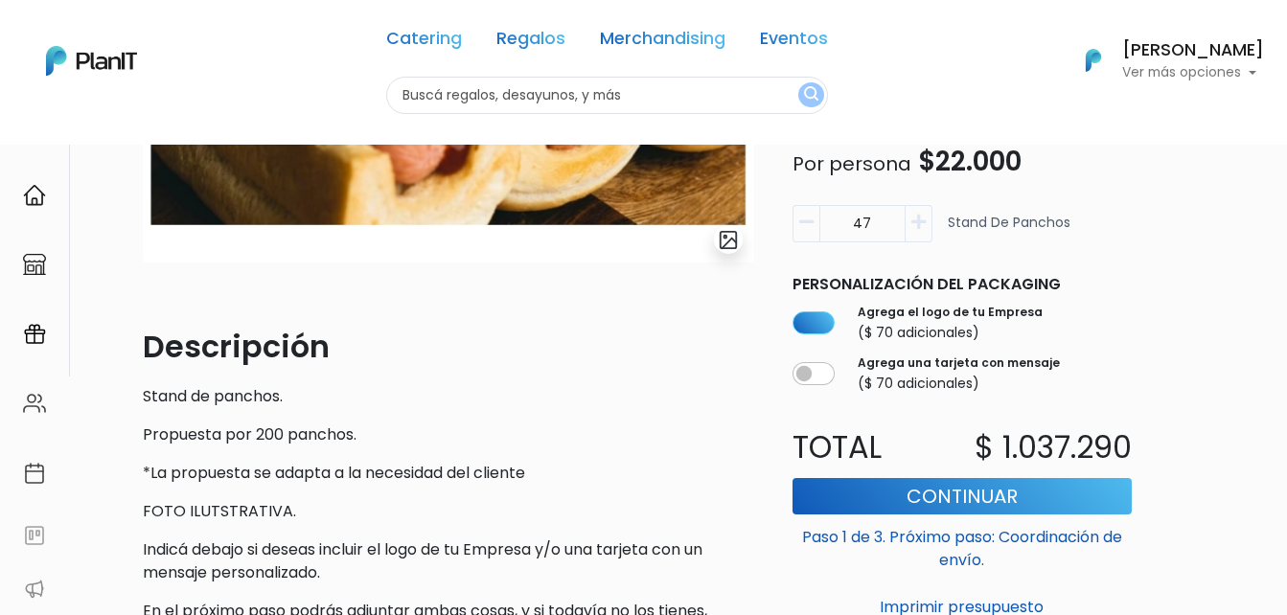
click at [796, 226] on button "button" at bounding box center [805, 223] width 27 height 37
drag, startPoint x: 834, startPoint y: 223, endPoint x: 896, endPoint y: 222, distance: 61.3
click at [896, 222] on input "44" at bounding box center [862, 223] width 86 height 37
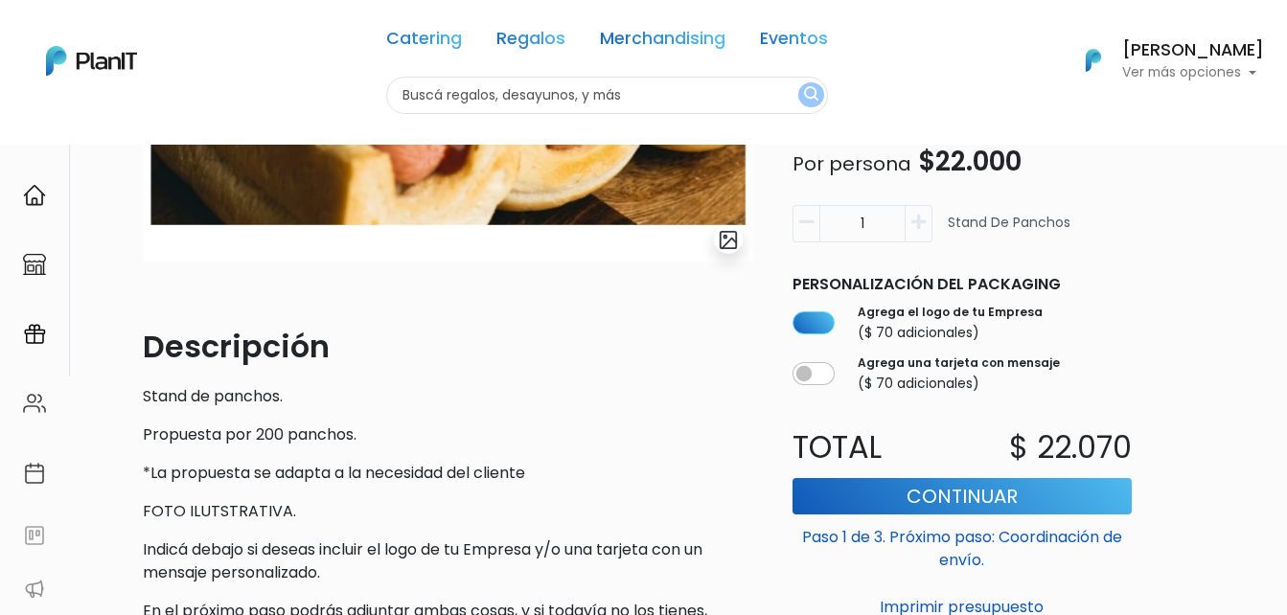
type input "1"
click at [1147, 270] on div "Catering Foodtrucks slide 1 of 1 Descripción Stand de panchos. Propuesta por 20…" at bounding box center [674, 245] width 1087 height 878
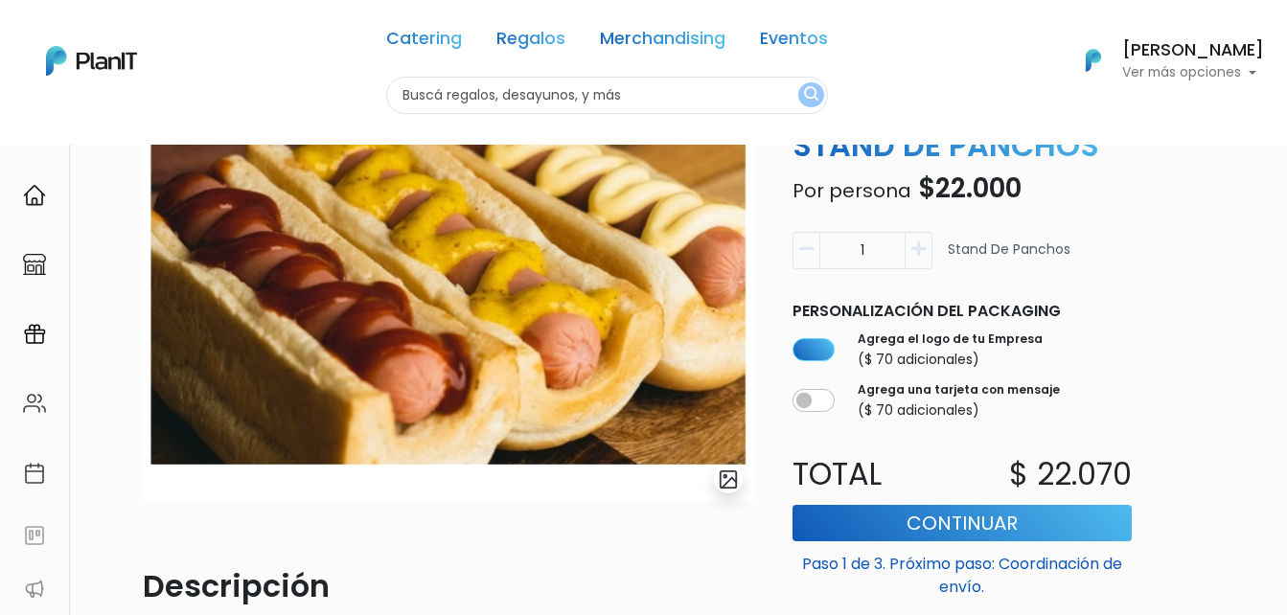
scroll to position [0, 0]
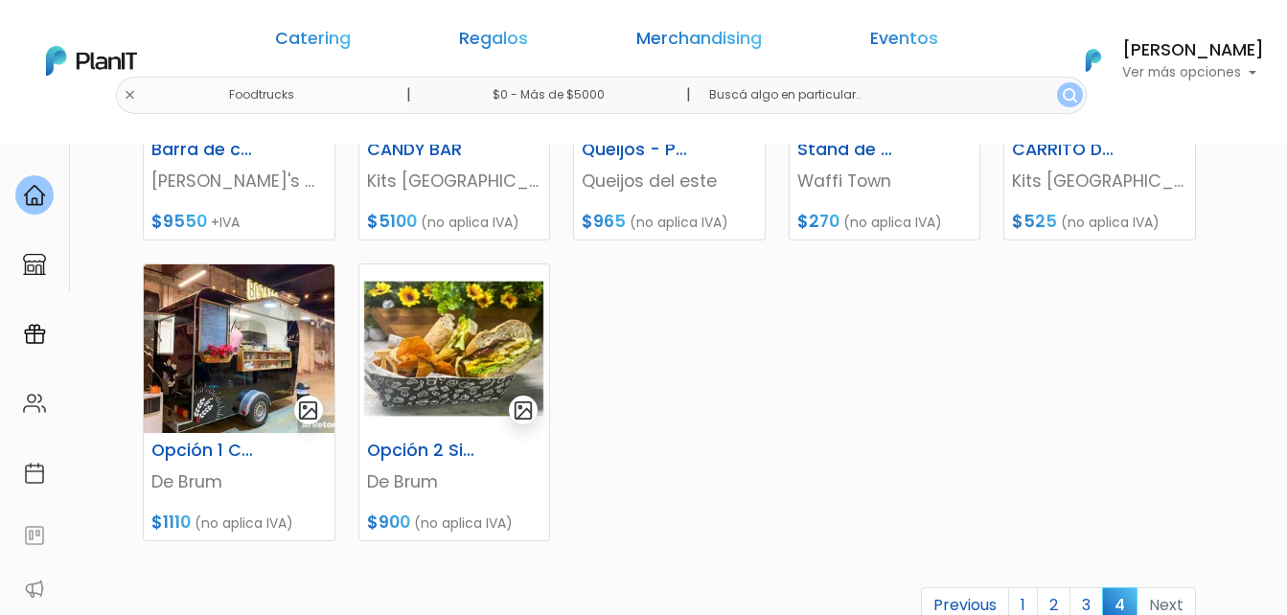
scroll to position [479, 0]
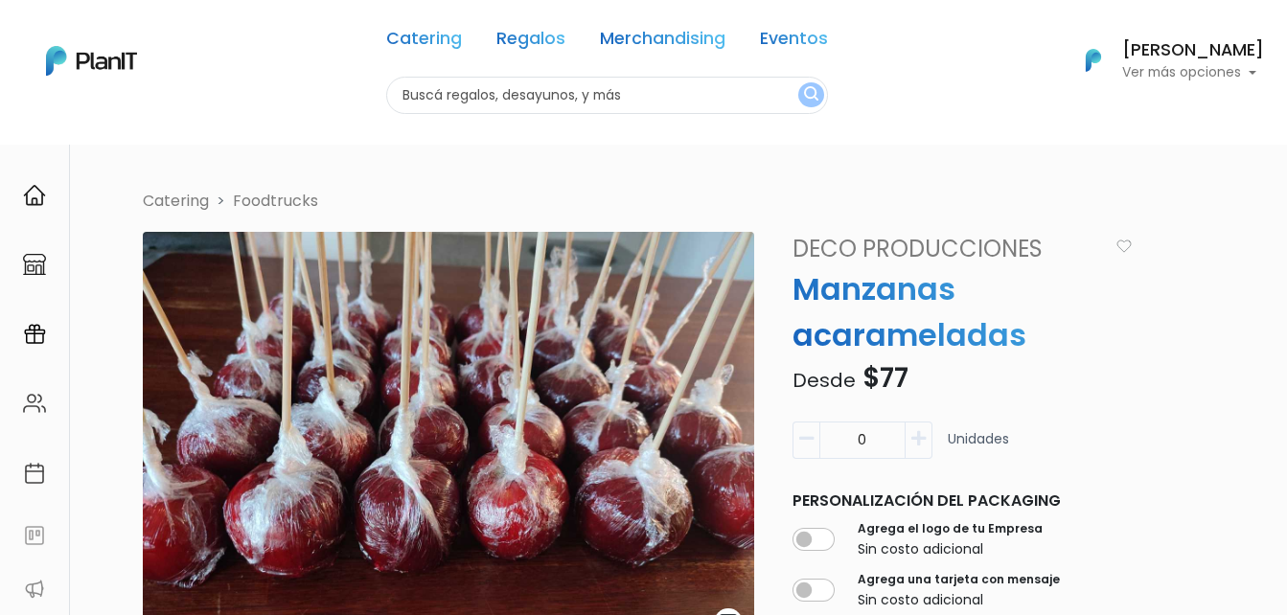
scroll to position [96, 0]
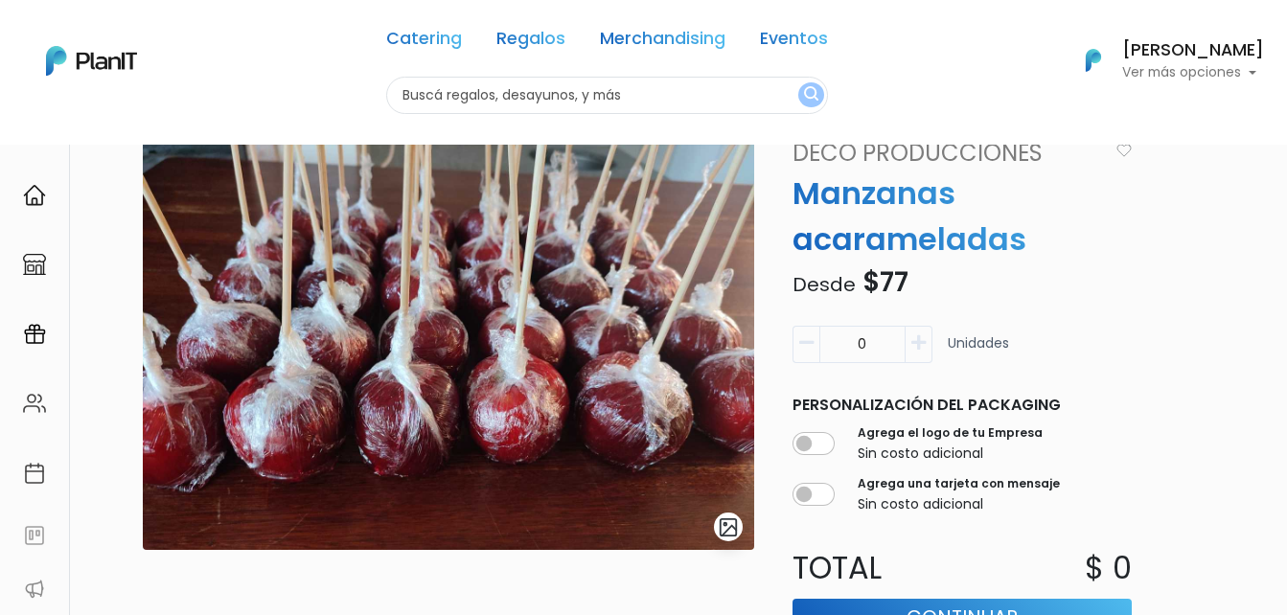
drag, startPoint x: 883, startPoint y: 336, endPoint x: 833, endPoint y: 339, distance: 50.9
click at [833, 339] on input "0" at bounding box center [862, 344] width 86 height 37
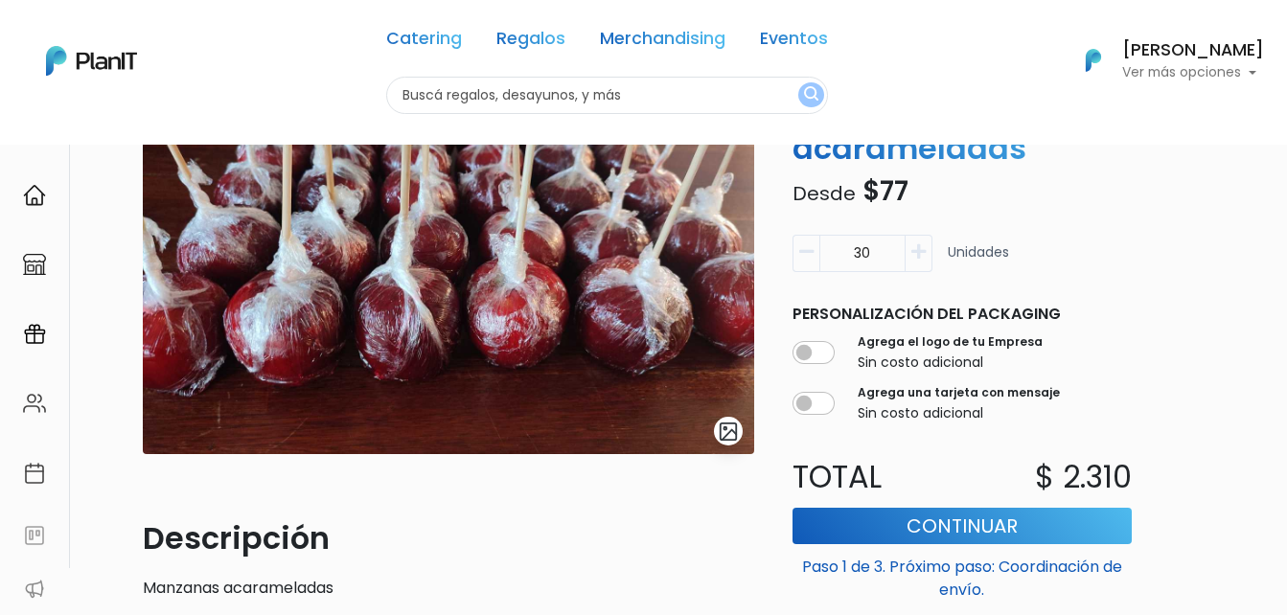
type input "30"
click at [811, 352] on input "checkbox" at bounding box center [813, 353] width 42 height 23
checkbox input "true"
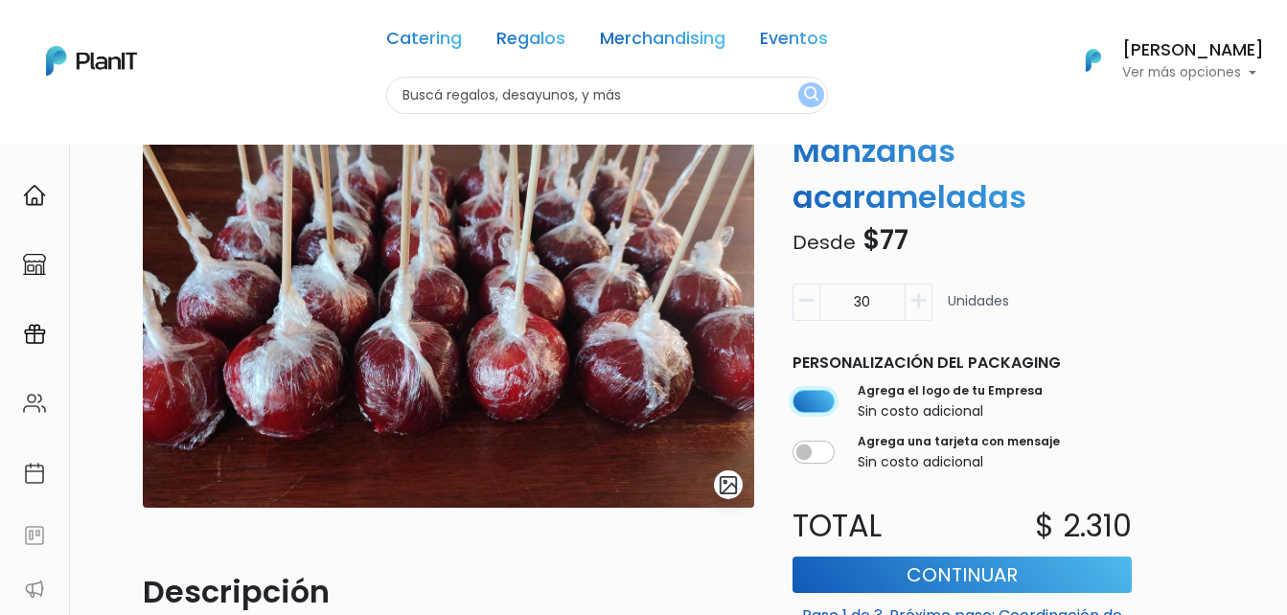
scroll to position [96, 0]
